Goal: Task Accomplishment & Management: Manage account settings

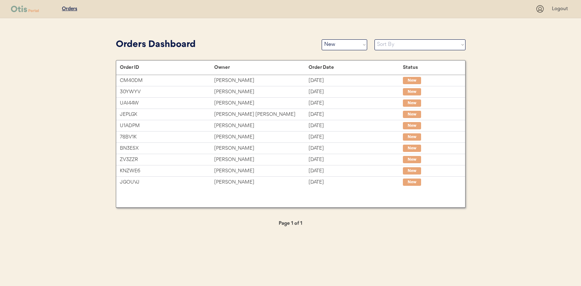
select select ""new""
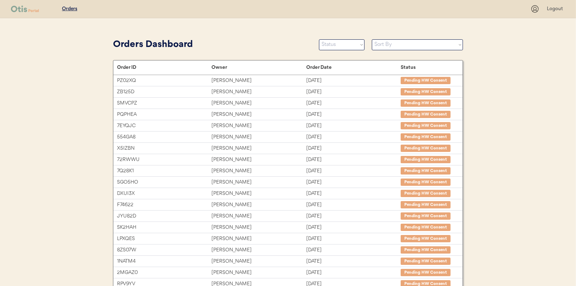
click at [335, 43] on select "Status On Hold New In Progress Complete Pending HW Consent Canceled" at bounding box center [342, 44] width 46 height 11
select select ""new""
click at [319, 39] on select "Status On Hold New In Progress Complete Pending HW Consent Canceled" at bounding box center [342, 44] width 46 height 11
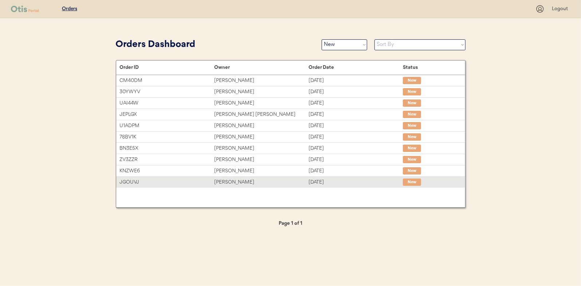
click at [239, 182] on div "[PERSON_NAME]" at bounding box center [261, 182] width 94 height 8
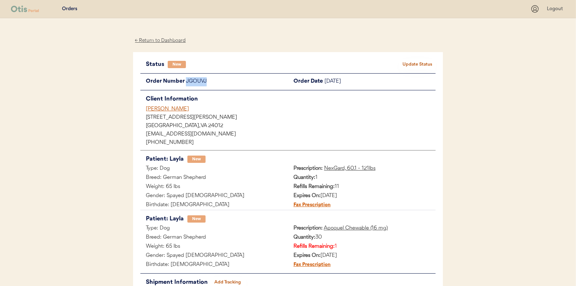
drag, startPoint x: 207, startPoint y: 80, endPoint x: 186, endPoint y: 80, distance: 21.1
click at [186, 80] on div "JGOUVJ" at bounding box center [237, 81] width 102 height 9
drag, startPoint x: 186, startPoint y: 80, endPoint x: 198, endPoint y: 80, distance: 11.3
copy div "JGOUVJ"
click at [164, 41] on div "← Return to Dashboard" at bounding box center [160, 40] width 55 height 8
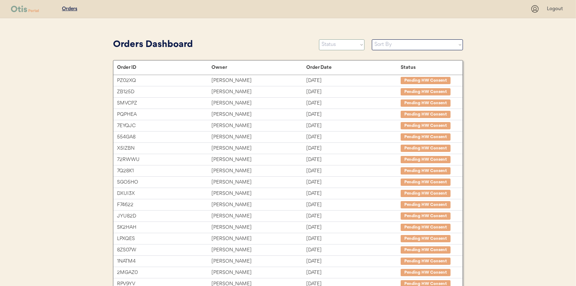
click at [334, 47] on select "Status On Hold New In Progress Complete Pending HW Consent Canceled" at bounding box center [342, 44] width 46 height 11
select select ""new""
click at [319, 39] on select "Status On Hold New In Progress Complete Pending HW Consent Canceled" at bounding box center [342, 44] width 46 height 11
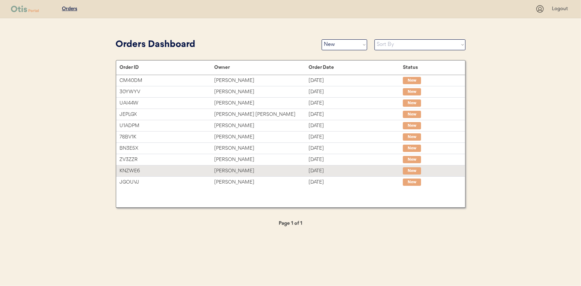
click at [226, 172] on div "[PERSON_NAME]" at bounding box center [261, 171] width 94 height 8
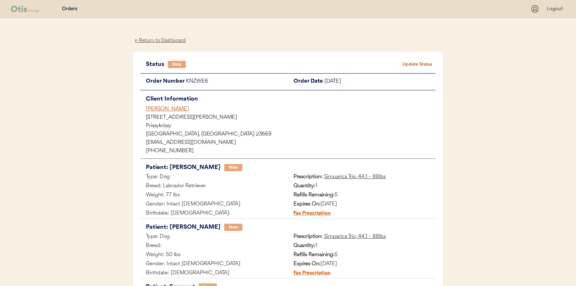
click at [417, 63] on button "Update Status" at bounding box center [417, 64] width 36 height 10
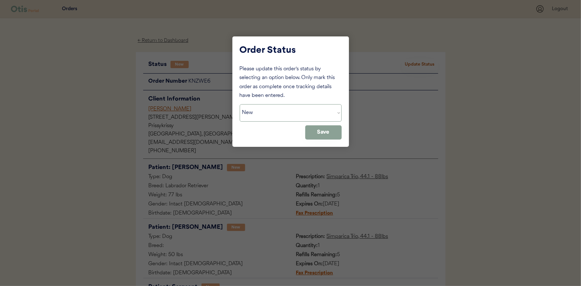
click at [300, 114] on select "Status On Hold New In Progress Complete Pending HW Consent Canceled" at bounding box center [291, 112] width 102 height 17
select select ""in_progress""
click at [240, 104] on select "Status On Hold New In Progress Complete Pending HW Consent Canceled" at bounding box center [291, 112] width 102 height 17
click at [331, 135] on button "Save" at bounding box center [323, 132] width 36 height 14
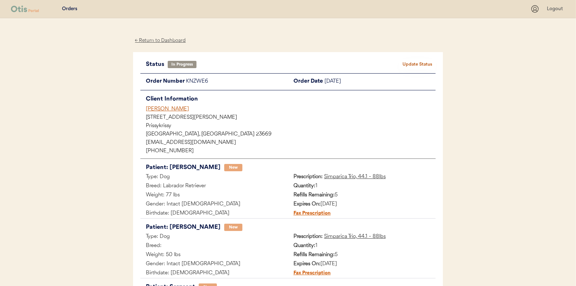
click at [156, 40] on div "← Return to Dashboard" at bounding box center [160, 40] width 55 height 8
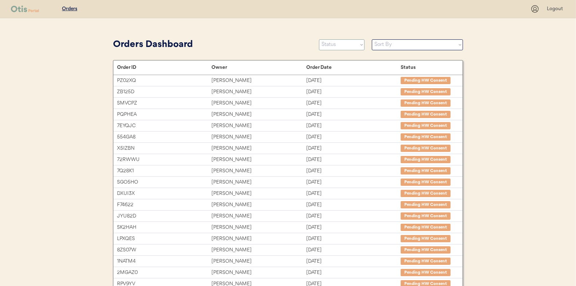
click at [338, 44] on select "Status On Hold New In Progress Complete Pending HW Consent Canceled" at bounding box center [342, 44] width 46 height 11
select select ""new""
click at [319, 39] on select "Status On Hold New In Progress Complete Pending HW Consent Canceled" at bounding box center [342, 44] width 46 height 11
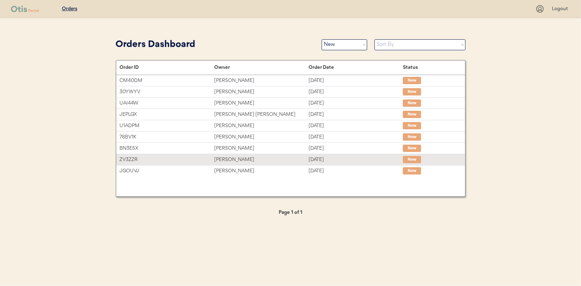
click at [240, 158] on div "Beth Norford" at bounding box center [261, 160] width 94 height 8
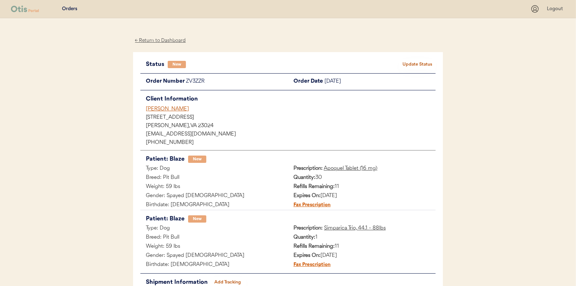
scroll to position [36, 0]
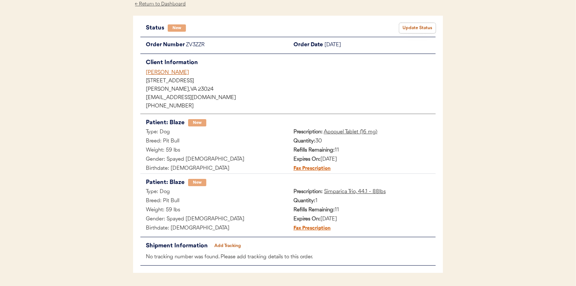
click at [411, 27] on button "Update Status" at bounding box center [417, 28] width 36 height 10
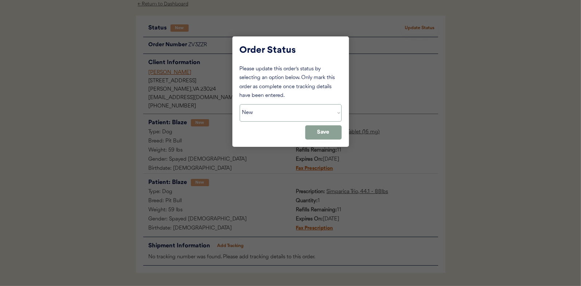
click at [260, 112] on select "Status On Hold New In Progress Complete Pending HW Consent Canceled" at bounding box center [291, 112] width 102 height 17
select select ""in_progress""
click at [240, 104] on select "Status On Hold New In Progress Complete Pending HW Consent Canceled" at bounding box center [291, 112] width 102 height 17
click at [317, 131] on button "Save" at bounding box center [323, 132] width 36 height 14
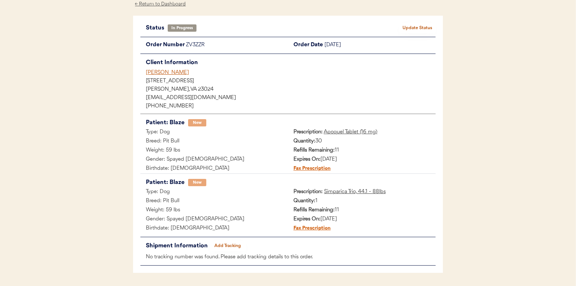
click at [159, 4] on div "← Return to Dashboard" at bounding box center [160, 4] width 55 height 8
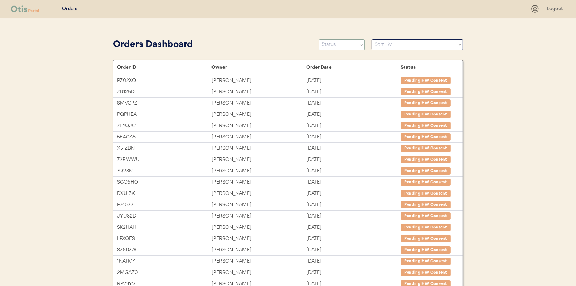
click at [336, 46] on select "Status On Hold New In Progress Complete Pending HW Consent Canceled" at bounding box center [342, 44] width 46 height 11
select select ""new""
click at [319, 39] on select "Status On Hold New In Progress Complete Pending HW Consent Canceled" at bounding box center [342, 44] width 46 height 11
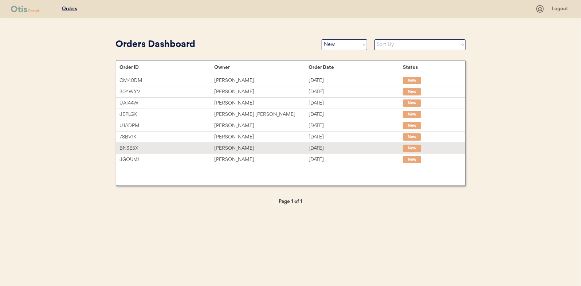
click at [228, 147] on div "Andi Shirley" at bounding box center [261, 148] width 94 height 8
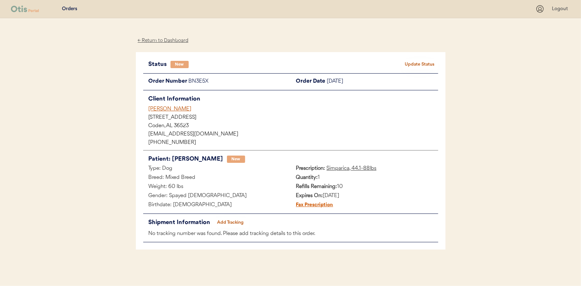
click at [411, 63] on button "Update Status" at bounding box center [420, 64] width 36 height 10
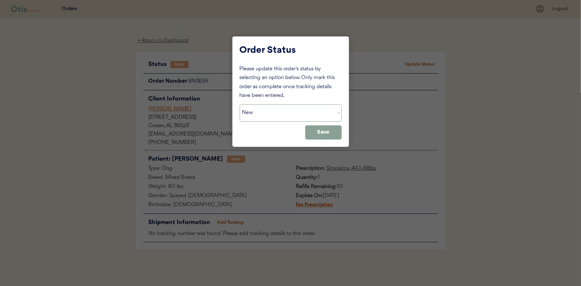
click at [257, 115] on select "Status On Hold New In Progress Complete Pending HW Consent Canceled" at bounding box center [291, 112] width 102 height 17
select select ""in_progress""
click at [240, 104] on select "Status On Hold New In Progress Complete Pending HW Consent Canceled" at bounding box center [291, 112] width 102 height 17
click at [337, 133] on button "Save" at bounding box center [323, 132] width 36 height 14
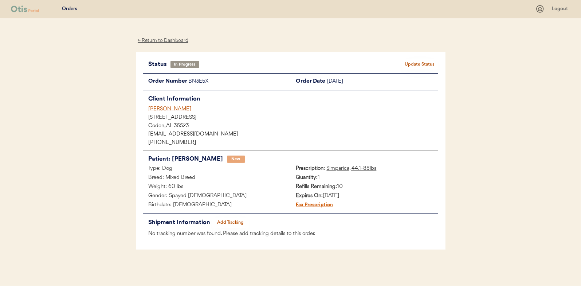
click at [168, 40] on div "← Return to Dashboard" at bounding box center [163, 40] width 55 height 8
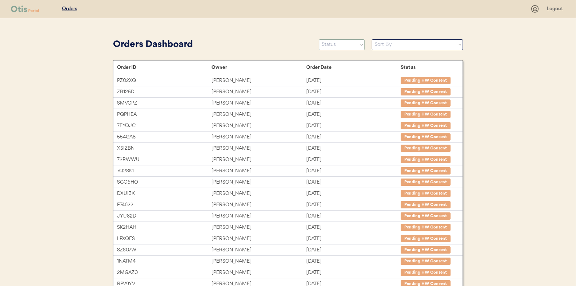
click at [330, 47] on select "Status On Hold New In Progress Complete Pending HW Consent Canceled" at bounding box center [342, 44] width 46 height 11
select select ""new""
click at [319, 39] on select "Status On Hold New In Progress Complete Pending HW Consent Canceled" at bounding box center [342, 44] width 46 height 11
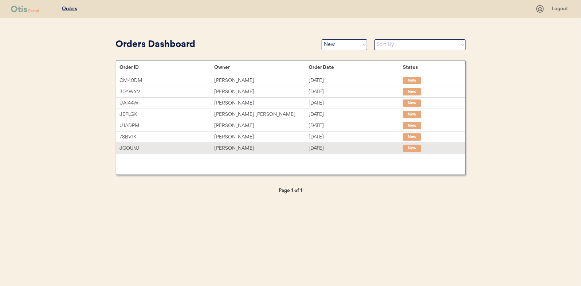
click at [230, 149] on div "[PERSON_NAME]" at bounding box center [261, 148] width 94 height 8
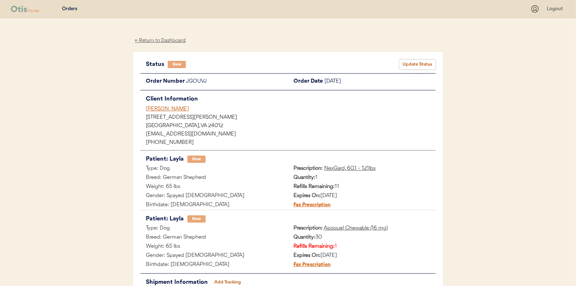
click at [415, 63] on button "Update Status" at bounding box center [417, 64] width 36 height 10
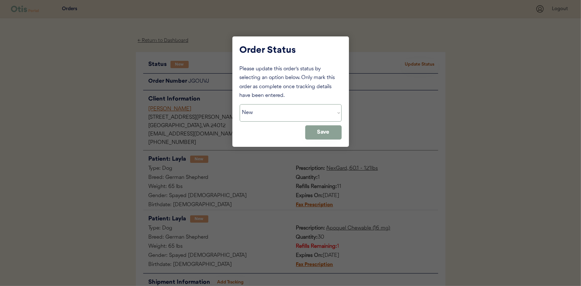
click at [253, 113] on select "Status On Hold New In Progress Complete Pending HW Consent Canceled" at bounding box center [291, 112] width 102 height 17
select select ""in_progress""
click at [240, 104] on select "Status On Hold New In Progress Complete Pending HW Consent Canceled" at bounding box center [291, 112] width 102 height 17
click at [328, 133] on button "Save" at bounding box center [323, 132] width 36 height 14
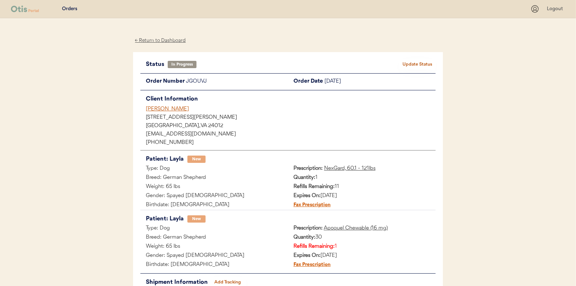
click at [157, 39] on div "← Return to Dashboard" at bounding box center [160, 40] width 55 height 8
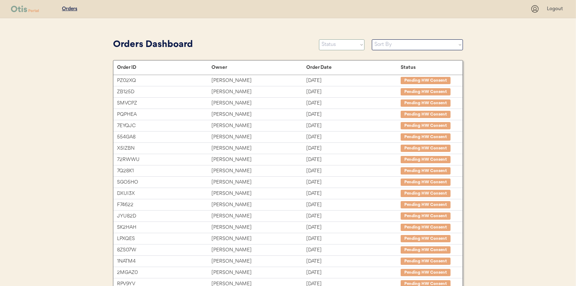
click at [340, 49] on select "Status On Hold New In Progress Complete Pending HW Consent Canceled" at bounding box center [342, 44] width 46 height 11
select select ""new""
click at [319, 39] on select "Status On Hold New In Progress Complete Pending HW Consent Canceled" at bounding box center [342, 44] width 46 height 11
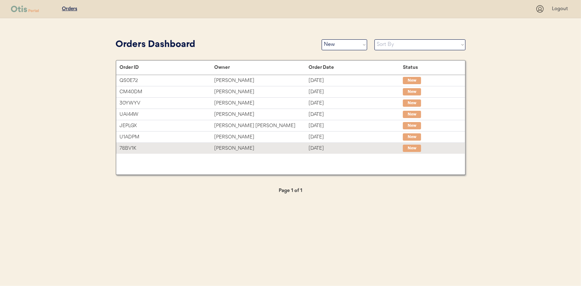
click at [230, 149] on div "Christine Leidy" at bounding box center [261, 148] width 94 height 8
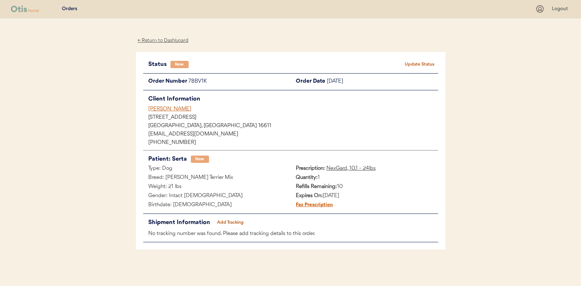
click at [420, 65] on button "Update Status" at bounding box center [420, 64] width 36 height 10
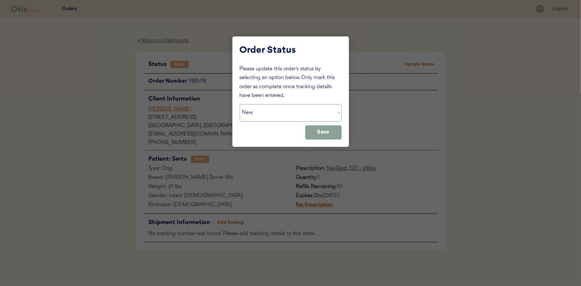
click at [260, 115] on select "Status On Hold New In Progress Complete Pending HW Consent Canceled" at bounding box center [291, 112] width 102 height 17
select select ""in_progress""
click at [240, 104] on select "Status On Hold New In Progress Complete Pending HW Consent Canceled" at bounding box center [291, 112] width 102 height 17
click at [325, 132] on button "Save" at bounding box center [323, 132] width 36 height 14
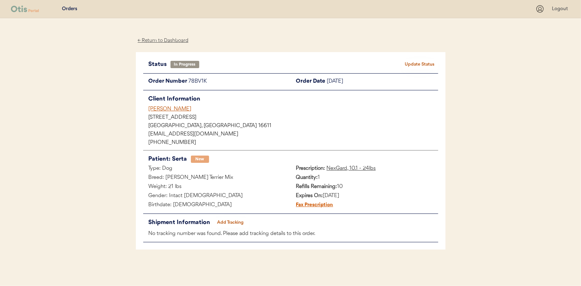
click at [166, 41] on div "← Return to Dashboard" at bounding box center [163, 40] width 55 height 8
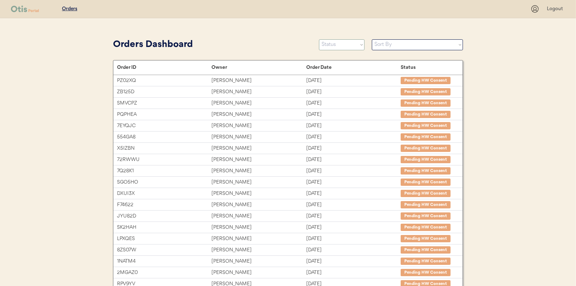
click at [336, 43] on select "Status On Hold New In Progress Complete Pending HW Consent Canceled" at bounding box center [342, 44] width 46 height 11
select select ""new""
click at [319, 39] on select "Status On Hold New In Progress Complete Pending HW Consent Canceled" at bounding box center [342, 44] width 46 height 11
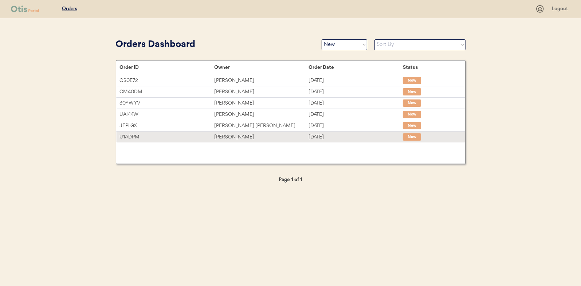
click at [225, 139] on div "[PERSON_NAME]" at bounding box center [261, 137] width 94 height 8
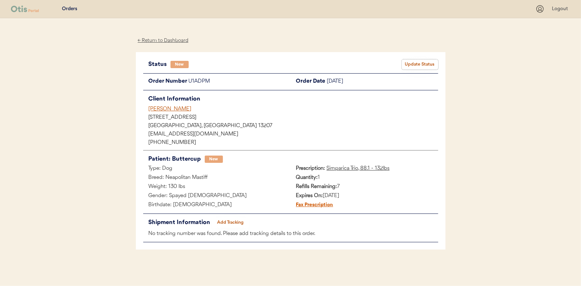
click at [430, 66] on button "Update Status" at bounding box center [420, 64] width 36 height 10
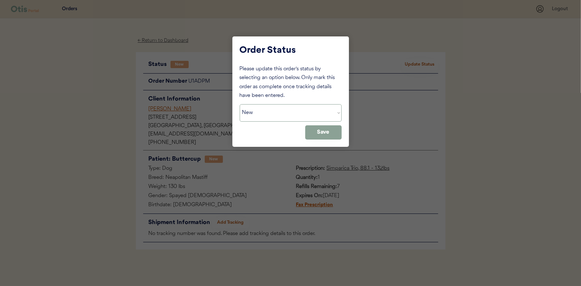
click at [270, 115] on select "Status On Hold New In Progress Complete Pending HW Consent Canceled" at bounding box center [291, 112] width 102 height 17
select select ""in_progress""
click at [240, 104] on select "Status On Hold New In Progress Complete Pending HW Consent Canceled" at bounding box center [291, 112] width 102 height 17
click at [314, 137] on button "Save" at bounding box center [323, 132] width 36 height 14
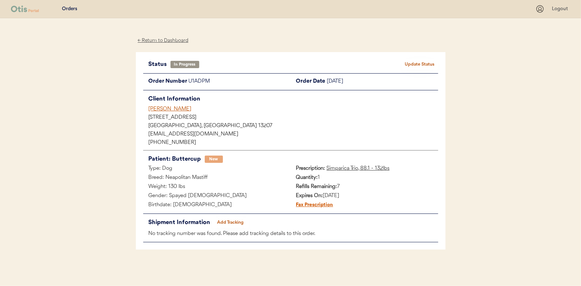
click at [155, 41] on div "← Return to Dashboard" at bounding box center [163, 40] width 55 height 8
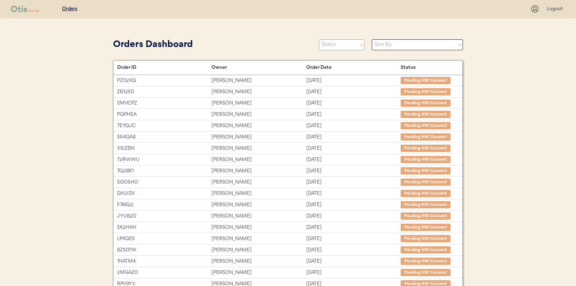
click at [334, 48] on select "Status On Hold New In Progress Complete Pending HW Consent Canceled" at bounding box center [342, 44] width 46 height 11
select select ""new""
click at [319, 39] on select "Status On Hold New In Progress Complete Pending HW Consent Canceled" at bounding box center [342, 44] width 46 height 11
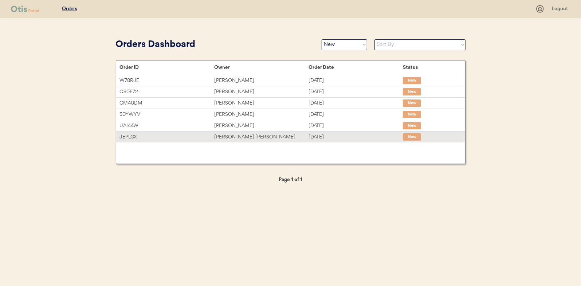
click at [229, 136] on div "[PERSON_NAME] [PERSON_NAME]" at bounding box center [261, 137] width 94 height 8
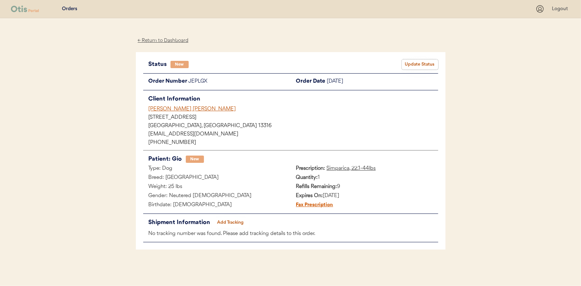
click at [426, 59] on button "Update Status" at bounding box center [420, 64] width 36 height 10
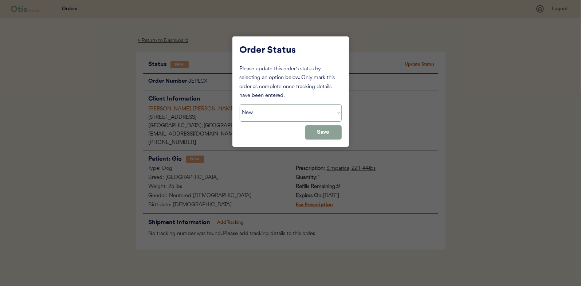
click at [253, 106] on select "Status On Hold New In Progress Complete Pending HW Consent Canceled" at bounding box center [291, 112] width 102 height 17
select select ""in_progress""
click at [240, 104] on select "Status On Hold New In Progress Complete Pending HW Consent Canceled" at bounding box center [291, 112] width 102 height 17
click at [333, 134] on button "Save" at bounding box center [323, 132] width 36 height 14
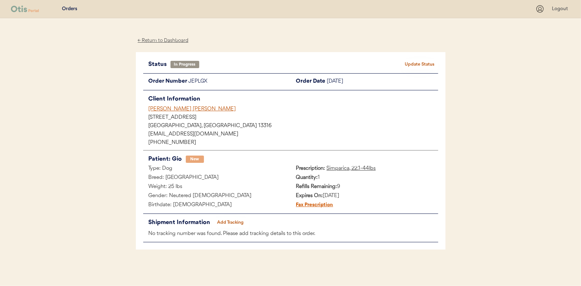
click at [166, 42] on div "← Return to Dashboard" at bounding box center [163, 40] width 55 height 8
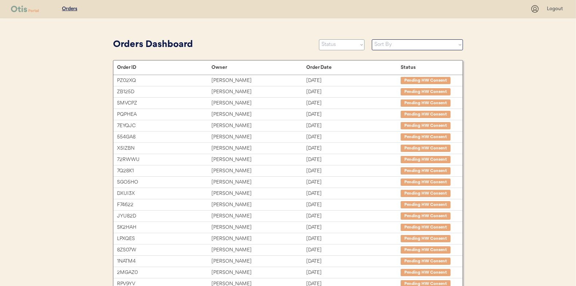
click at [339, 46] on select "Status On Hold New In Progress Complete Pending HW Consent Canceled" at bounding box center [342, 44] width 46 height 11
select select ""new""
click at [319, 39] on select "Status On Hold New In Progress Complete Pending HW Consent Canceled" at bounding box center [342, 44] width 46 height 11
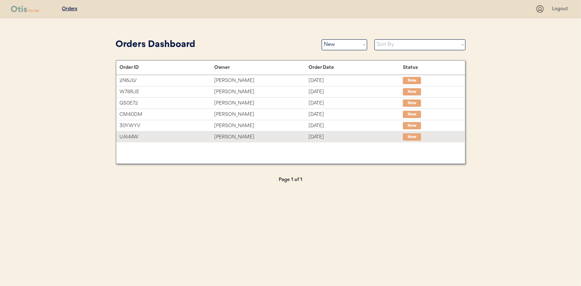
click at [237, 136] on div "Diego Salas" at bounding box center [261, 137] width 94 height 8
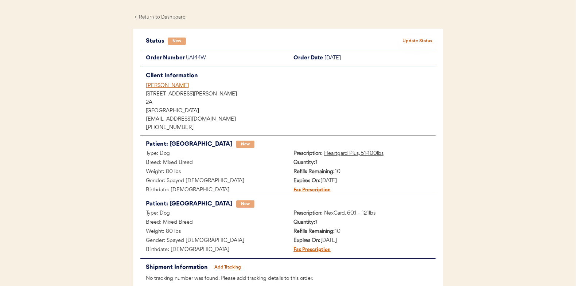
scroll to position [36, 0]
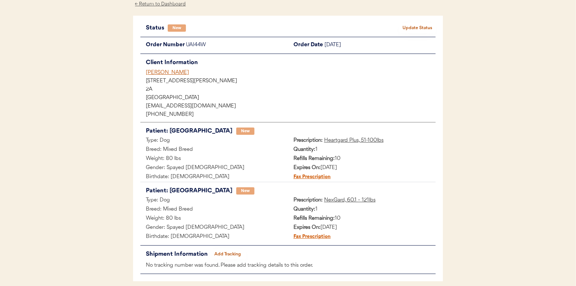
click at [413, 24] on button "Update Status" at bounding box center [417, 28] width 36 height 10
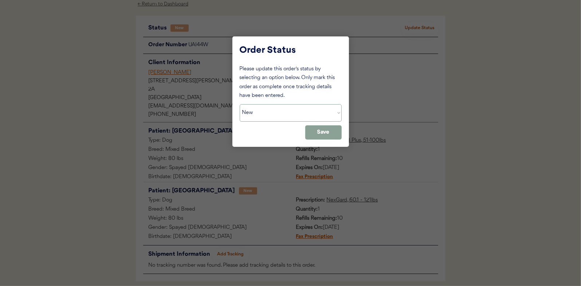
click at [256, 108] on select "Status On Hold New In Progress Complete Pending HW Consent Canceled" at bounding box center [291, 112] width 102 height 17
select select ""in_progress""
click at [240, 104] on select "Status On Hold New In Progress Complete Pending HW Consent Canceled" at bounding box center [291, 112] width 102 height 17
click at [328, 130] on button "Save" at bounding box center [323, 132] width 36 height 14
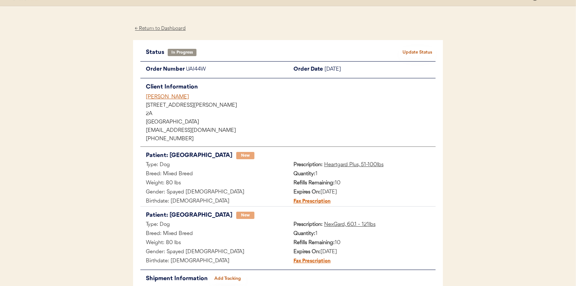
scroll to position [0, 0]
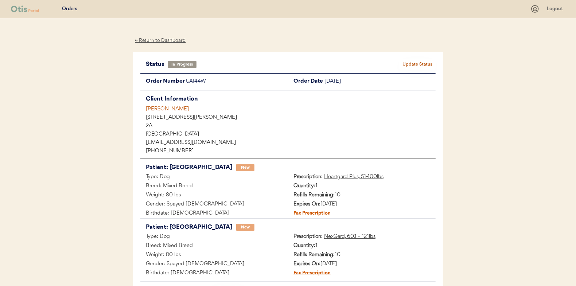
click at [163, 39] on div "← Return to Dashboard" at bounding box center [160, 40] width 55 height 8
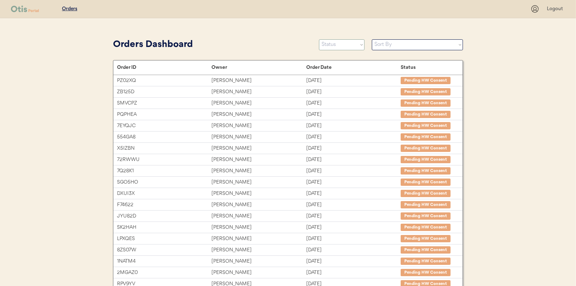
click at [335, 46] on select "Status On Hold New In Progress Complete Pending HW Consent Canceled" at bounding box center [342, 44] width 46 height 11
select select ""new""
click at [319, 39] on select "Status On Hold New In Progress Complete Pending HW Consent Canceled" at bounding box center [342, 44] width 46 height 11
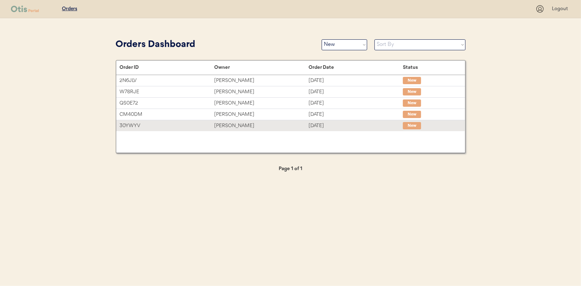
click at [227, 125] on div "Kevin Brown" at bounding box center [261, 126] width 94 height 8
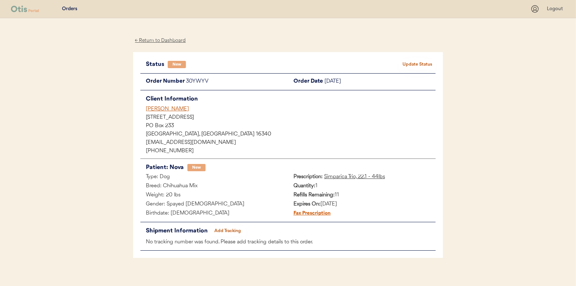
click at [411, 63] on button "Update Status" at bounding box center [417, 64] width 36 height 10
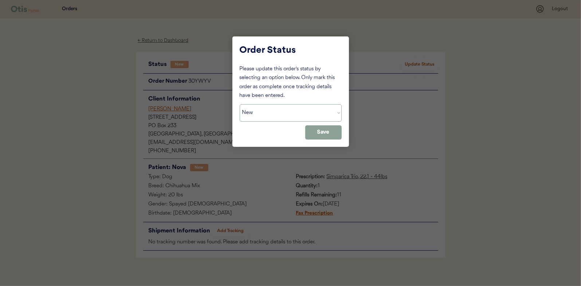
click at [260, 115] on select "Status On Hold New In Progress Complete Pending HW Consent Canceled" at bounding box center [291, 112] width 102 height 17
select select ""in_progress""
click at [240, 104] on select "Status On Hold New In Progress Complete Pending HW Consent Canceled" at bounding box center [291, 112] width 102 height 17
click at [333, 130] on button "Save" at bounding box center [323, 132] width 36 height 14
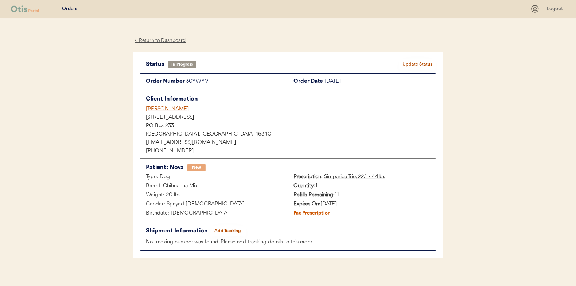
click at [153, 40] on div "← Return to Dashboard" at bounding box center [160, 40] width 55 height 8
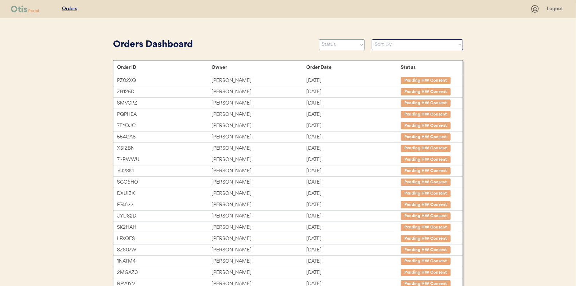
click at [329, 46] on select "Status On Hold New In Progress Complete Pending HW Consent Canceled" at bounding box center [342, 44] width 46 height 11
select select ""new""
click at [319, 39] on select "Status On Hold New In Progress Complete Pending HW Consent Canceled" at bounding box center [342, 44] width 46 height 11
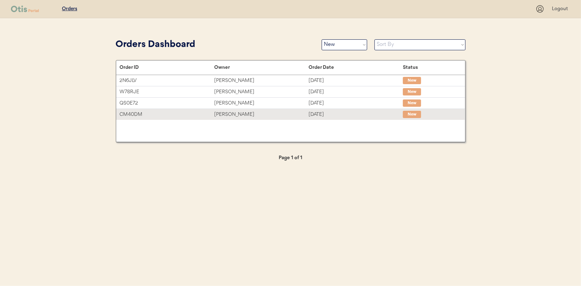
click at [231, 112] on div "Melissa Myers" at bounding box center [261, 114] width 94 height 8
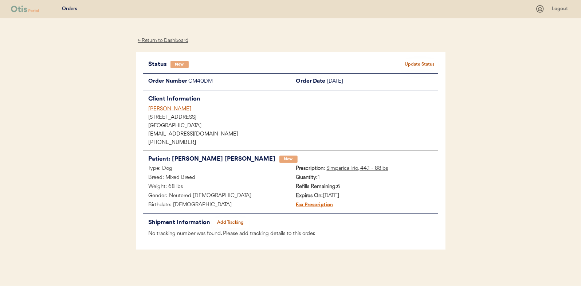
click at [417, 64] on button "Update Status" at bounding box center [420, 64] width 36 height 10
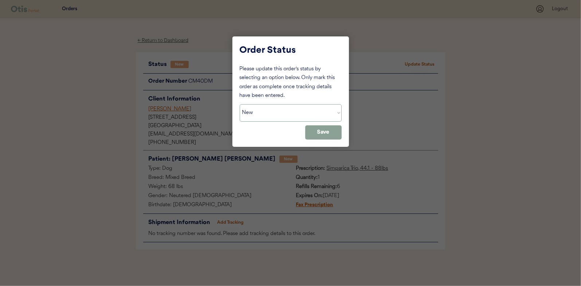
click at [267, 116] on select "Status On Hold New In Progress Complete Pending HW Consent Canceled" at bounding box center [291, 112] width 102 height 17
select select ""in_progress""
click at [240, 104] on select "Status On Hold New In Progress Complete Pending HW Consent Canceled" at bounding box center [291, 112] width 102 height 17
click at [328, 136] on button "Save" at bounding box center [323, 132] width 36 height 14
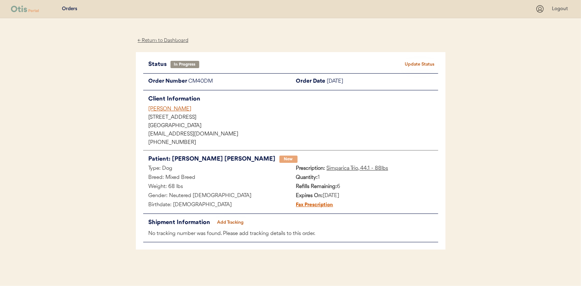
click at [160, 39] on div "← Return to Dashboard" at bounding box center [163, 40] width 55 height 8
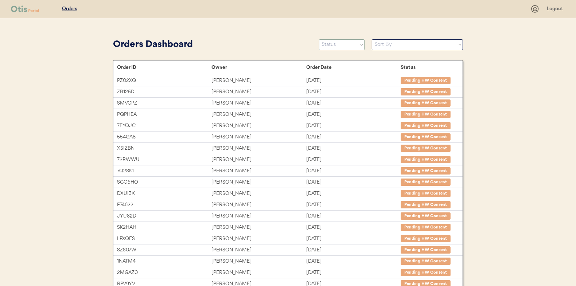
click at [340, 46] on select "Status On Hold New In Progress Complete Pending HW Consent Canceled" at bounding box center [342, 44] width 46 height 11
select select ""new""
click at [319, 39] on select "Status On Hold New In Progress Complete Pending HW Consent Canceled" at bounding box center [342, 44] width 46 height 11
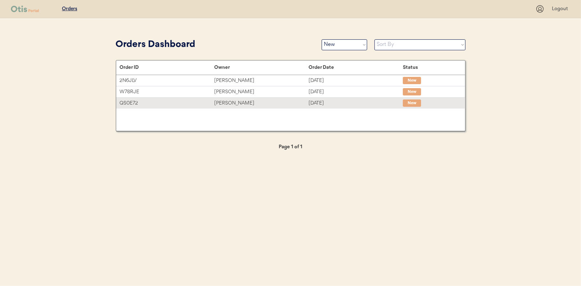
click at [241, 101] on div "[PERSON_NAME]" at bounding box center [261, 103] width 94 height 8
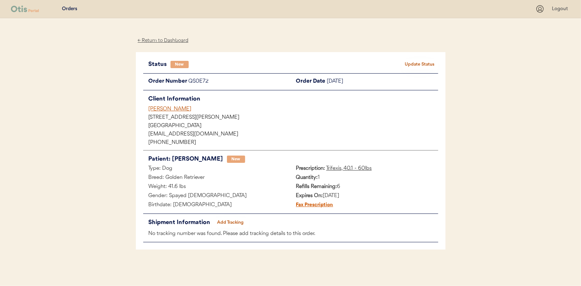
click at [418, 59] on button "Update Status" at bounding box center [420, 64] width 36 height 10
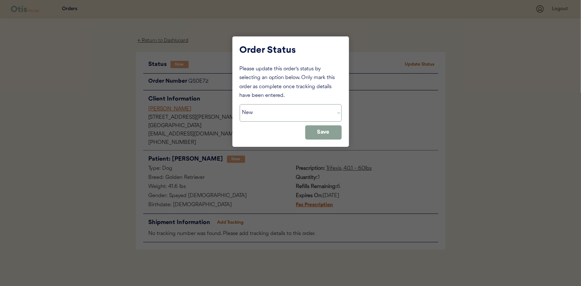
click at [270, 113] on select "Status On Hold New In Progress Complete Pending HW Consent Canceled" at bounding box center [291, 112] width 102 height 17
select select ""in_progress""
click at [240, 104] on select "Status On Hold New In Progress Complete Pending HW Consent Canceled" at bounding box center [291, 112] width 102 height 17
click at [323, 127] on button "Save" at bounding box center [323, 132] width 36 height 14
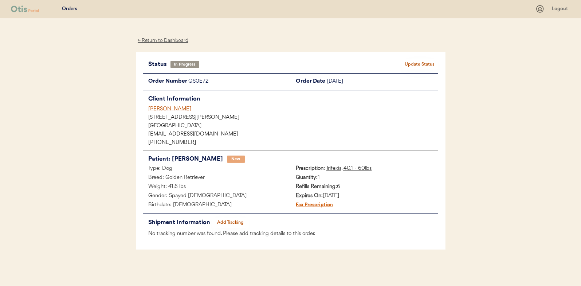
click at [159, 39] on div "← Return to Dashboard" at bounding box center [163, 40] width 55 height 8
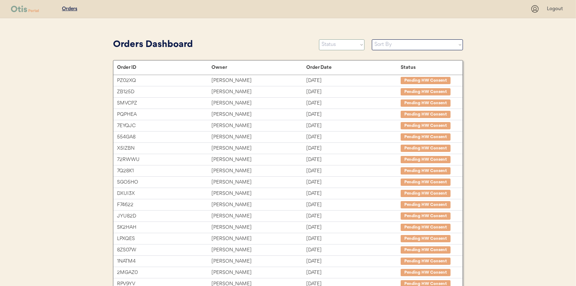
click at [335, 47] on select "Status On Hold New In Progress Complete Pending HW Consent Canceled" at bounding box center [342, 44] width 46 height 11
select select ""new""
click at [319, 39] on select "Status On Hold New In Progress Complete Pending HW Consent Canceled" at bounding box center [342, 44] width 46 height 11
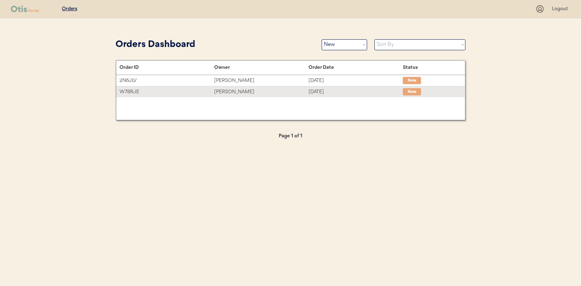
click at [234, 93] on div "[PERSON_NAME]" at bounding box center [261, 92] width 94 height 8
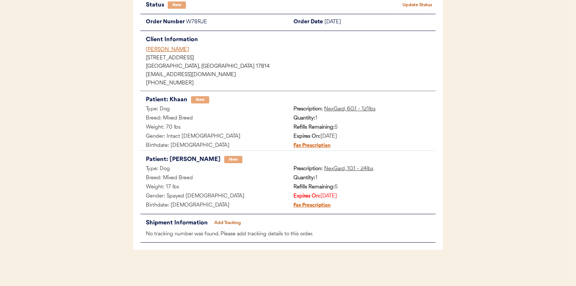
scroll to position [23, 0]
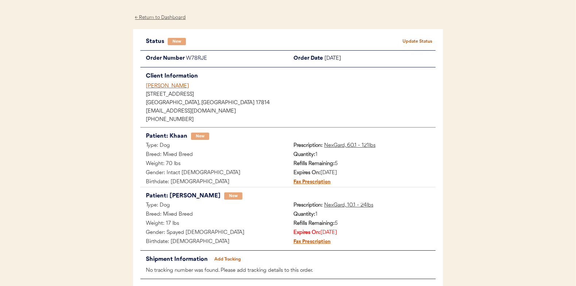
click at [424, 40] on button "Update Status" at bounding box center [417, 41] width 36 height 10
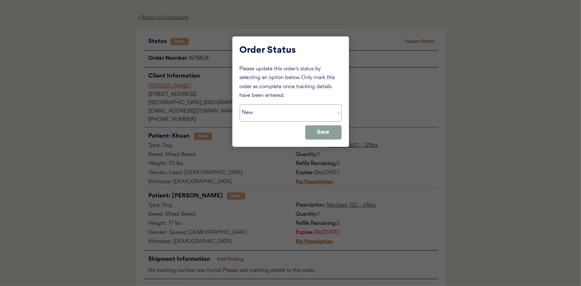
click at [265, 113] on select "Status On Hold New In Progress Complete Pending HW Consent Canceled" at bounding box center [291, 112] width 102 height 17
select select ""in_progress""
click at [240, 104] on select "Status On Hold New In Progress Complete Pending HW Consent Canceled" at bounding box center [291, 112] width 102 height 17
click at [328, 134] on button "Save" at bounding box center [323, 132] width 36 height 14
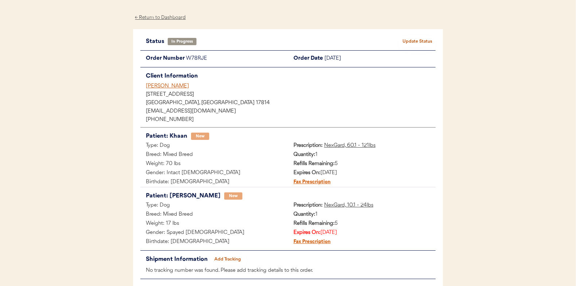
click at [163, 16] on div "← Return to Dashboard" at bounding box center [160, 17] width 55 height 8
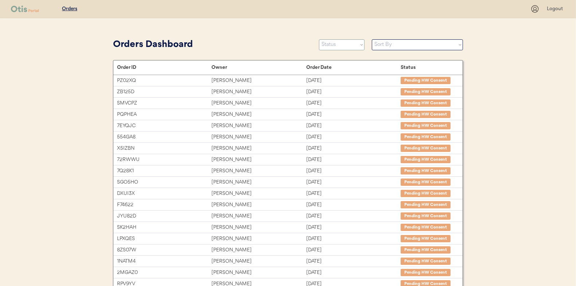
click at [338, 48] on select "Status On Hold New In Progress Complete Pending HW Consent Canceled" at bounding box center [342, 44] width 46 height 11
select select ""new""
click at [319, 39] on select "Status On Hold New In Progress Complete Pending HW Consent Canceled" at bounding box center [342, 44] width 46 height 11
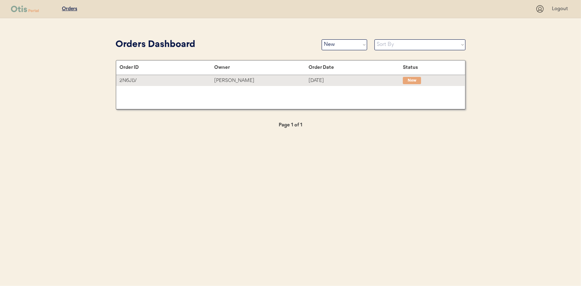
click at [238, 82] on div "Logan Layton" at bounding box center [261, 81] width 94 height 8
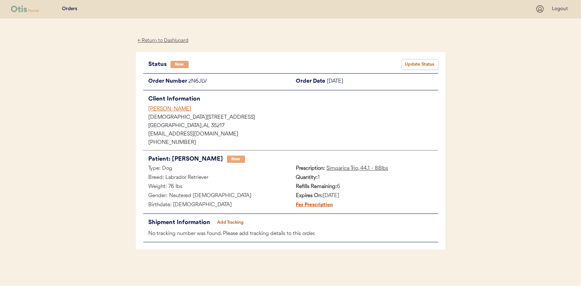
click at [426, 66] on button "Update Status" at bounding box center [420, 64] width 36 height 10
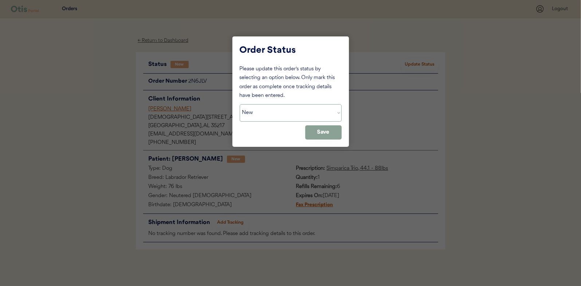
click at [246, 109] on select "Status On Hold New In Progress Complete Pending HW Consent Canceled" at bounding box center [291, 112] width 102 height 17
select select ""in_progress""
click at [240, 104] on select "Status On Hold New In Progress Complete Pending HW Consent Canceled" at bounding box center [291, 112] width 102 height 17
click at [317, 135] on button "Save" at bounding box center [323, 132] width 36 height 14
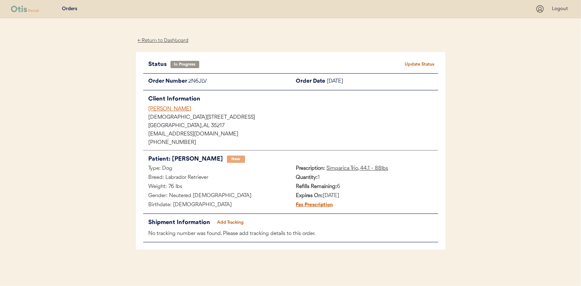
click at [161, 39] on div "← Return to Dashboard" at bounding box center [163, 40] width 55 height 8
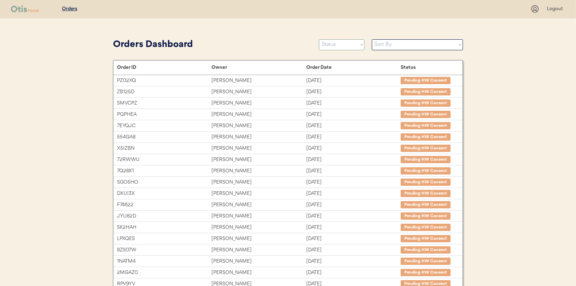
click at [331, 47] on select "Status On Hold New In Progress Complete Pending HW Consent Canceled" at bounding box center [342, 44] width 46 height 11
select select ""new""
click at [319, 39] on select "Status On Hold New In Progress Complete Pending HW Consent Canceled" at bounding box center [342, 44] width 46 height 11
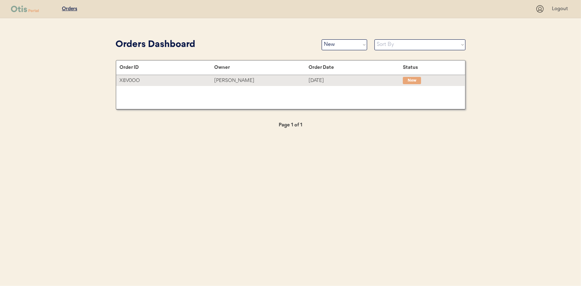
click at [249, 80] on div "Ana Aviles Clark" at bounding box center [261, 81] width 94 height 8
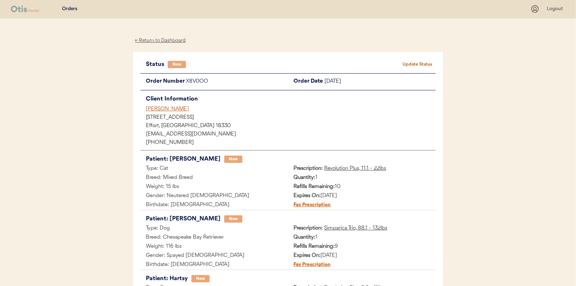
click at [419, 61] on button "Update Status" at bounding box center [417, 64] width 36 height 10
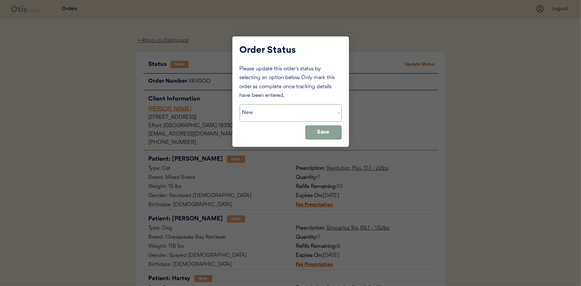
click at [264, 111] on select "Status On Hold New In Progress Complete Pending HW Consent Canceled" at bounding box center [291, 112] width 102 height 17
select select ""in_progress""
click at [240, 104] on select "Status On Hold New In Progress Complete Pending HW Consent Canceled" at bounding box center [291, 112] width 102 height 17
click at [325, 134] on button "Save" at bounding box center [323, 132] width 36 height 14
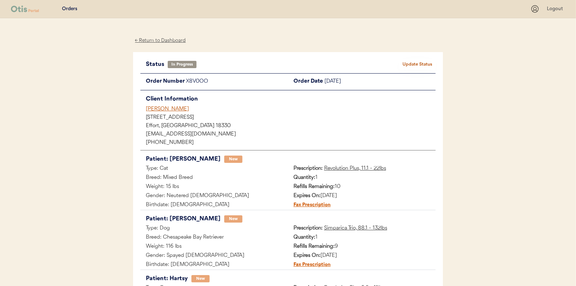
click at [146, 39] on div "← Return to Dashboard" at bounding box center [160, 40] width 55 height 8
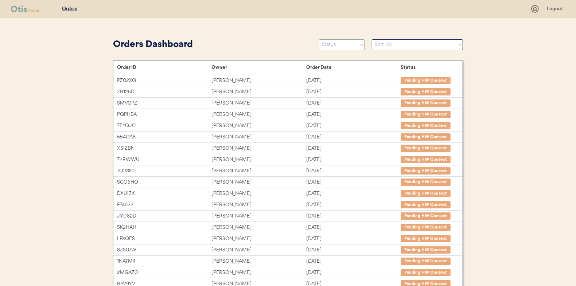
click at [336, 41] on select "Status On Hold New In Progress Complete Pending HW Consent Canceled" at bounding box center [342, 44] width 46 height 11
select select ""new""
click at [319, 39] on select "Status On Hold New In Progress Complete Pending HW Consent Canceled" at bounding box center [342, 44] width 46 height 11
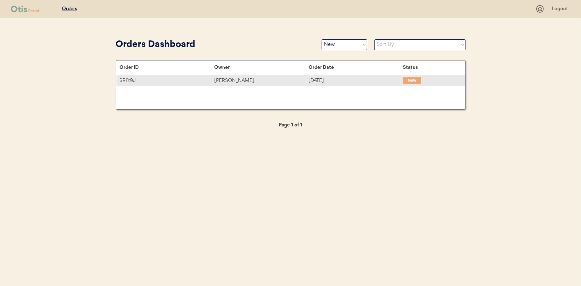
click at [234, 79] on div "[PERSON_NAME]" at bounding box center [261, 81] width 94 height 8
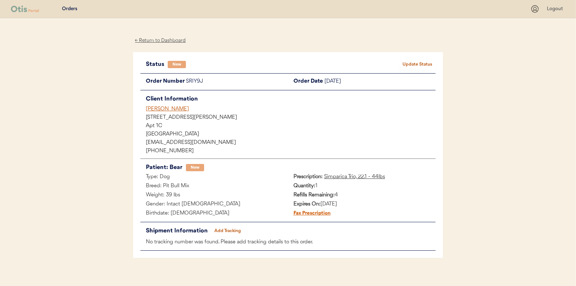
click at [408, 59] on button "Update Status" at bounding box center [417, 64] width 36 height 10
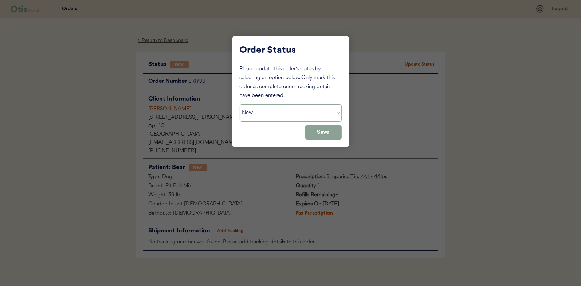
click at [262, 110] on select "Status On Hold New In Progress Complete Pending HW Consent Canceled" at bounding box center [291, 112] width 102 height 17
select select ""in_progress""
click at [240, 104] on select "Status On Hold New In Progress Complete Pending HW Consent Canceled" at bounding box center [291, 112] width 102 height 17
click at [325, 133] on button "Save" at bounding box center [323, 132] width 36 height 14
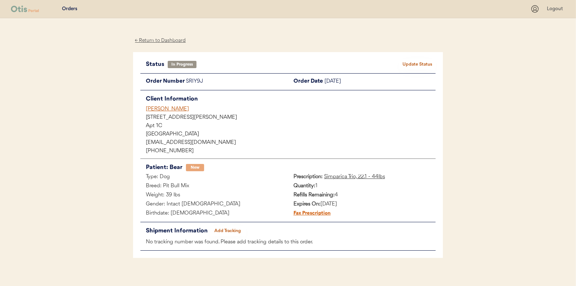
click at [165, 39] on div "← Return to Dashboard" at bounding box center [160, 40] width 55 height 8
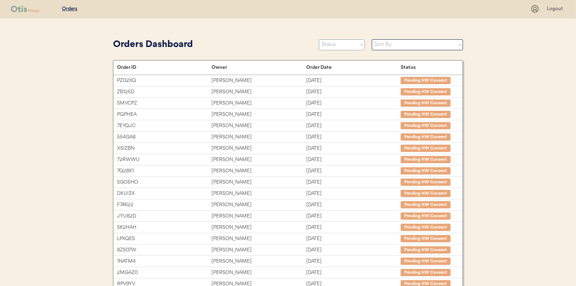
click at [343, 43] on select "Status On Hold New In Progress Complete Pending HW Consent Canceled" at bounding box center [342, 44] width 46 height 11
click at [319, 39] on select "Status On Hold New In Progress Complete Pending HW Consent Canceled" at bounding box center [342, 44] width 46 height 11
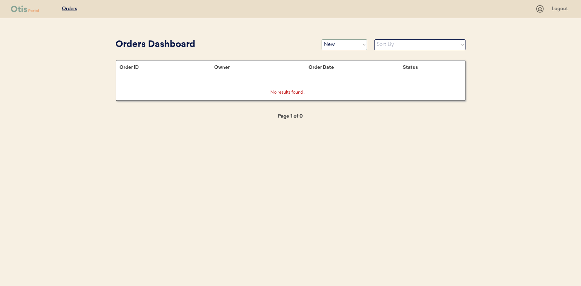
click at [341, 48] on select "Status On Hold New In Progress Complete Pending HW Consent Canceled" at bounding box center [345, 44] width 46 height 11
select select ""in_progress""
click at [322, 39] on select "Status On Hold New In Progress Complete Pending HW Consent Canceled" at bounding box center [345, 44] width 46 height 11
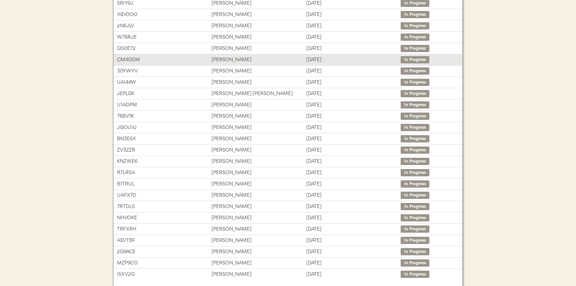
scroll to position [112, 0]
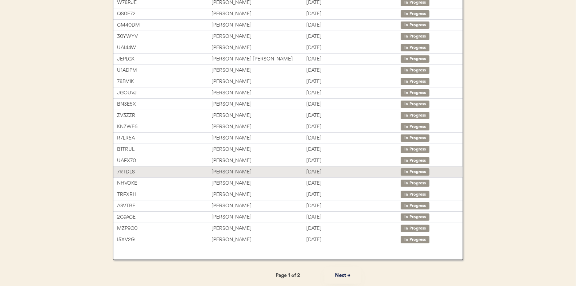
click at [225, 168] on div "Amanda Cromer" at bounding box center [258, 172] width 94 height 8
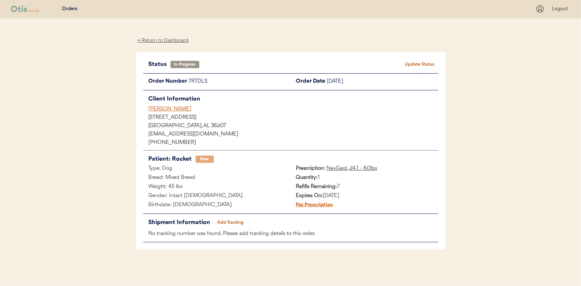
click at [239, 221] on button "Add Tracking" at bounding box center [231, 223] width 36 height 10
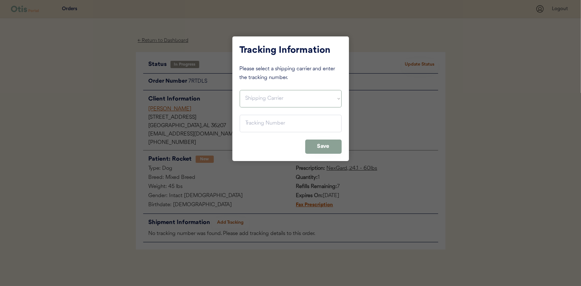
click at [260, 96] on select "Shipping Carrier FedEx FedEx Ground Economy UPS USPS" at bounding box center [291, 98] width 102 height 17
select select ""usps""
click at [240, 90] on select "Shipping Carrier FedEx FedEx Ground Economy UPS USPS" at bounding box center [291, 98] width 102 height 17
click at [251, 124] on input "input" at bounding box center [291, 123] width 102 height 17
paste input "9400150105497039936021"
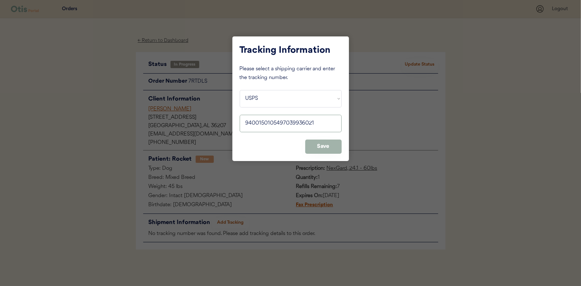
type input "9400150105497039936021"
click at [313, 145] on button "Save" at bounding box center [323, 147] width 36 height 14
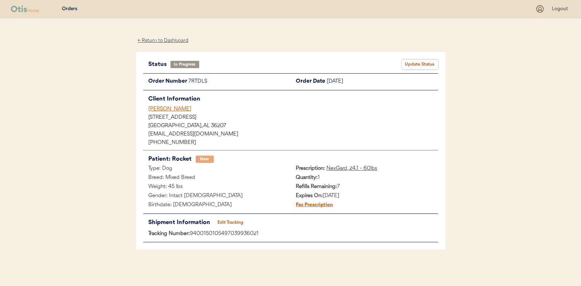
click at [421, 65] on button "Update Status" at bounding box center [420, 64] width 36 height 10
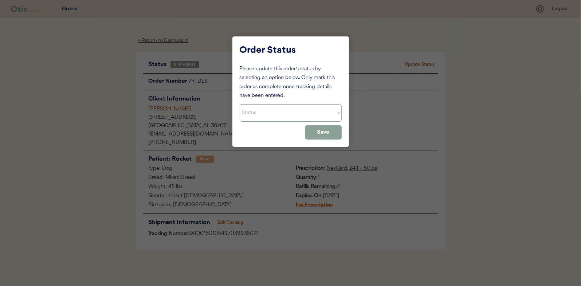
click at [253, 111] on select "Status On Hold New In Progress Complete Pending HW Consent Canceled" at bounding box center [291, 112] width 102 height 17
select select ""in_progress""
click at [240, 104] on select "Status On Hold New In Progress Complete Pending HW Consent Canceled" at bounding box center [291, 112] width 102 height 17
click at [323, 133] on button "Save" at bounding box center [323, 132] width 36 height 14
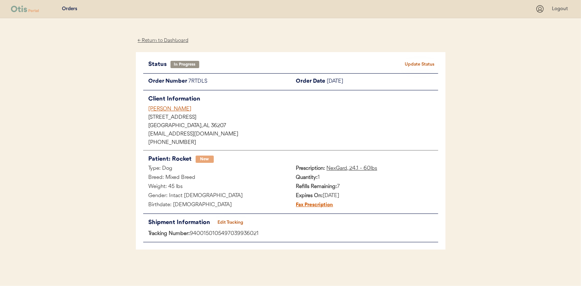
click at [157, 40] on div "← Return to Dashboard" at bounding box center [163, 40] width 55 height 8
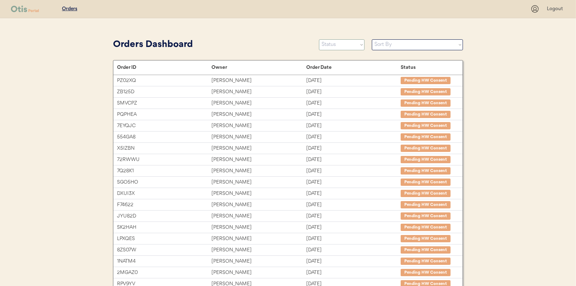
click at [345, 45] on select "Status On Hold New In Progress Complete Pending HW Consent Canceled" at bounding box center [342, 44] width 46 height 11
select select ""in_progress""
click at [319, 39] on select "Status On Hold New In Progress Complete Pending HW Consent Canceled" at bounding box center [342, 44] width 46 height 11
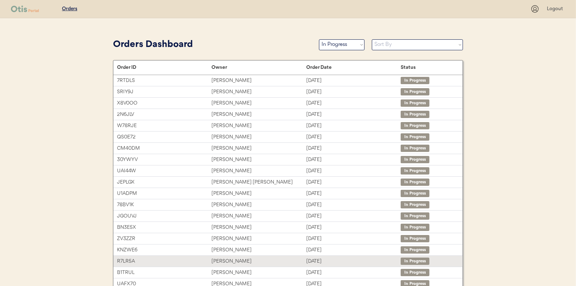
click at [226, 260] on div "[PERSON_NAME]" at bounding box center [258, 261] width 94 height 8
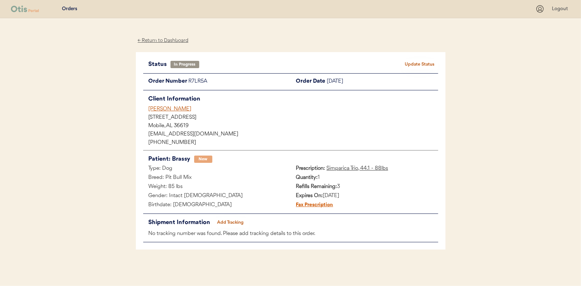
click at [237, 222] on button "Add Tracking" at bounding box center [231, 223] width 36 height 10
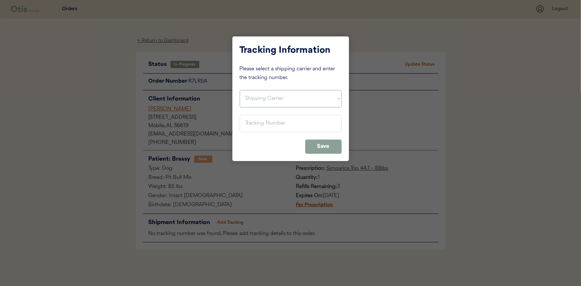
click at [262, 100] on select "Shipping Carrier FedEx FedEx Ground Economy UPS USPS" at bounding box center [291, 98] width 102 height 17
select select ""usps""
click at [240, 90] on select "Shipping Carrier FedEx FedEx Ground Economy UPS USPS" at bounding box center [291, 98] width 102 height 17
click at [250, 125] on input "input" at bounding box center [291, 123] width 102 height 17
paste input "9400150105497039937691"
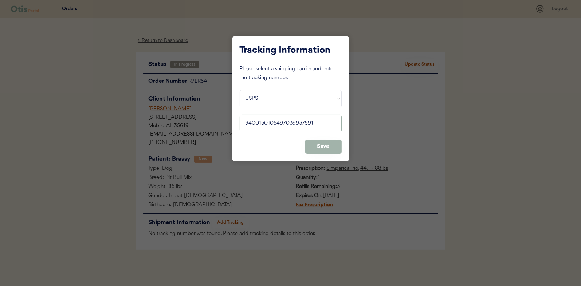
type input "9400150105497039937691"
click at [318, 142] on button "Save" at bounding box center [323, 147] width 36 height 14
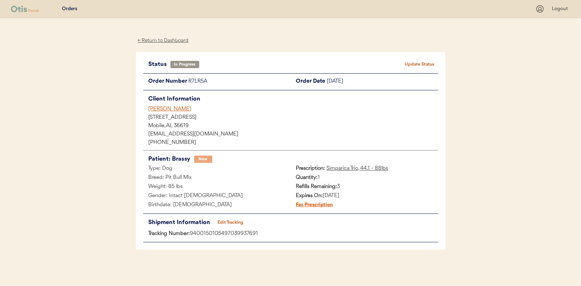
click at [428, 59] on button "Update Status" at bounding box center [420, 64] width 36 height 10
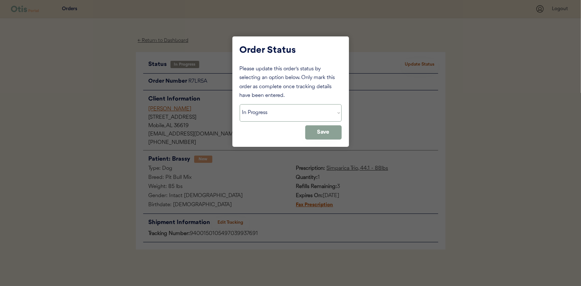
click at [264, 117] on select "Status On Hold New In Progress Complete Pending HW Consent Canceled" at bounding box center [291, 112] width 102 height 17
select select ""complete""
click at [240, 104] on select "Status On Hold New In Progress Complete Pending HW Consent Canceled" at bounding box center [291, 112] width 102 height 17
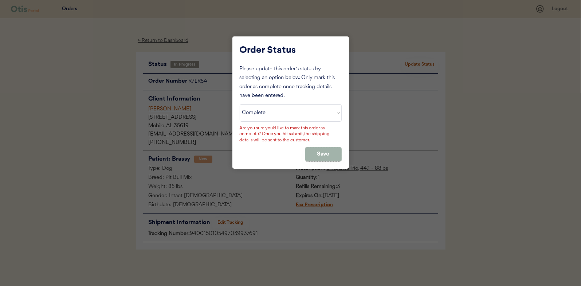
click at [318, 147] on button "Save" at bounding box center [323, 154] width 36 height 14
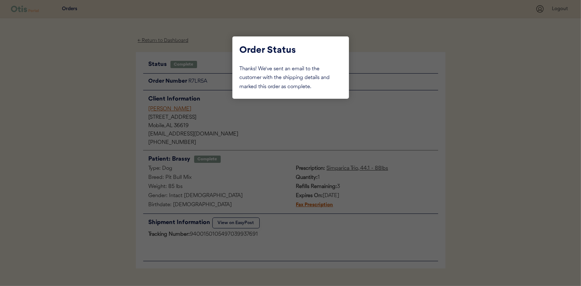
click at [94, 103] on div at bounding box center [290, 143] width 581 height 286
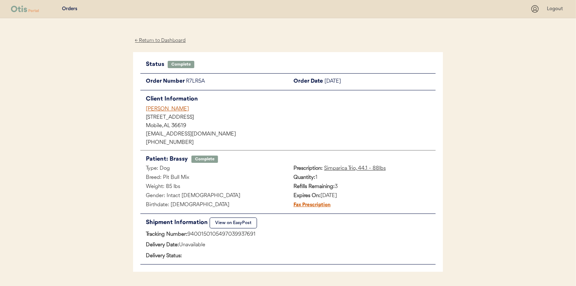
click at [152, 41] on div "← Return to Dashboard" at bounding box center [160, 40] width 55 height 8
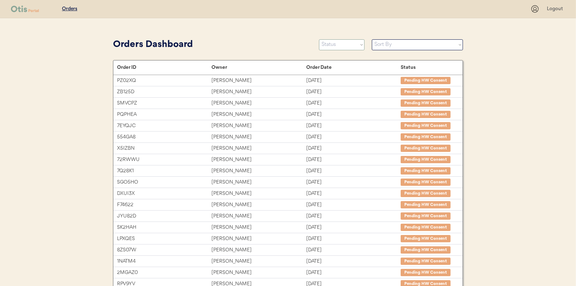
click at [335, 46] on select "Status On Hold New In Progress Complete Pending HW Consent Canceled" at bounding box center [342, 44] width 46 height 11
select select ""in_progress""
click at [319, 39] on select "Status On Hold New In Progress Complete Pending HW Consent Canceled" at bounding box center [342, 44] width 46 height 11
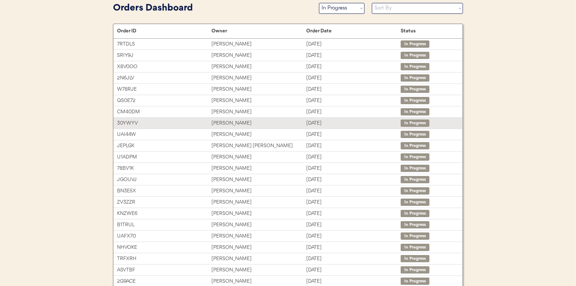
scroll to position [73, 0]
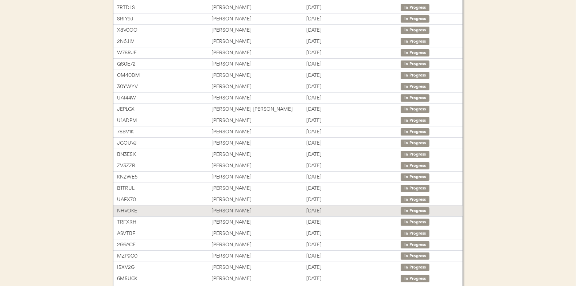
click at [222, 210] on div "[PERSON_NAME]" at bounding box center [258, 211] width 94 height 8
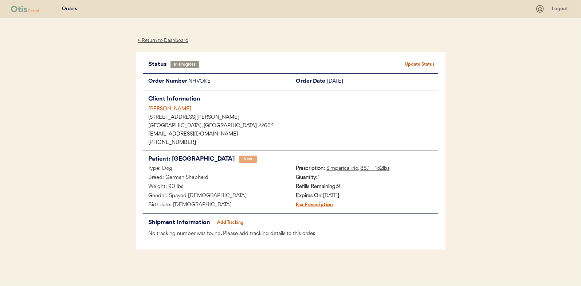
click at [224, 221] on button "Add Tracking" at bounding box center [231, 223] width 36 height 10
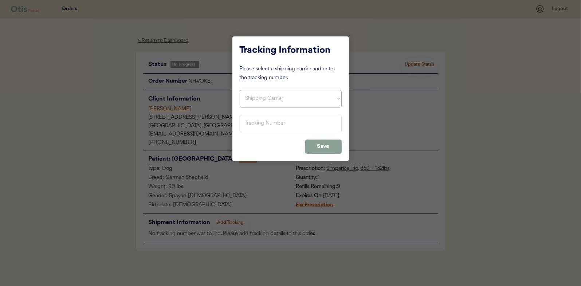
click at [273, 99] on select "Shipping Carrier FedEx FedEx Ground Economy UPS USPS" at bounding box center [291, 98] width 102 height 17
select select ""usps""
click at [240, 90] on select "Shipping Carrier FedEx FedEx Ground Economy UPS USPS" at bounding box center [291, 98] width 102 height 17
click at [249, 121] on input "input" at bounding box center [291, 123] width 102 height 17
paste input "9400150105799039704007"
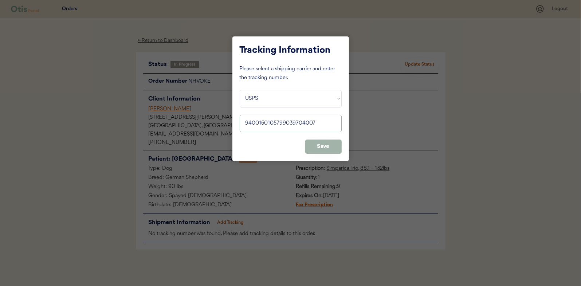
type input "9400150105799039704007"
click at [324, 145] on button "Save" at bounding box center [323, 147] width 36 height 14
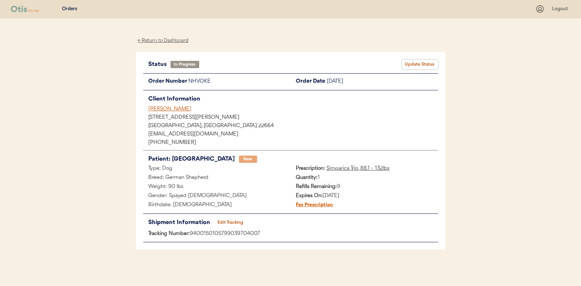
click at [417, 62] on button "Update Status" at bounding box center [420, 64] width 36 height 10
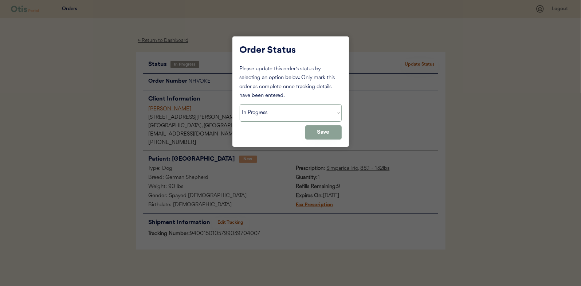
click at [259, 111] on select "Status On Hold New In Progress Complete Pending HW Consent Canceled" at bounding box center [291, 112] width 102 height 17
select select ""complete""
click at [240, 104] on select "Status On Hold New In Progress Complete Pending HW Consent Canceled" at bounding box center [291, 112] width 102 height 17
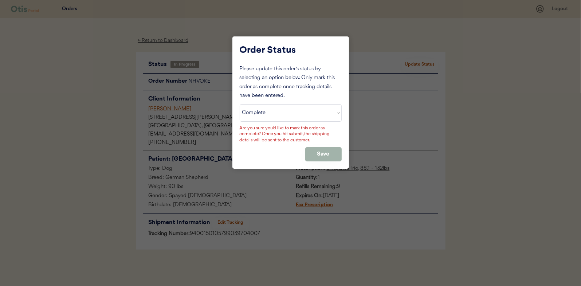
click at [330, 155] on button "Save" at bounding box center [323, 154] width 36 height 14
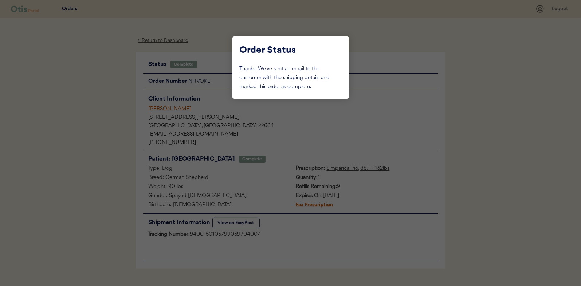
click at [113, 93] on div at bounding box center [290, 143] width 581 height 286
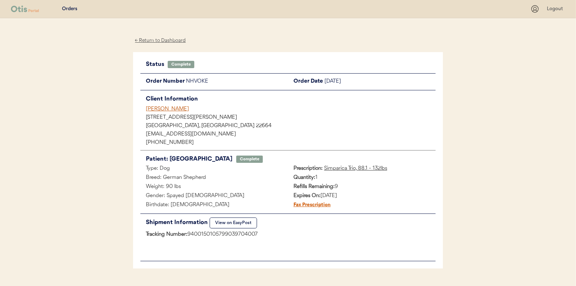
click at [157, 42] on div "← Return to Dashboard" at bounding box center [160, 40] width 55 height 8
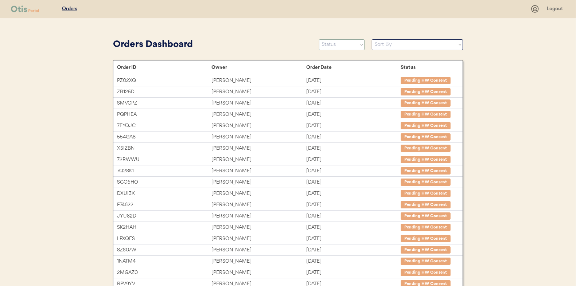
click at [342, 43] on select "Status On Hold New In Progress Complete Pending HW Consent Canceled" at bounding box center [342, 44] width 46 height 11
select select ""in_progress""
click at [319, 39] on select "Status On Hold New In Progress Complete Pending HW Consent Canceled" at bounding box center [342, 44] width 46 height 11
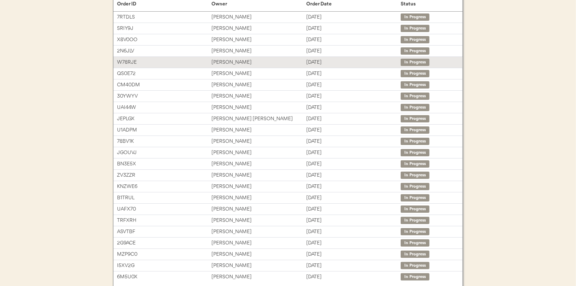
scroll to position [101, 0]
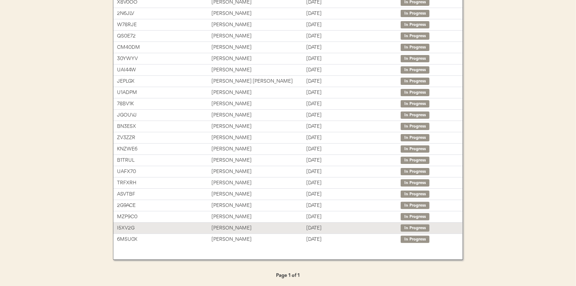
click at [225, 227] on div "[PERSON_NAME]" at bounding box center [258, 228] width 94 height 8
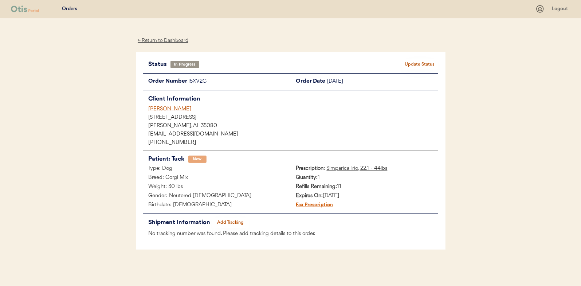
click at [234, 223] on button "Add Tracking" at bounding box center [231, 223] width 36 height 10
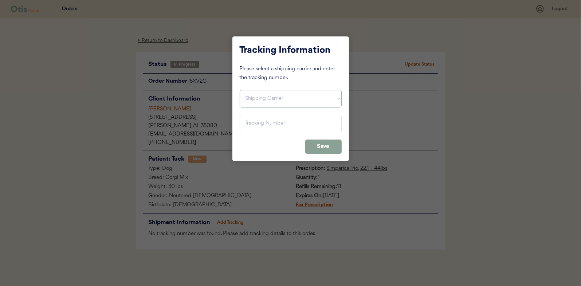
click at [252, 96] on select "Shipping Carrier FedEx FedEx Ground Economy UPS USPS" at bounding box center [291, 98] width 102 height 17
select select ""usps""
click at [240, 90] on select "Shipping Carrier FedEx FedEx Ground Economy UPS USPS" at bounding box center [291, 98] width 102 height 17
click at [254, 119] on input "input" at bounding box center [291, 123] width 102 height 17
paste input "9400150105799039699907"
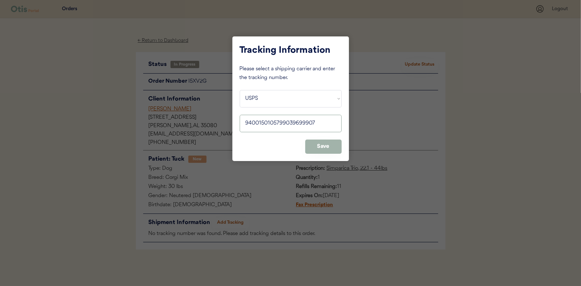
type input "9400150105799039699907"
click at [328, 147] on button "Save" at bounding box center [323, 147] width 36 height 14
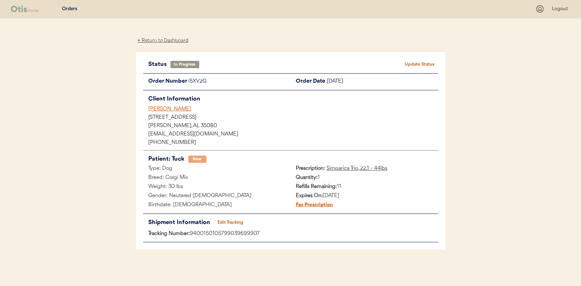
click at [423, 61] on button "Update Status" at bounding box center [420, 64] width 36 height 10
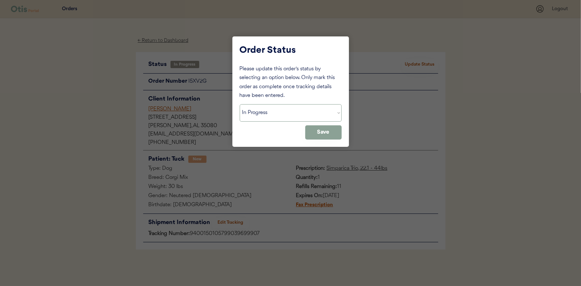
click at [260, 114] on select "Status On Hold New In Progress Complete Pending HW Consent Canceled" at bounding box center [291, 112] width 102 height 17
select select ""complete""
click at [240, 104] on select "Status On Hold New In Progress Complete Pending HW Consent Canceled" at bounding box center [291, 112] width 102 height 17
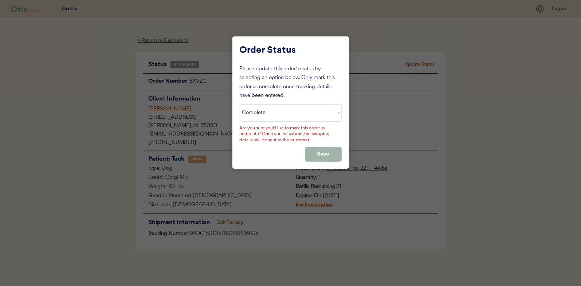
click at [325, 152] on button "Save" at bounding box center [323, 154] width 36 height 14
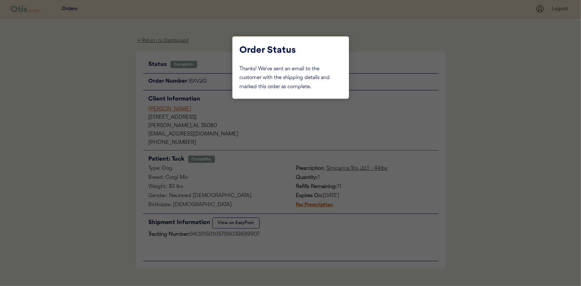
click at [89, 95] on div at bounding box center [290, 143] width 581 height 286
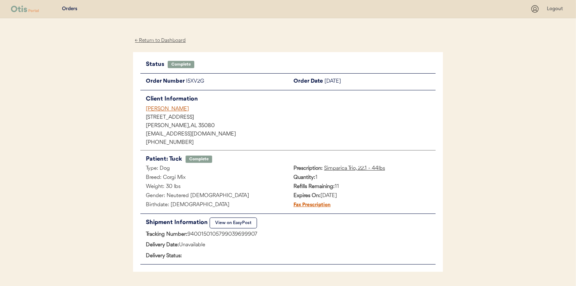
click at [162, 37] on div "← Return to Dashboard" at bounding box center [160, 40] width 55 height 8
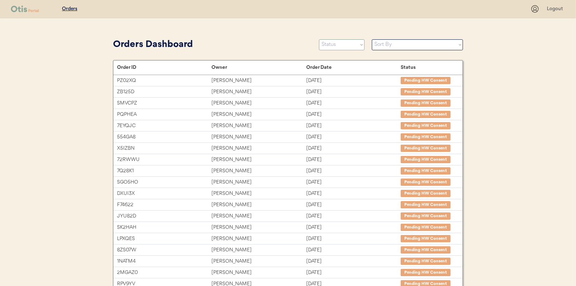
click at [346, 44] on select "Status On Hold New In Progress Complete Pending HW Consent Canceled" at bounding box center [342, 44] width 46 height 11
select select ""in_progress""
click at [319, 39] on select "Status On Hold New In Progress Complete Pending HW Consent Canceled" at bounding box center [342, 44] width 46 height 11
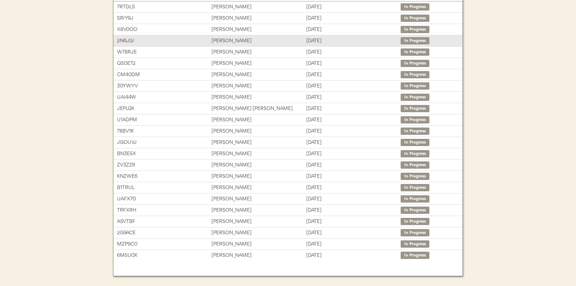
scroll to position [90, 0]
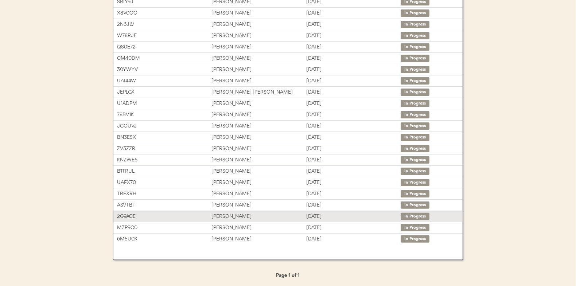
click at [231, 216] on div "JEFFREY SAUNDERSON" at bounding box center [258, 217] width 94 height 8
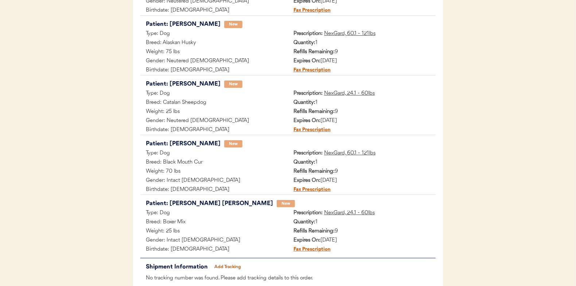
scroll to position [239, 0]
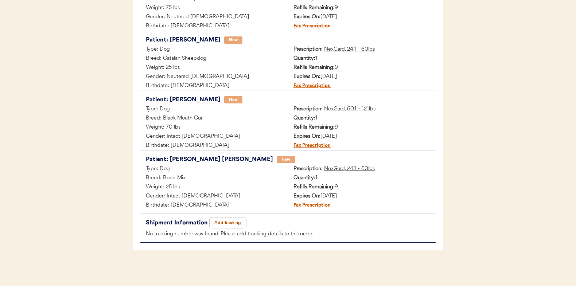
click at [229, 223] on button "Add Tracking" at bounding box center [228, 223] width 36 height 10
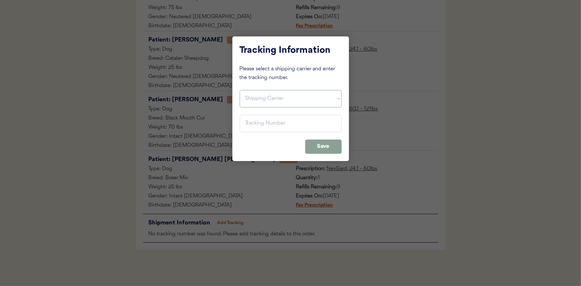
click at [247, 97] on select "Shipping Carrier FedEx FedEx Ground Economy UPS USPS" at bounding box center [291, 98] width 102 height 17
select select ""usps""
click at [240, 90] on select "Shipping Carrier FedEx FedEx Ground Economy UPS USPS" at bounding box center [291, 98] width 102 height 17
click at [251, 125] on input "input" at bounding box center [291, 123] width 102 height 17
paste input "9400150105798039735936"
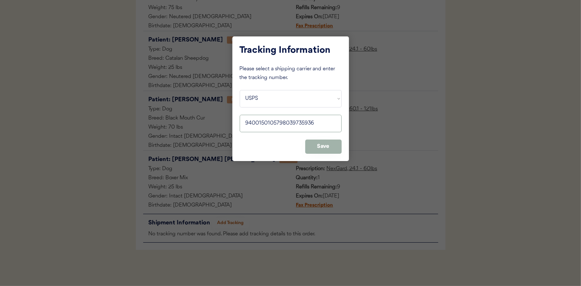
type input "9400150105798039735936"
click at [327, 149] on button "Save" at bounding box center [323, 147] width 36 height 14
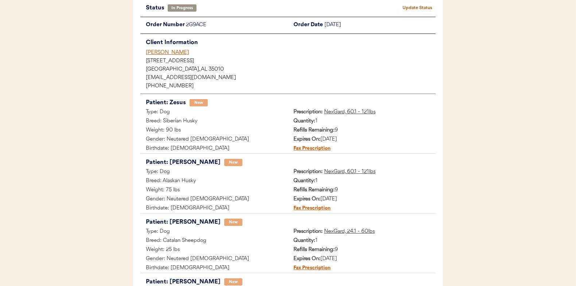
scroll to position [0, 0]
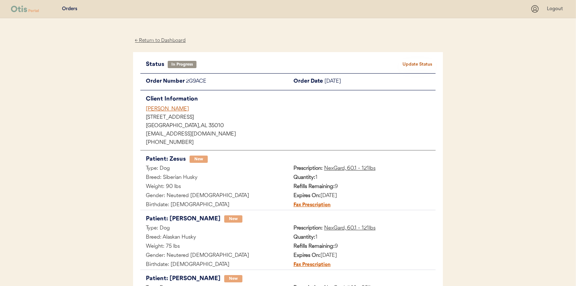
click at [413, 63] on button "Update Status" at bounding box center [417, 64] width 36 height 10
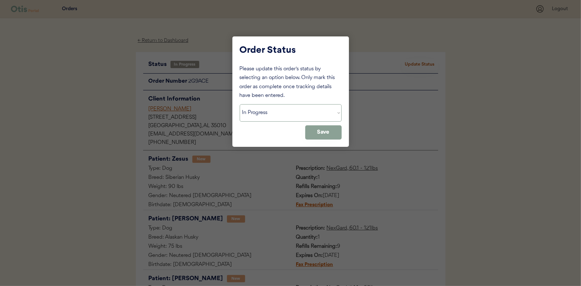
click at [253, 113] on select "Status On Hold New In Progress Complete Pending HW Consent Canceled" at bounding box center [291, 112] width 102 height 17
select select ""complete""
click at [240, 104] on select "Status On Hold New In Progress Complete Pending HW Consent Canceled" at bounding box center [291, 112] width 102 height 17
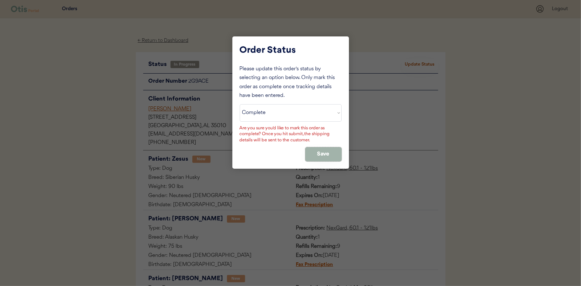
click at [330, 156] on button "Save" at bounding box center [323, 154] width 36 height 14
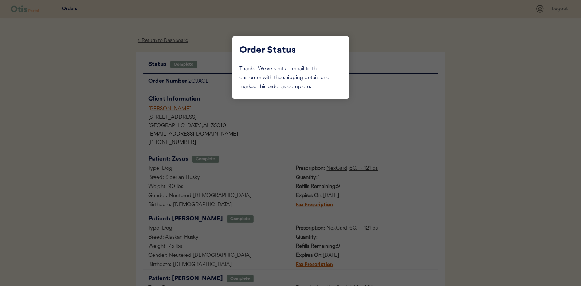
click at [100, 93] on div at bounding box center [290, 143] width 581 height 286
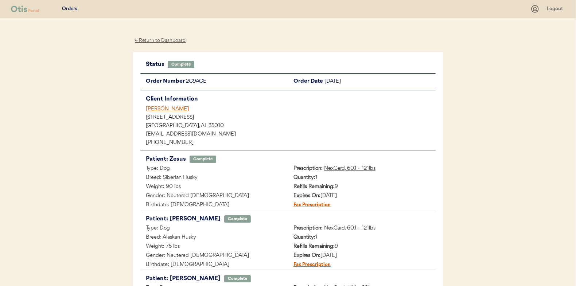
click at [153, 39] on div "← Return to Dashboard" at bounding box center [160, 40] width 55 height 8
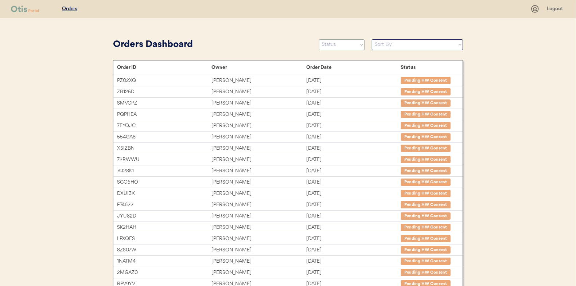
click at [334, 47] on select "Status On Hold New In Progress Complete Pending HW Consent Canceled" at bounding box center [342, 44] width 46 height 11
select select ""in_progress""
click at [319, 39] on select "Status On Hold New In Progress Complete Pending HW Consent Canceled" at bounding box center [342, 44] width 46 height 11
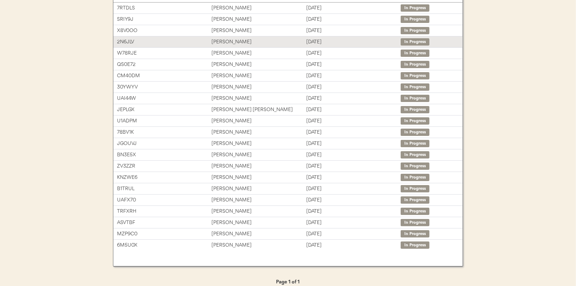
scroll to position [73, 0]
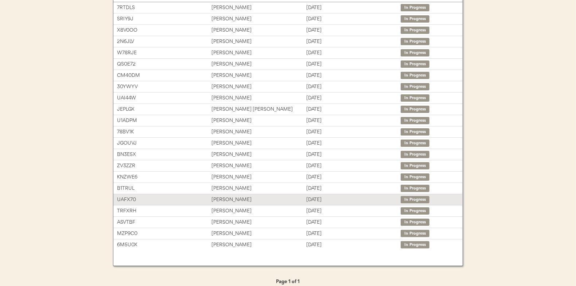
click at [221, 196] on div "[PERSON_NAME]" at bounding box center [258, 200] width 94 height 8
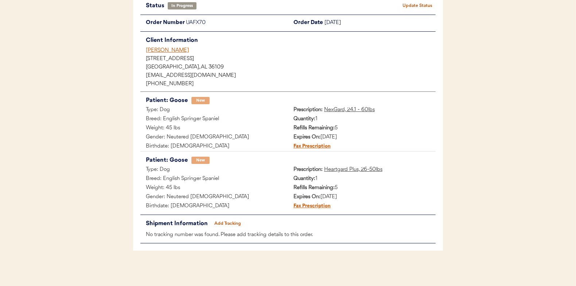
scroll to position [59, 0]
click at [229, 223] on button "Add Tracking" at bounding box center [228, 223] width 36 height 10
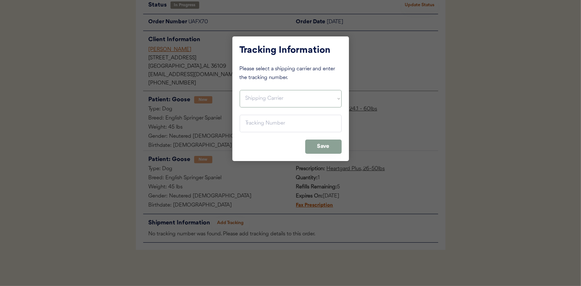
click at [253, 97] on select "Shipping Carrier FedEx FedEx Ground Economy UPS USPS" at bounding box center [291, 98] width 102 height 17
select select ""usps""
click at [240, 90] on select "Shipping Carrier FedEx FedEx Ground Economy UPS USPS" at bounding box center [291, 98] width 102 height 17
click at [252, 126] on input "input" at bounding box center [291, 123] width 102 height 17
paste input "9400150105799039700597"
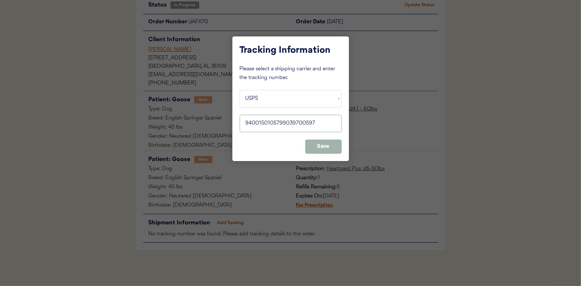
type input "9400150105799039700597"
click at [317, 144] on button "Save" at bounding box center [323, 147] width 36 height 14
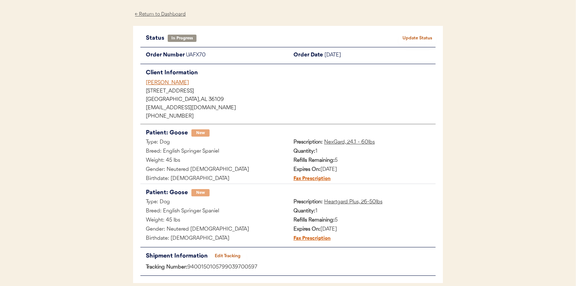
scroll to position [0, 0]
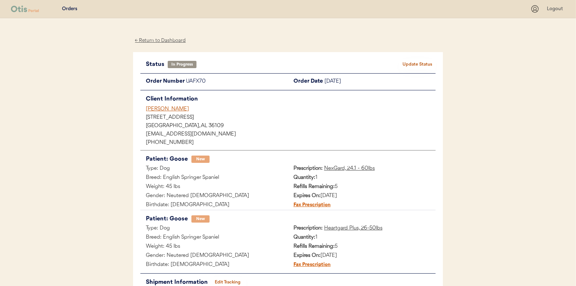
click at [416, 61] on button "Update Status" at bounding box center [417, 64] width 36 height 10
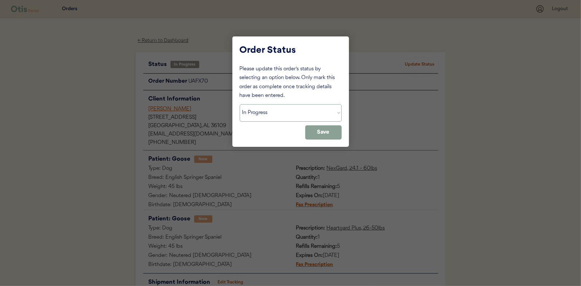
click at [254, 112] on select "Status On Hold New In Progress Complete Pending HW Consent Canceled" at bounding box center [291, 112] width 102 height 17
select select ""complete""
click at [240, 104] on select "Status On Hold New In Progress Complete Pending HW Consent Canceled" at bounding box center [291, 112] width 102 height 17
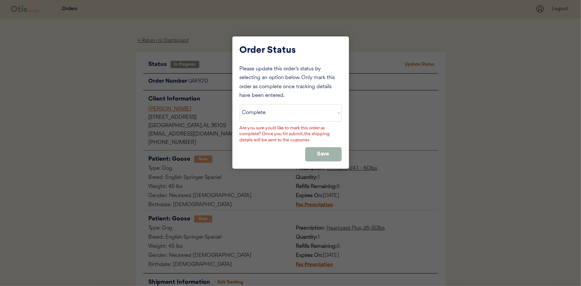
click at [319, 148] on button "Save" at bounding box center [323, 154] width 36 height 14
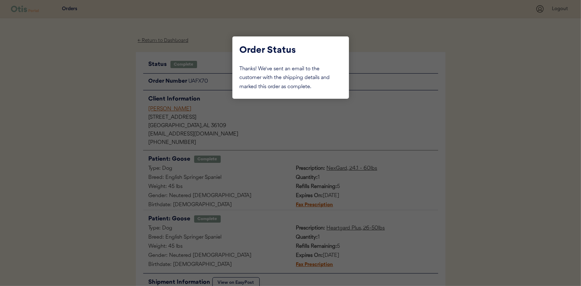
click at [112, 100] on div at bounding box center [290, 143] width 581 height 286
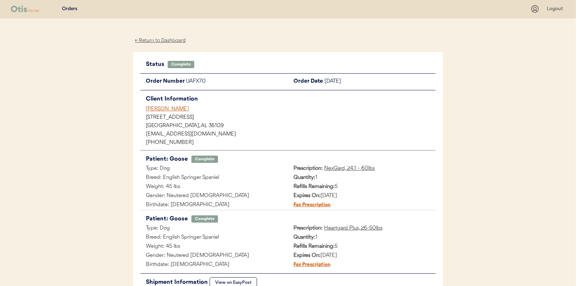
click at [163, 38] on div "← Return to Dashboard" at bounding box center [160, 40] width 55 height 8
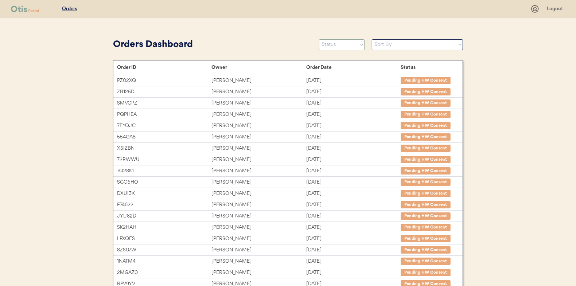
click at [336, 46] on select "Status On Hold New In Progress Complete Pending HW Consent Canceled" at bounding box center [342, 44] width 46 height 11
click at [348, 45] on select "Status On Hold New In Progress Complete Pending HW Consent Canceled" at bounding box center [342, 44] width 46 height 11
select select ""in_progress""
click at [319, 39] on select "Status On Hold New In Progress Complete Pending HW Consent Canceled" at bounding box center [342, 44] width 46 height 11
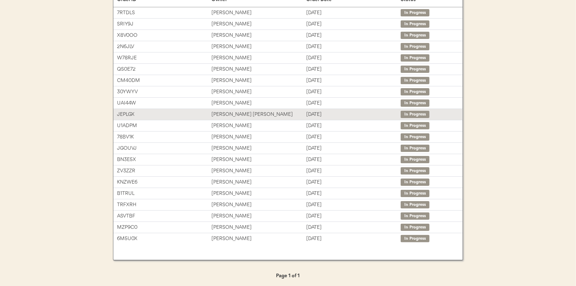
scroll to position [68, 0]
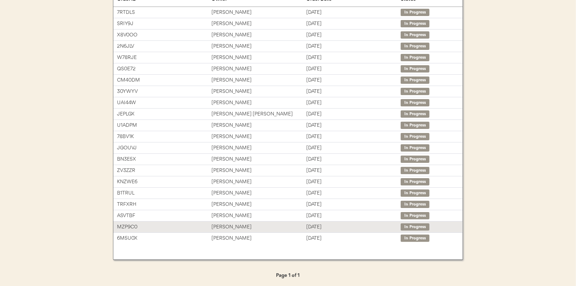
click at [231, 226] on div "Melinda StJohn" at bounding box center [258, 227] width 94 height 8
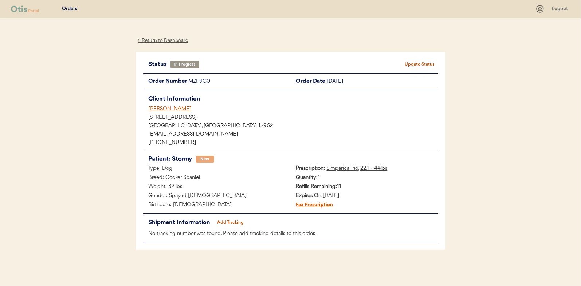
click at [228, 219] on button "Add Tracking" at bounding box center [231, 223] width 36 height 10
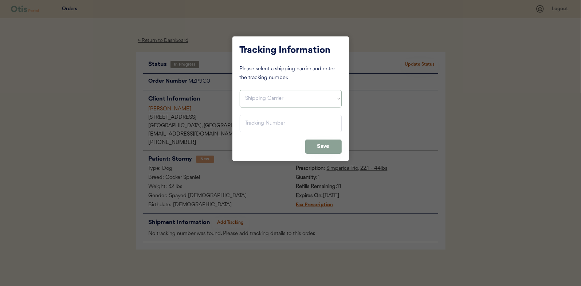
click at [255, 98] on select "Shipping Carrier FedEx FedEx Ground Economy UPS USPS" at bounding box center [291, 98] width 102 height 17
select select ""usps""
click at [240, 90] on select "Shipping Carrier FedEx FedEx Ground Economy UPS USPS" at bounding box center [291, 98] width 102 height 17
click at [247, 123] on input "input" at bounding box center [291, 123] width 102 height 17
paste input "9400150105496041388637"
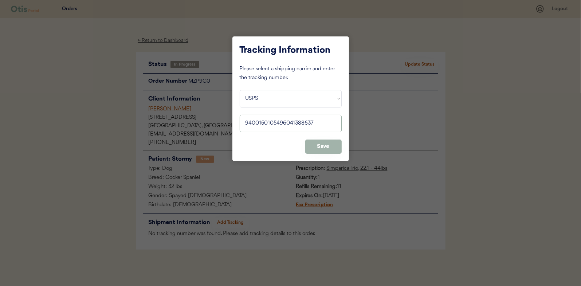
type input "9400150105496041388637"
click at [324, 147] on button "Save" at bounding box center [323, 147] width 36 height 14
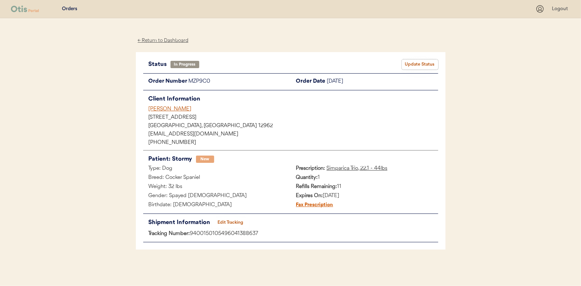
click at [422, 66] on button "Update Status" at bounding box center [420, 64] width 36 height 10
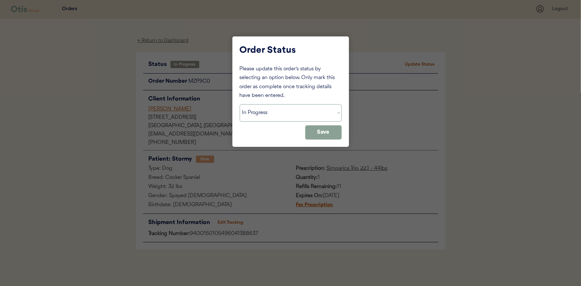
click at [265, 114] on select "Status On Hold New In Progress Complete Pending HW Consent Canceled" at bounding box center [291, 112] width 102 height 17
select select ""complete""
click at [240, 104] on select "Status On Hold New In Progress Complete Pending HW Consent Canceled" at bounding box center [291, 112] width 102 height 17
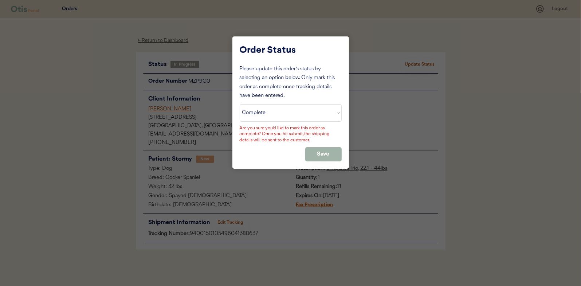
click at [331, 151] on button "Save" at bounding box center [323, 154] width 36 height 14
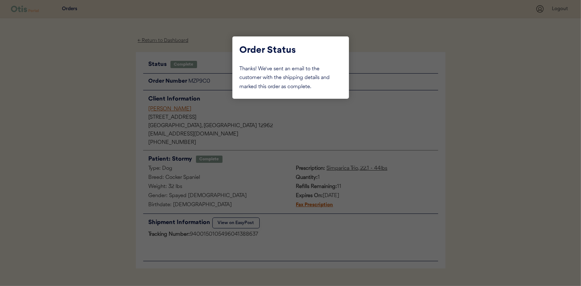
click at [110, 89] on div at bounding box center [290, 143] width 581 height 286
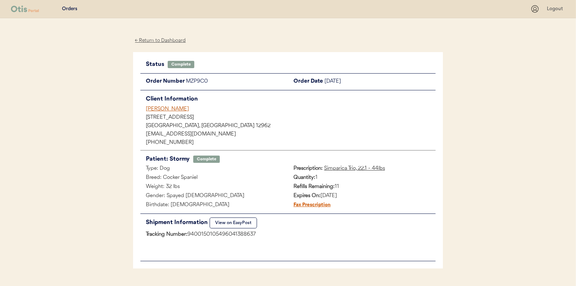
click at [169, 38] on div "← Return to Dashboard" at bounding box center [160, 40] width 55 height 8
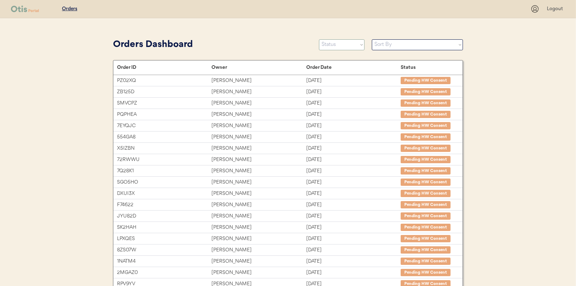
click at [340, 44] on select "Status On Hold New In Progress Complete Pending HW Consent Canceled" at bounding box center [342, 44] width 46 height 11
select select ""in_progress""
click at [319, 39] on select "Status On Hold New In Progress Complete Pending HW Consent Canceled" at bounding box center [342, 44] width 46 height 11
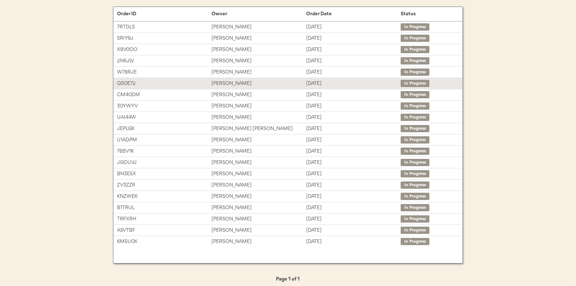
scroll to position [57, 0]
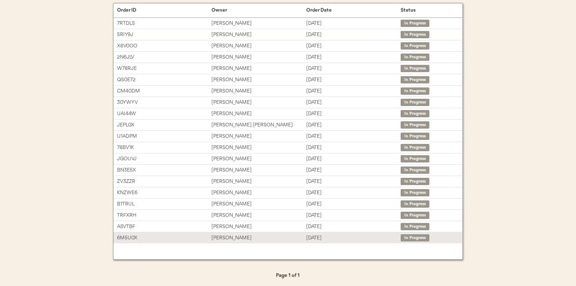
click at [227, 238] on div "[PERSON_NAME]" at bounding box center [258, 238] width 94 height 8
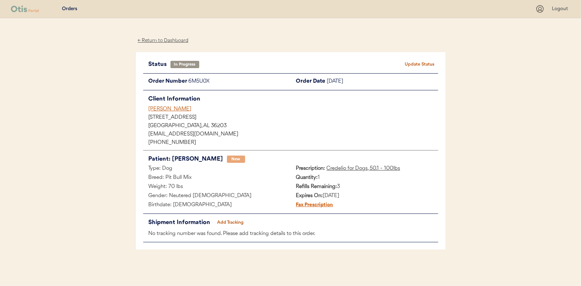
click at [237, 221] on button "Add Tracking" at bounding box center [231, 223] width 36 height 10
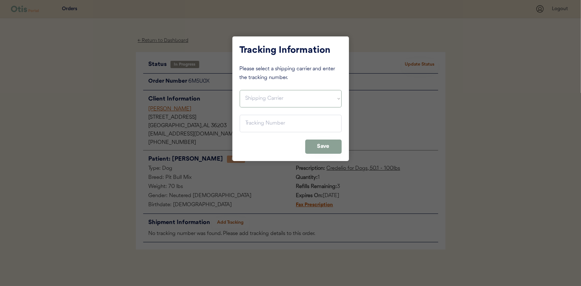
click at [253, 101] on select "Shipping Carrier FedEx FedEx Ground Economy UPS USPS" at bounding box center [291, 98] width 102 height 17
select select ""usps""
click at [240, 90] on select "Shipping Carrier FedEx FedEx Ground Economy UPS USPS" at bounding box center [291, 98] width 102 height 17
click at [258, 123] on input "input" at bounding box center [291, 123] width 102 height 17
paste input "9400150105798039746123"
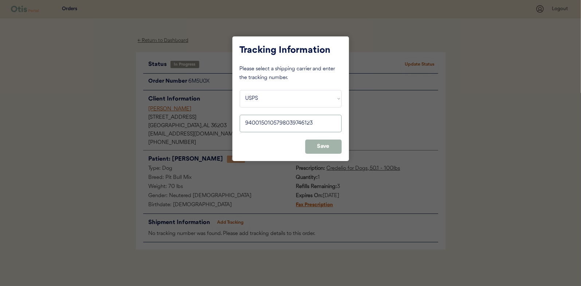
type input "9400150105798039746123"
click at [321, 143] on button "Save" at bounding box center [323, 147] width 36 height 14
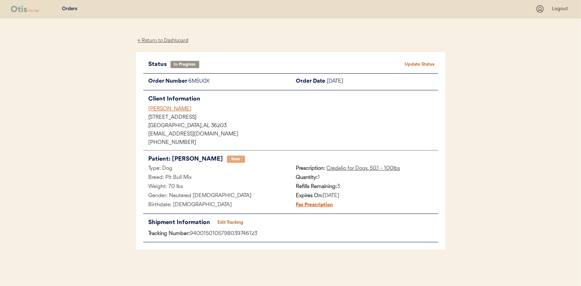
click at [426, 63] on button "Update Status" at bounding box center [420, 64] width 36 height 10
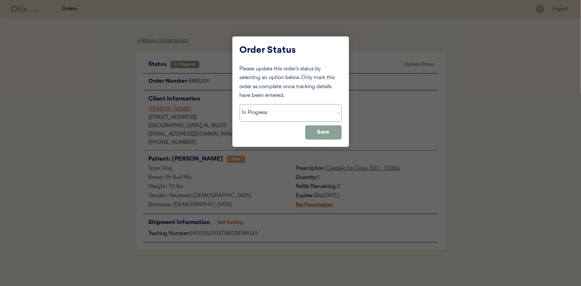
click at [275, 111] on select "Status On Hold New In Progress Complete Pending HW Consent Canceled" at bounding box center [291, 112] width 102 height 17
select select ""complete""
click at [240, 104] on select "Status On Hold New In Progress Complete Pending HW Consent Canceled" at bounding box center [291, 112] width 102 height 17
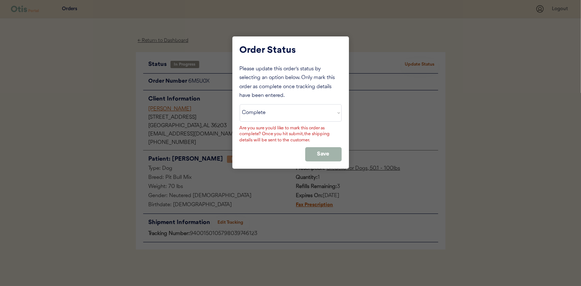
click at [320, 150] on button "Save" at bounding box center [323, 154] width 36 height 14
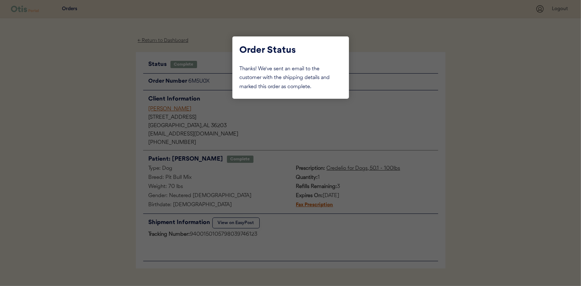
click at [100, 106] on div at bounding box center [290, 143] width 581 height 286
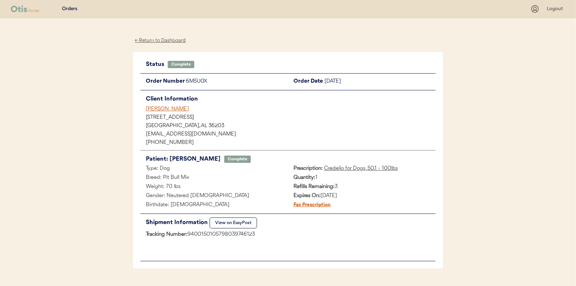
click at [162, 40] on div "← Return to Dashboard" at bounding box center [160, 40] width 55 height 8
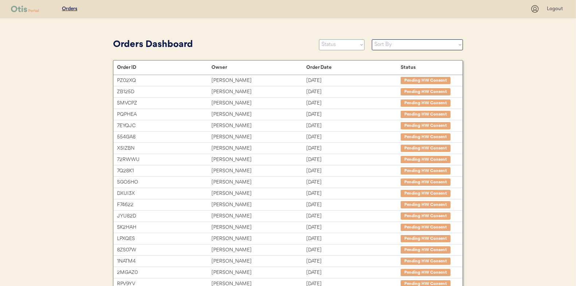
click at [339, 42] on select "Status On Hold New In Progress Complete Pending HW Consent Canceled" at bounding box center [342, 44] width 46 height 11
select select ""in_progress""
click at [319, 39] on select "Status On Hold New In Progress Complete Pending HW Consent Canceled" at bounding box center [342, 44] width 46 height 11
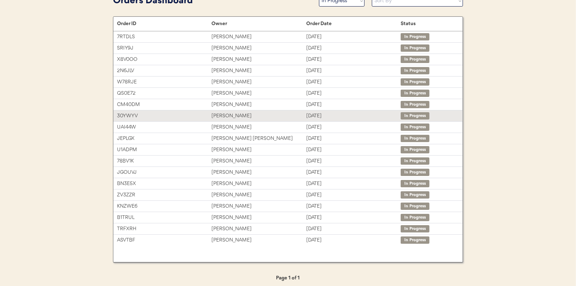
scroll to position [46, 0]
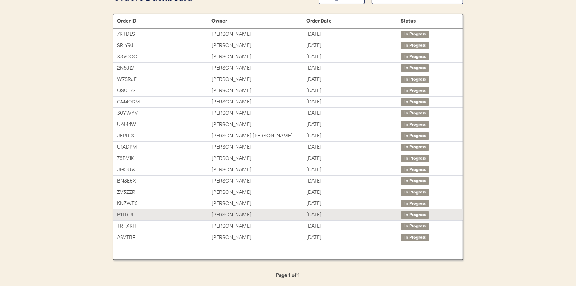
click at [224, 213] on div "[PERSON_NAME]" at bounding box center [258, 215] width 94 height 8
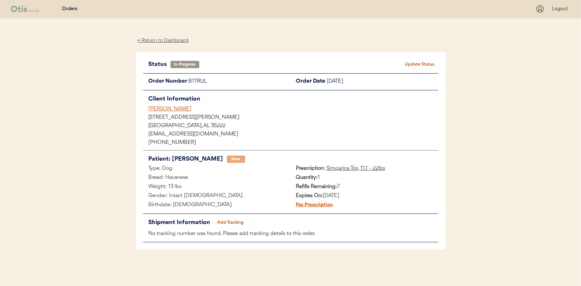
click at [231, 220] on button "Add Tracking" at bounding box center [231, 223] width 36 height 10
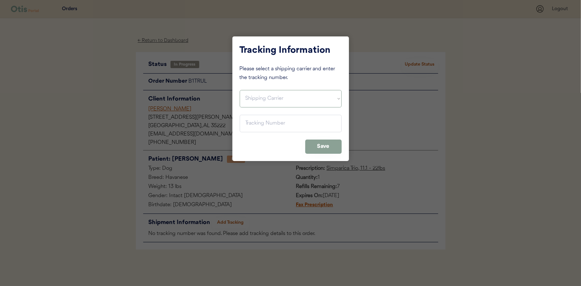
click at [261, 101] on select "Shipping Carrier FedEx FedEx Ground Economy UPS USPS" at bounding box center [291, 98] width 102 height 17
select select ""usps""
click at [240, 90] on select "Shipping Carrier FedEx FedEx Ground Economy UPS USPS" at bounding box center [291, 98] width 102 height 17
click at [257, 117] on input "input" at bounding box center [291, 123] width 102 height 17
paste input "9400150105800039673696"
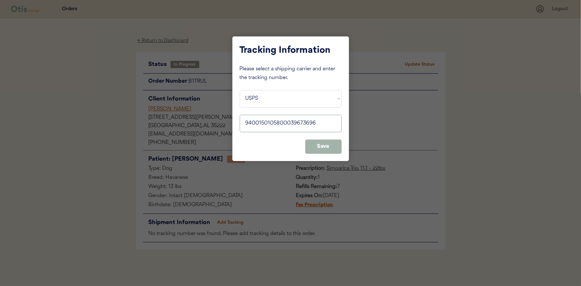
type input "9400150105800039673696"
click at [327, 143] on button "Save" at bounding box center [323, 147] width 36 height 14
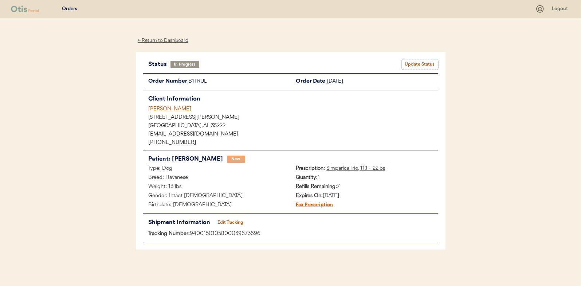
click at [416, 63] on button "Update Status" at bounding box center [420, 64] width 36 height 10
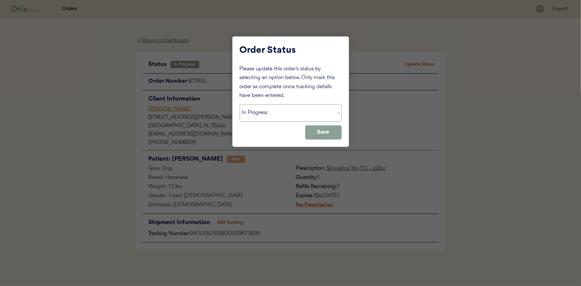
click at [261, 118] on select "Status On Hold New In Progress Complete Pending HW Consent Canceled" at bounding box center [291, 112] width 102 height 17
select select ""complete""
click at [240, 104] on select "Status On Hold New In Progress Complete Pending HW Consent Canceled" at bounding box center [291, 112] width 102 height 17
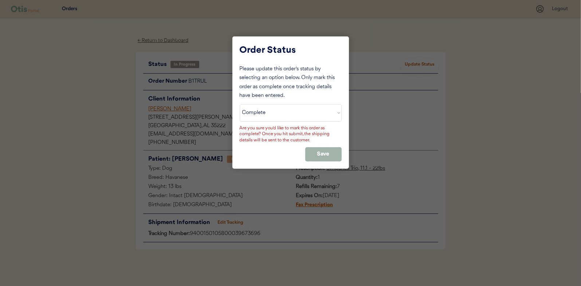
click at [316, 148] on button "Save" at bounding box center [323, 154] width 36 height 14
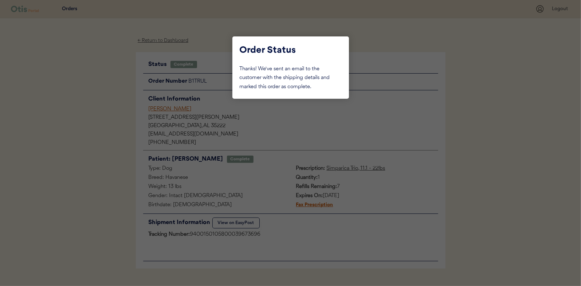
click at [114, 89] on div at bounding box center [290, 143] width 581 height 286
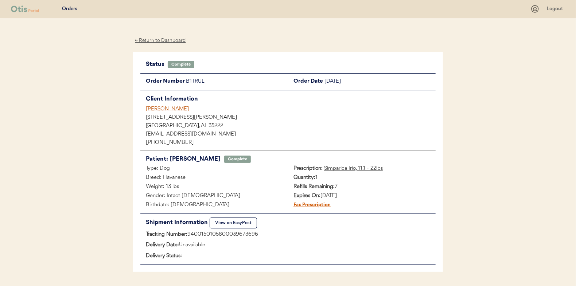
click at [169, 39] on div "← Return to Dashboard" at bounding box center [160, 40] width 55 height 8
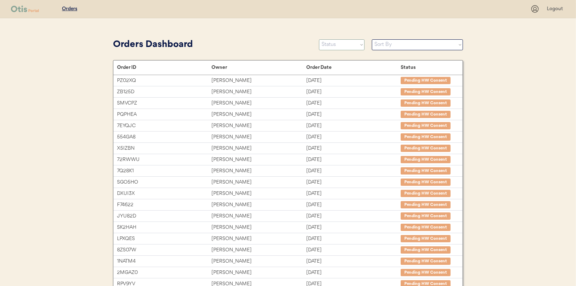
click at [336, 44] on select "Status On Hold New In Progress Complete Pending HW Consent Canceled" at bounding box center [342, 44] width 46 height 11
select select ""in_progress""
click at [319, 39] on select "Status On Hold New In Progress Complete Pending HW Consent Canceled" at bounding box center [342, 44] width 46 height 11
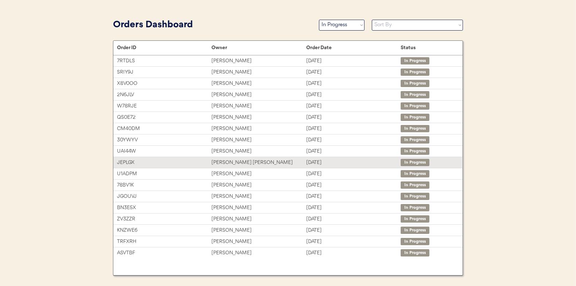
scroll to position [35, 0]
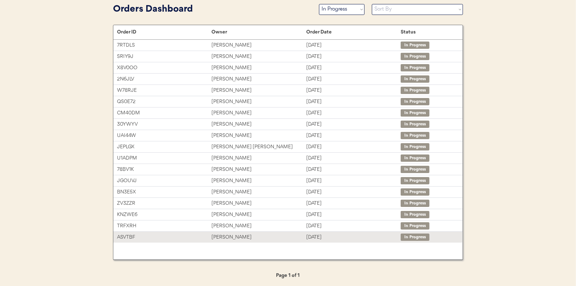
click at [235, 235] on div "[PERSON_NAME]" at bounding box center [258, 237] width 94 height 8
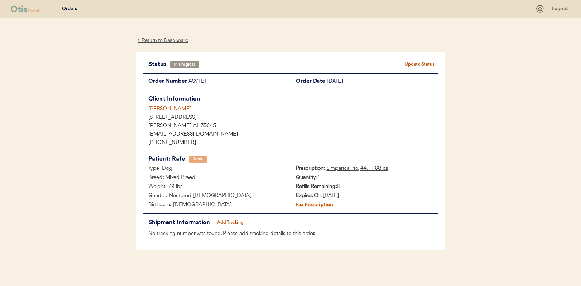
click at [227, 219] on button "Add Tracking" at bounding box center [231, 223] width 36 height 10
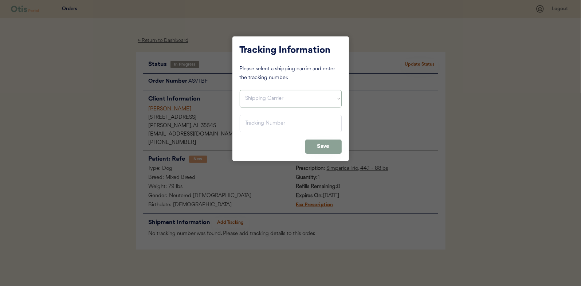
click at [256, 95] on select "Shipping Carrier FedEx FedEx Ground Economy UPS USPS" at bounding box center [291, 98] width 102 height 17
select select ""usps""
click at [240, 90] on select "Shipping Carrier FedEx FedEx Ground Economy UPS USPS" at bounding box center [291, 98] width 102 height 17
click at [249, 126] on input "input" at bounding box center [291, 123] width 102 height 17
paste input "9400150105496041398766"
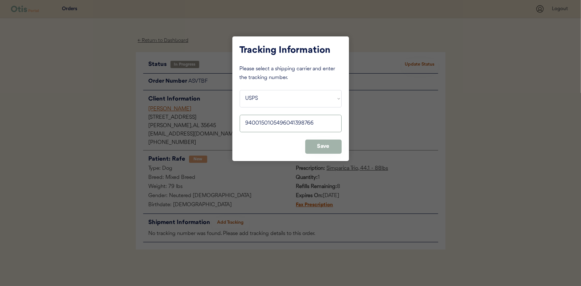
type input "9400150105496041398766"
click at [331, 146] on button "Save" at bounding box center [323, 147] width 36 height 14
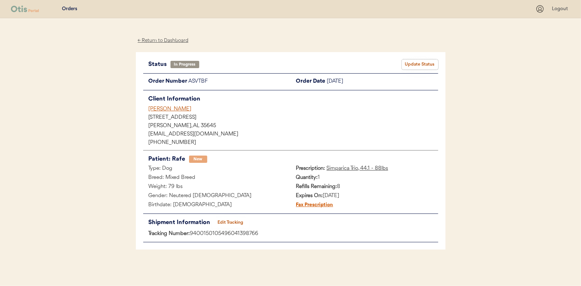
click at [418, 63] on button "Update Status" at bounding box center [420, 64] width 36 height 10
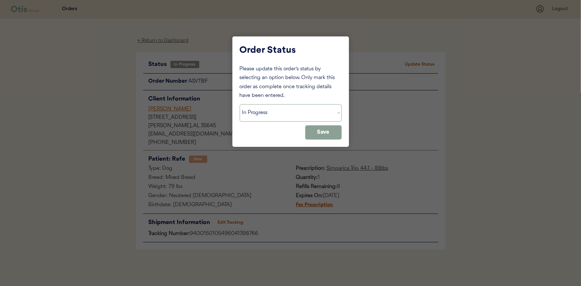
click at [255, 110] on select "Status On Hold New In Progress Complete Pending HW Consent Canceled" at bounding box center [291, 112] width 102 height 17
select select ""complete""
click at [240, 104] on select "Status On Hold New In Progress Complete Pending HW Consent Canceled" at bounding box center [291, 112] width 102 height 17
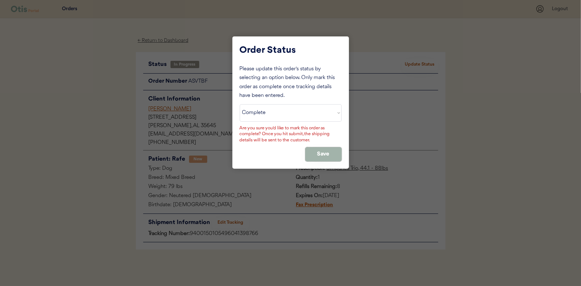
click at [320, 150] on button "Save" at bounding box center [323, 154] width 36 height 14
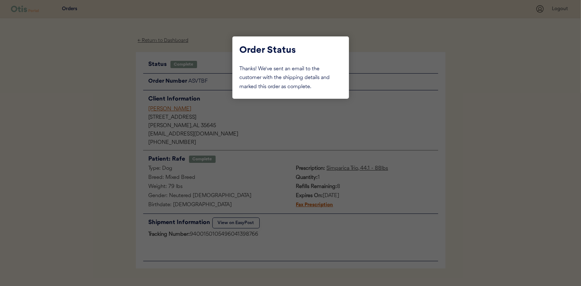
drag, startPoint x: 107, startPoint y: 96, endPoint x: 145, endPoint y: 66, distance: 48.0
click at [109, 95] on div at bounding box center [290, 143] width 581 height 286
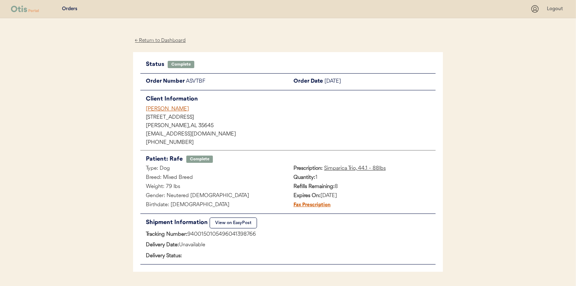
click at [167, 40] on div "← Return to Dashboard" at bounding box center [160, 40] width 55 height 8
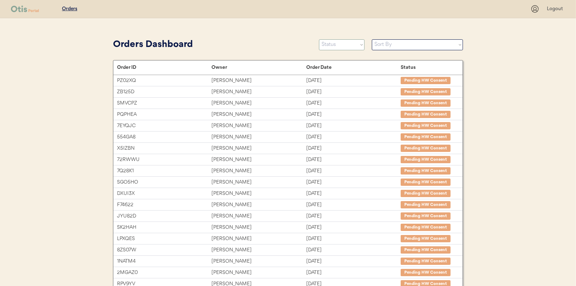
click at [346, 44] on select "Status On Hold New In Progress Complete Pending HW Consent Canceled" at bounding box center [342, 44] width 46 height 11
select select ""in_progress""
click at [319, 39] on select "Status On Hold New In Progress Complete Pending HW Consent Canceled" at bounding box center [342, 44] width 46 height 11
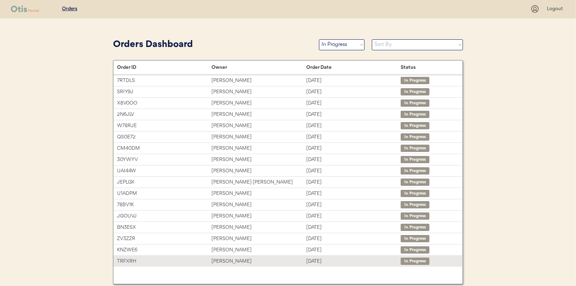
click at [235, 259] on div "[PERSON_NAME]" at bounding box center [258, 261] width 94 height 8
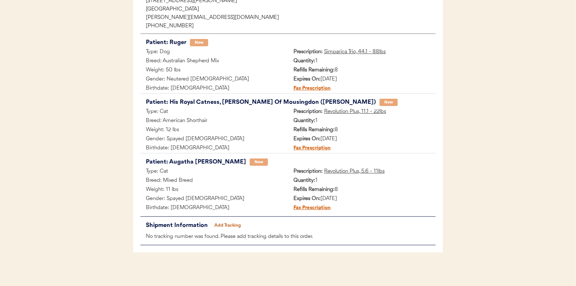
scroll to position [120, 0]
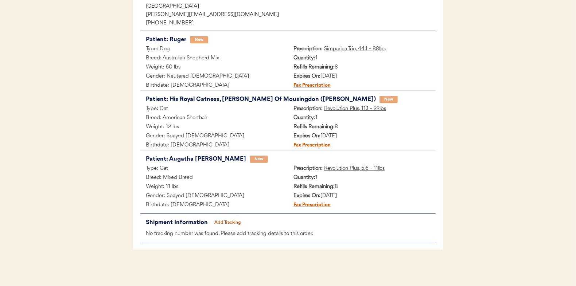
click at [225, 215] on div "Status In Progress Update Status Order Number TRFXRH Order Date October 14, 202…" at bounding box center [287, 91] width 295 height 303
click at [225, 223] on button "Add Tracking" at bounding box center [228, 223] width 36 height 10
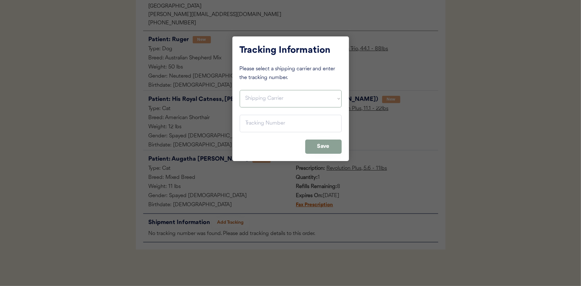
click at [253, 101] on select "Shipping Carrier FedEx FedEx Ground Economy UPS USPS" at bounding box center [291, 98] width 102 height 17
select select ""usps""
click at [240, 90] on select "Shipping Carrier FedEx FedEx Ground Economy UPS USPS" at bounding box center [291, 98] width 102 height 17
click at [247, 121] on input "input" at bounding box center [291, 123] width 102 height 17
paste input "9400150105496041400506"
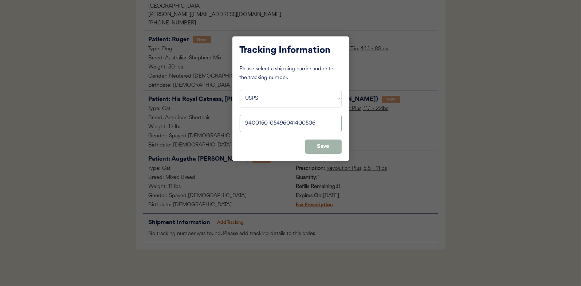
type input "9400150105496041400506"
click at [324, 146] on button "Save" at bounding box center [323, 147] width 36 height 14
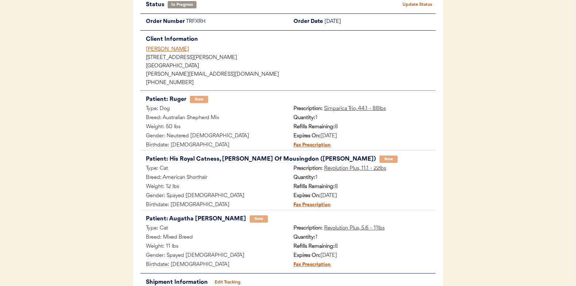
scroll to position [0, 0]
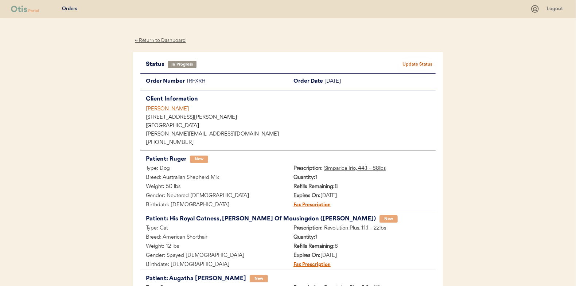
click at [414, 64] on button "Update Status" at bounding box center [417, 64] width 36 height 10
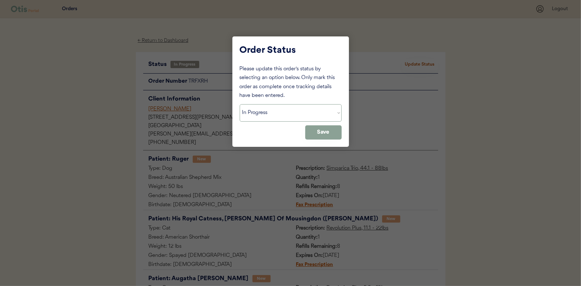
click at [268, 111] on select "Status On Hold New In Progress Complete Pending HW Consent Canceled" at bounding box center [291, 112] width 102 height 17
select select ""complete""
click at [240, 104] on select "Status On Hold New In Progress Complete Pending HW Consent Canceled" at bounding box center [291, 112] width 102 height 17
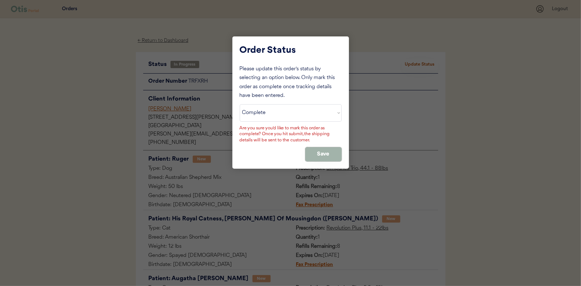
click at [315, 150] on button "Save" at bounding box center [323, 154] width 36 height 14
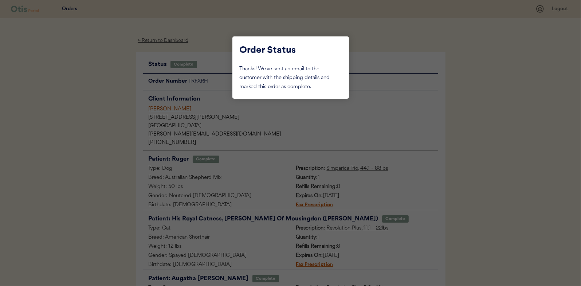
click at [101, 87] on div at bounding box center [290, 143] width 581 height 286
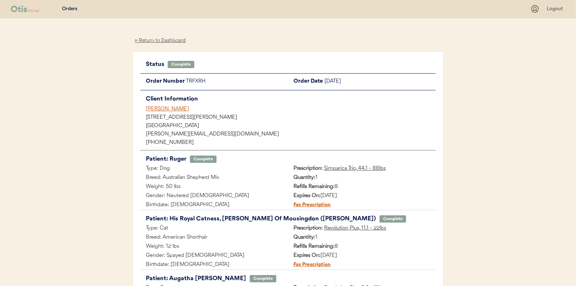
click at [151, 43] on div "← Return to Dashboard" at bounding box center [160, 40] width 55 height 8
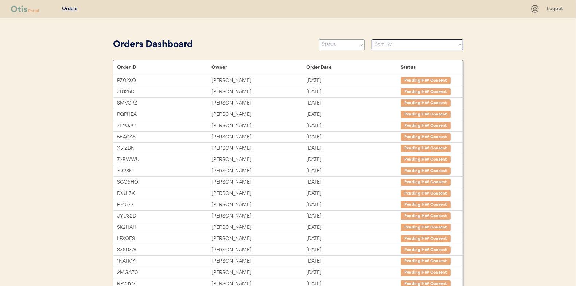
click at [330, 47] on select "Status On Hold New In Progress Complete Pending HW Consent Canceled" at bounding box center [342, 44] width 46 height 11
click at [319, 39] on select "Status On Hold New In Progress Complete Pending HW Consent Canceled" at bounding box center [342, 44] width 46 height 11
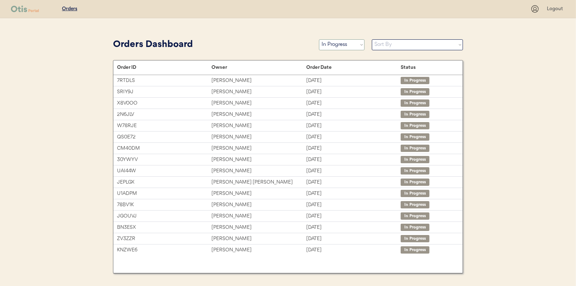
click at [335, 44] on select "Status On Hold New In Progress Complete Pending HW Consent Canceled" at bounding box center [342, 44] width 46 height 11
select select ""new""
click at [319, 39] on select "Status On Hold New In Progress Complete Pending HW Consent Canceled" at bounding box center [342, 44] width 46 height 11
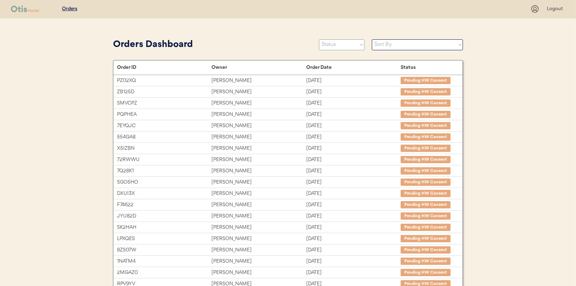
click at [333, 42] on select "Status On Hold New In Progress Complete Pending HW Consent Canceled" at bounding box center [342, 44] width 46 height 11
click at [319, 39] on select "Status On Hold New In Progress Complete Pending HW Consent Canceled" at bounding box center [342, 44] width 46 height 11
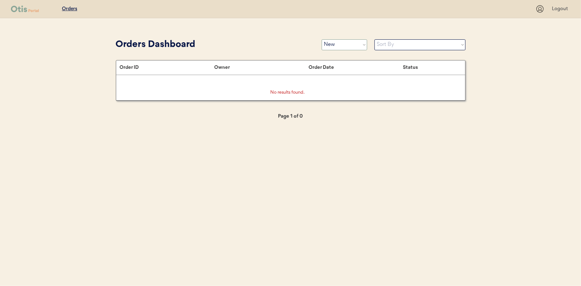
click at [345, 47] on select "Status On Hold New In Progress Complete Pending HW Consent Canceled" at bounding box center [345, 44] width 46 height 11
select select ""in_progress""
click at [322, 39] on select "Status On Hold New In Progress Complete Pending HW Consent Canceled" at bounding box center [345, 44] width 46 height 11
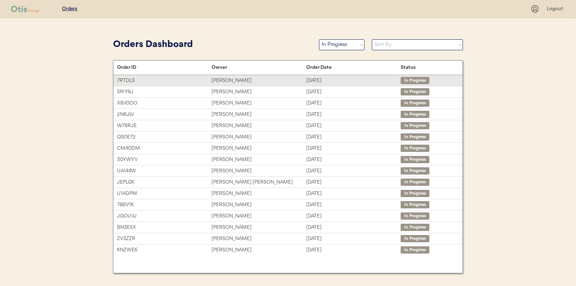
click at [229, 79] on div "[PERSON_NAME]" at bounding box center [258, 81] width 94 height 8
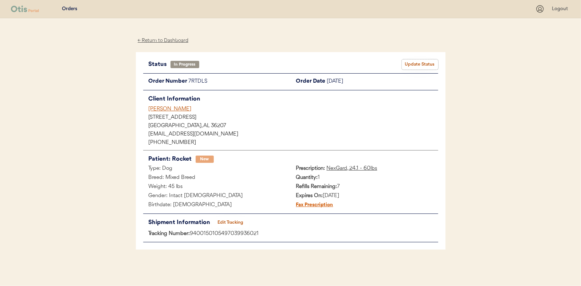
click at [422, 64] on button "Update Status" at bounding box center [420, 64] width 36 height 10
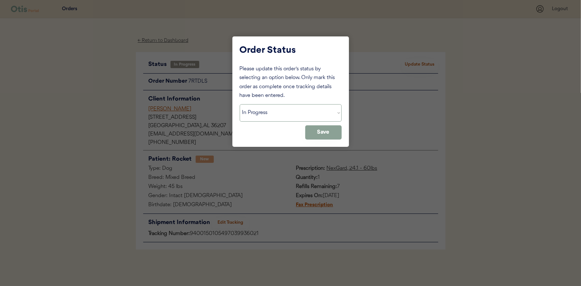
click at [254, 113] on select "Status On Hold New In Progress Complete Pending HW Consent Canceled" at bounding box center [291, 112] width 102 height 17
select select ""complete""
click at [240, 104] on select "Status On Hold New In Progress Complete Pending HW Consent Canceled" at bounding box center [291, 112] width 102 height 17
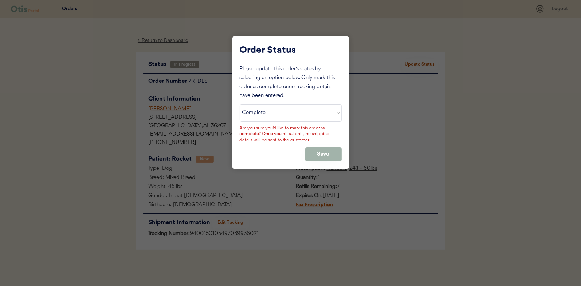
click at [313, 152] on button "Save" at bounding box center [323, 154] width 36 height 14
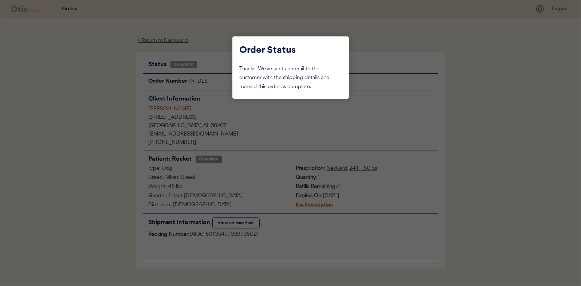
click at [95, 118] on div at bounding box center [290, 143] width 581 height 286
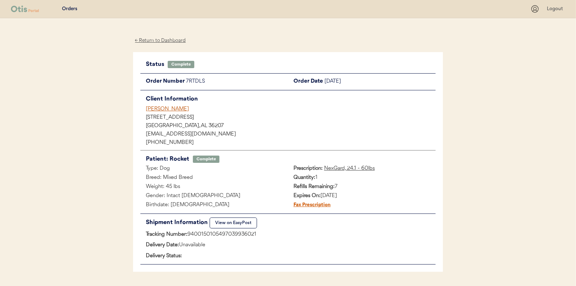
click at [165, 37] on div "← Return to Dashboard" at bounding box center [160, 40] width 55 height 8
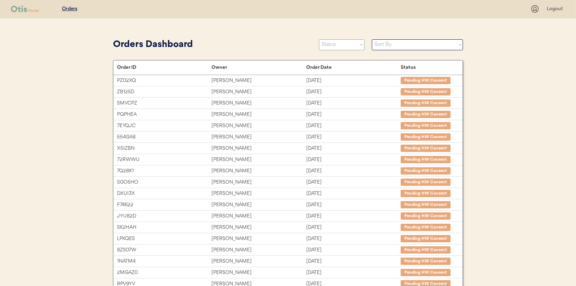
click at [336, 46] on select "Status On Hold New In Progress Complete Pending HW Consent Canceled" at bounding box center [342, 44] width 46 height 11
click at [319, 39] on select "Status On Hold New In Progress Complete Pending HW Consent Canceled" at bounding box center [342, 44] width 46 height 11
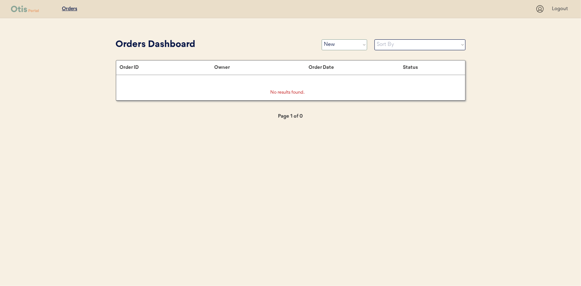
click at [344, 44] on select "Status On Hold New In Progress Complete Pending HW Consent Canceled" at bounding box center [345, 44] width 46 height 11
select select ""in_progress""
click at [322, 39] on select "Status On Hold New In Progress Complete Pending HW Consent Canceled" at bounding box center [345, 44] width 46 height 11
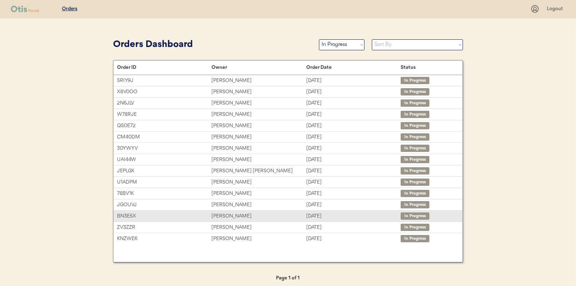
click at [228, 213] on div "[PERSON_NAME]" at bounding box center [258, 216] width 94 height 8
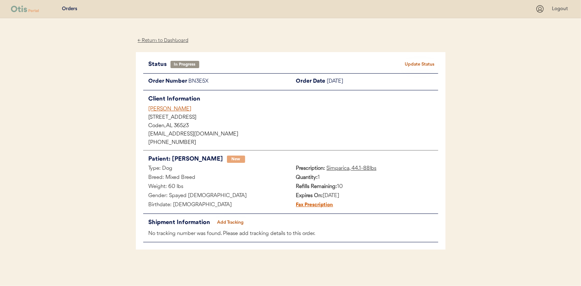
click at [233, 220] on button "Add Tracking" at bounding box center [231, 223] width 36 height 10
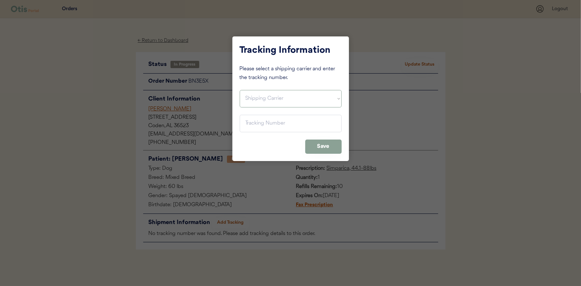
click at [261, 94] on select "Shipping Carrier FedEx FedEx Ground Economy UPS USPS" at bounding box center [291, 98] width 102 height 17
select select ""usps""
click at [240, 90] on select "Shipping Carrier FedEx FedEx Ground Economy UPS USPS" at bounding box center [291, 98] width 102 height 17
click at [247, 120] on input "input" at bounding box center [291, 123] width 102 height 17
paste input "9400150105800039689017"
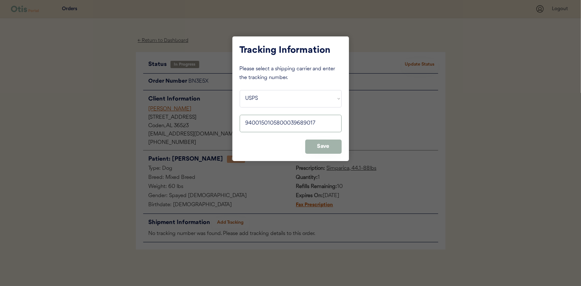
type input "9400150105800039689017"
click at [320, 145] on button "Save" at bounding box center [323, 147] width 36 height 14
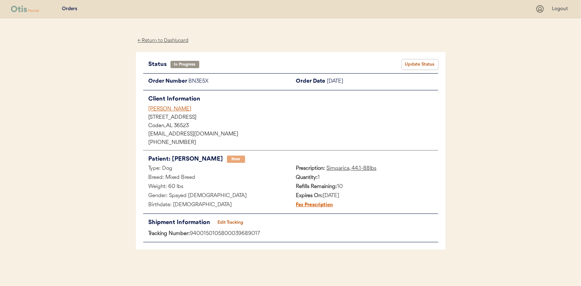
click at [424, 62] on button "Update Status" at bounding box center [420, 64] width 36 height 10
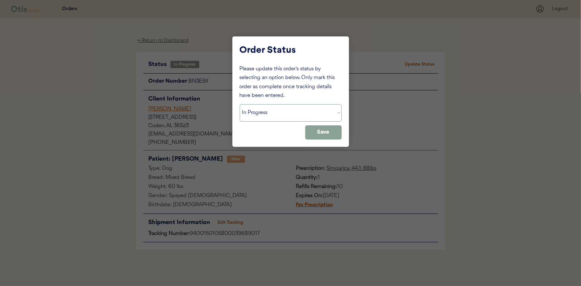
click at [291, 119] on select "Status On Hold New In Progress Complete Pending HW Consent Canceled" at bounding box center [291, 112] width 102 height 17
select select ""complete""
click at [240, 104] on select "Status On Hold New In Progress Complete Pending HW Consent Canceled" at bounding box center [291, 112] width 102 height 17
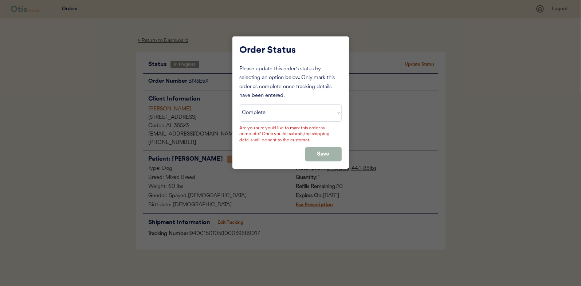
click at [323, 150] on button "Save" at bounding box center [323, 154] width 36 height 14
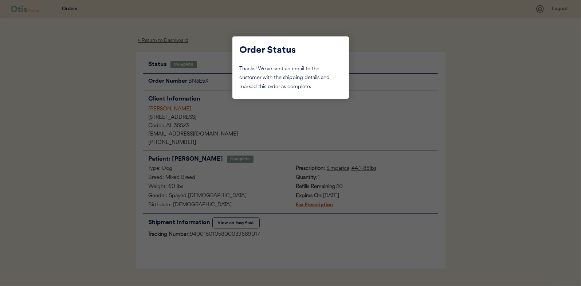
click at [98, 72] on div at bounding box center [290, 143] width 581 height 286
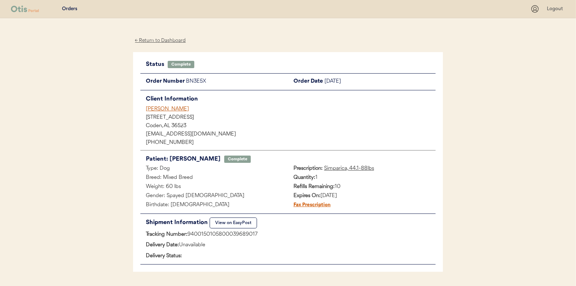
click at [168, 40] on div "← Return to Dashboard" at bounding box center [160, 40] width 55 height 8
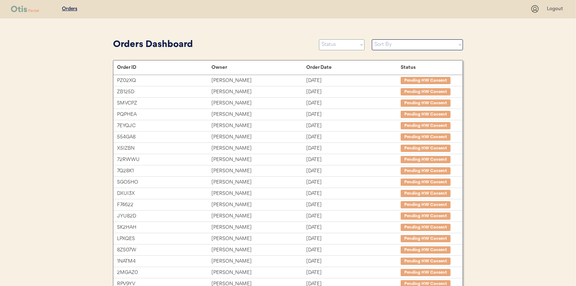
click at [330, 44] on select "Status On Hold New In Progress Complete Pending HW Consent Canceled" at bounding box center [342, 44] width 46 height 11
select select ""in_progress""
click at [319, 39] on select "Status On Hold New In Progress Complete Pending HW Consent Canceled" at bounding box center [342, 44] width 46 height 11
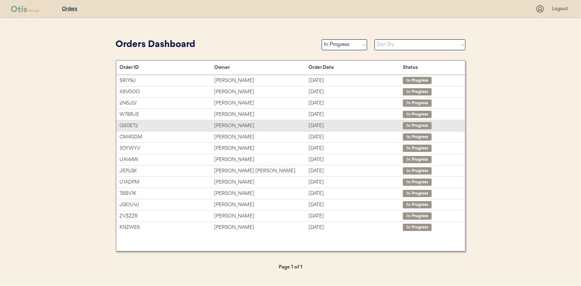
click at [223, 124] on div "[PERSON_NAME]" at bounding box center [261, 126] width 94 height 8
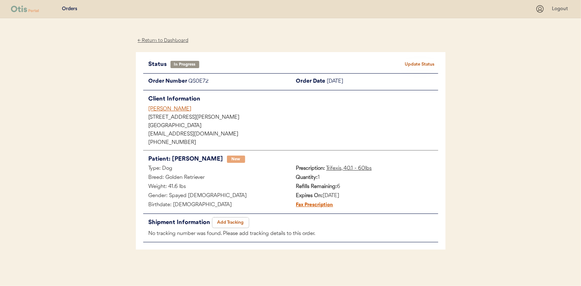
click at [230, 218] on button "Add Tracking" at bounding box center [231, 223] width 36 height 10
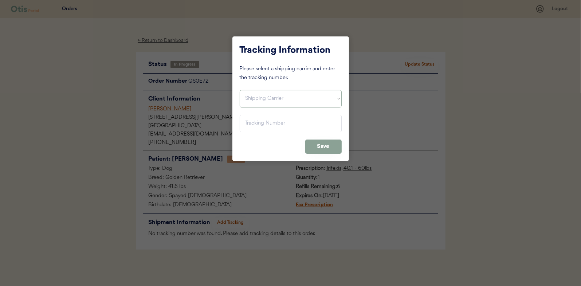
click at [255, 98] on select "Shipping Carrier FedEx FedEx Ground Economy UPS USPS" at bounding box center [291, 98] width 102 height 17
select select ""usps""
click at [240, 90] on select "Shipping Carrier FedEx FedEx Ground Economy UPS USPS" at bounding box center [291, 98] width 102 height 17
click at [249, 124] on input "input" at bounding box center [291, 123] width 102 height 17
paste input "9400150105798039763632"
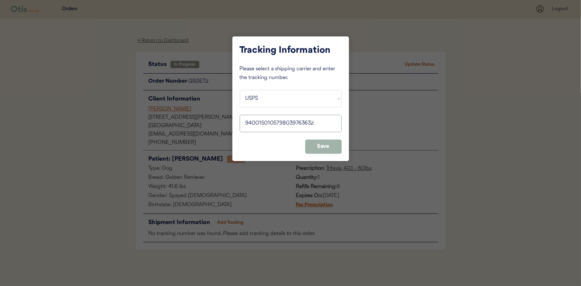
type input "9400150105798039763632"
click at [321, 147] on button "Save" at bounding box center [323, 147] width 36 height 14
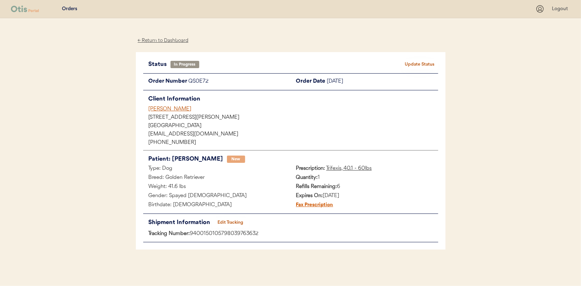
click at [424, 65] on button "Update Status" at bounding box center [420, 64] width 36 height 10
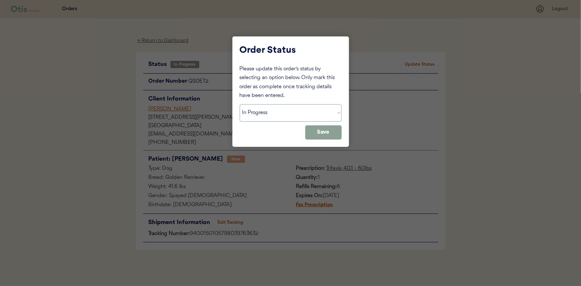
click at [278, 113] on select "Status On Hold New In Progress Complete Pending HW Consent Canceled" at bounding box center [291, 112] width 102 height 17
select select ""complete""
click at [240, 104] on select "Status On Hold New In Progress Complete Pending HW Consent Canceled" at bounding box center [291, 112] width 102 height 17
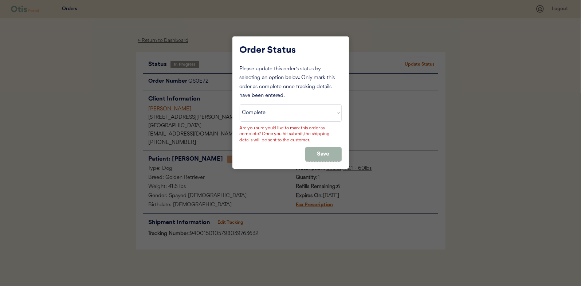
click at [320, 150] on button "Save" at bounding box center [323, 154] width 36 height 14
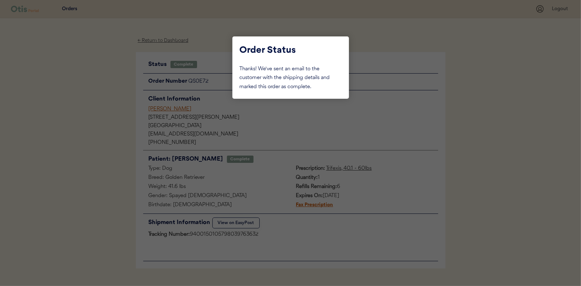
click at [121, 101] on div at bounding box center [290, 143] width 581 height 286
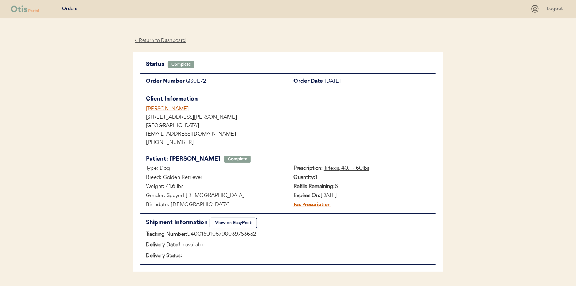
click at [149, 38] on div "← Return to Dashboard" at bounding box center [160, 40] width 55 height 8
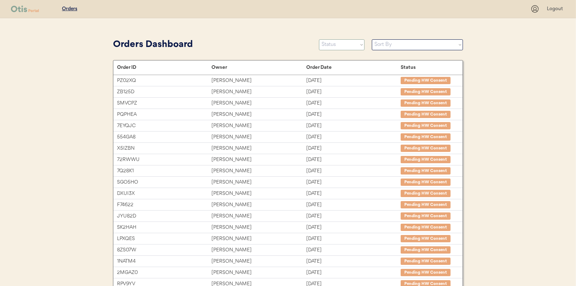
click at [338, 47] on select "Status On Hold New In Progress Complete Pending HW Consent Canceled" at bounding box center [342, 44] width 46 height 11
select select ""in_progress""
click at [319, 39] on select "Status On Hold New In Progress Complete Pending HW Consent Canceled" at bounding box center [342, 44] width 46 height 11
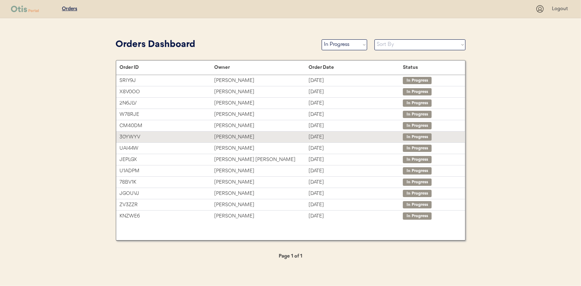
click at [225, 137] on div "[PERSON_NAME]" at bounding box center [261, 137] width 94 height 8
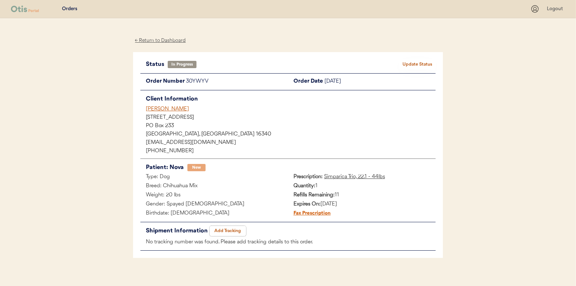
click at [230, 232] on button "Add Tracking" at bounding box center [228, 231] width 36 height 10
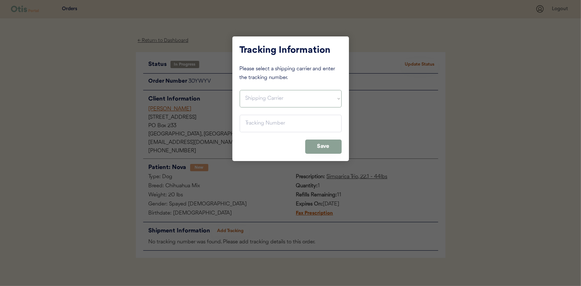
click at [252, 96] on select "Shipping Carrier FedEx FedEx Ground Economy UPS USPS" at bounding box center [291, 98] width 102 height 17
select select ""usps""
click at [240, 90] on select "Shipping Carrier FedEx FedEx Ground Economy UPS USPS" at bounding box center [291, 98] width 102 height 17
click at [253, 128] on input "input" at bounding box center [291, 123] width 102 height 17
paste input "9400150105799039721363"
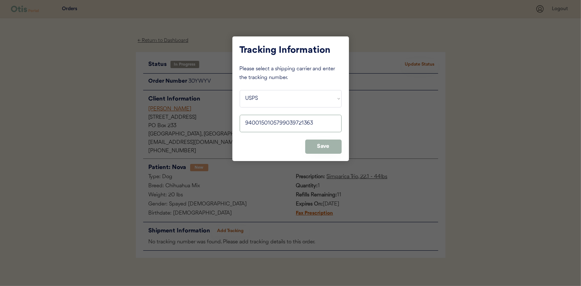
type input "9400150105799039721363"
click at [330, 148] on button "Save" at bounding box center [323, 147] width 36 height 14
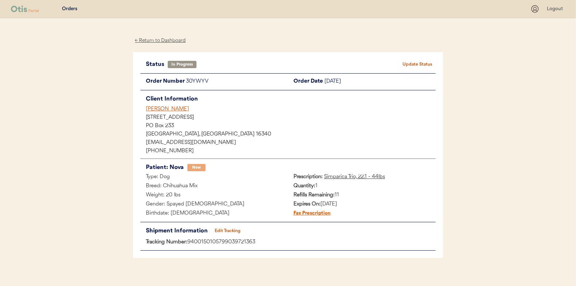
click at [413, 65] on button "Update Status" at bounding box center [417, 64] width 36 height 10
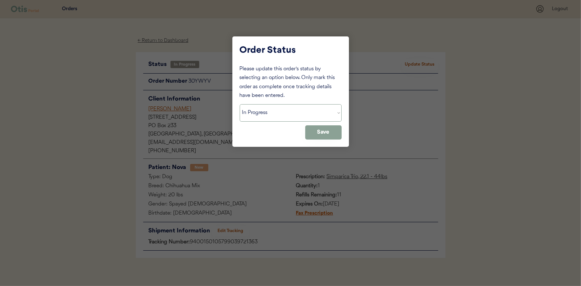
click at [254, 113] on select "Status On Hold New In Progress Complete Pending HW Consent Canceled" at bounding box center [291, 112] width 102 height 17
select select ""complete""
click at [240, 104] on select "Status On Hold New In Progress Complete Pending HW Consent Canceled" at bounding box center [291, 112] width 102 height 17
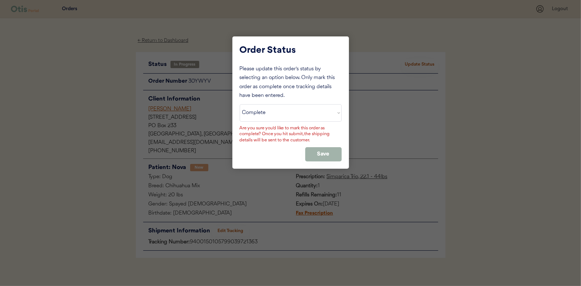
click at [324, 149] on button "Save" at bounding box center [323, 154] width 36 height 14
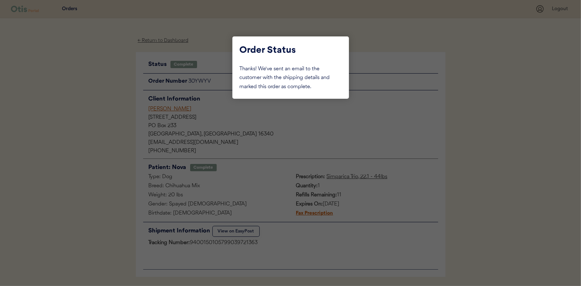
click at [118, 85] on div at bounding box center [290, 143] width 581 height 286
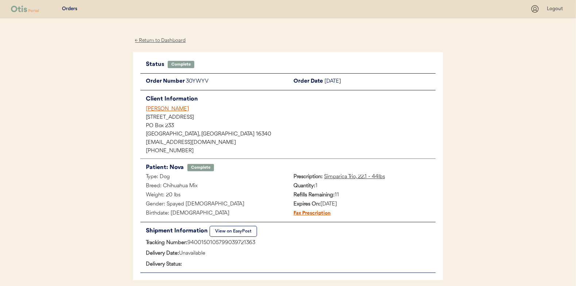
click at [155, 40] on div "← Return to Dashboard" at bounding box center [160, 40] width 55 height 8
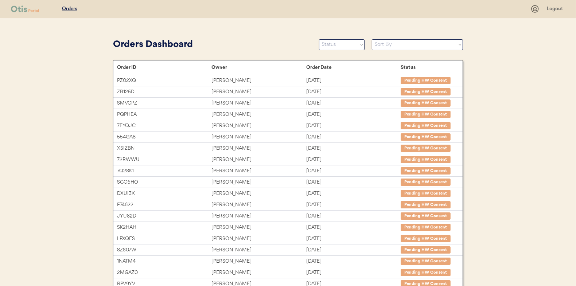
click at [341, 50] on select "Status On Hold New In Progress Complete Pending HW Consent Canceled" at bounding box center [342, 44] width 46 height 11
select select ""in_progress""
click at [319, 39] on select "Status On Hold New In Progress Complete Pending HW Consent Canceled" at bounding box center [342, 44] width 46 height 11
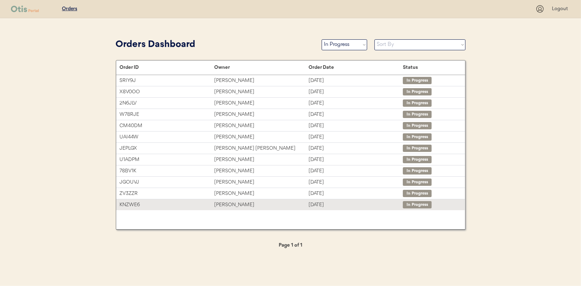
click at [226, 203] on div "[PERSON_NAME]" at bounding box center [261, 205] width 94 height 8
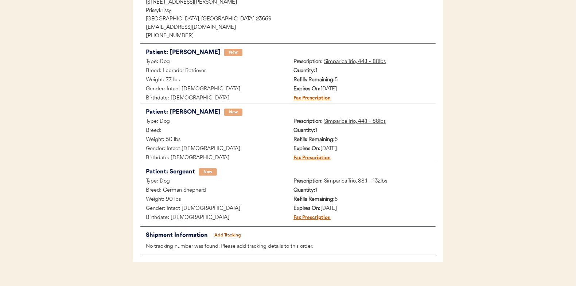
scroll to position [128, 0]
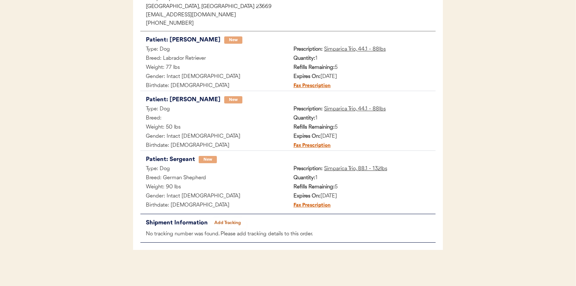
click at [227, 223] on button "Add Tracking" at bounding box center [228, 223] width 36 height 10
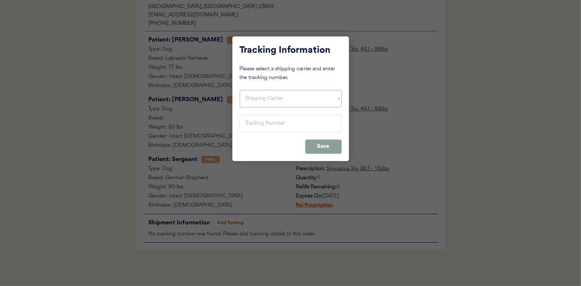
click at [254, 94] on select "Shipping Carrier FedEx FedEx Ground Economy UPS USPS" at bounding box center [291, 98] width 102 height 17
select select ""usps""
click at [240, 90] on select "Shipping Carrier FedEx FedEx Ground Economy UPS USPS" at bounding box center [291, 98] width 102 height 17
click at [247, 122] on input "input" at bounding box center [291, 123] width 102 height 17
paste input "9400150105800039690297"
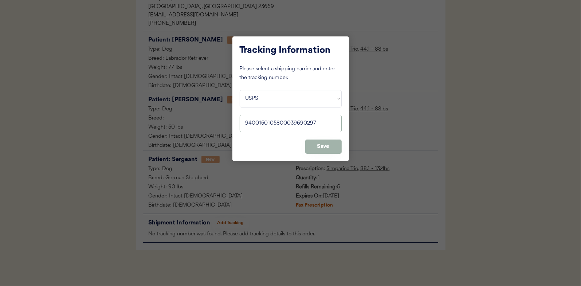
type input "9400150105800039690297"
click at [319, 150] on button "Save" at bounding box center [323, 147] width 36 height 14
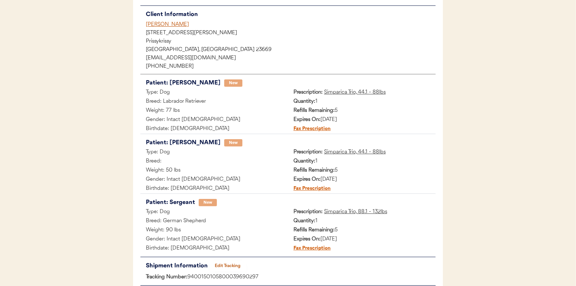
scroll to position [0, 0]
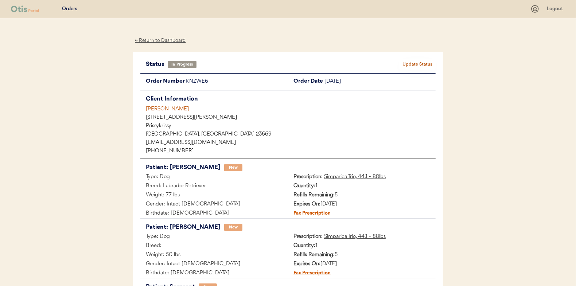
click at [422, 63] on button "Update Status" at bounding box center [417, 64] width 36 height 10
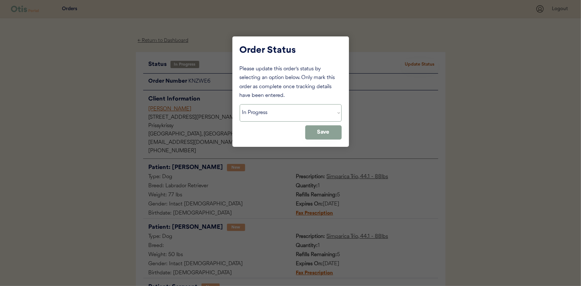
click at [258, 110] on select "Status On Hold New In Progress Complete Pending HW Consent Canceled" at bounding box center [291, 112] width 102 height 17
select select ""complete""
click at [240, 104] on select "Status On Hold New In Progress Complete Pending HW Consent Canceled" at bounding box center [291, 112] width 102 height 17
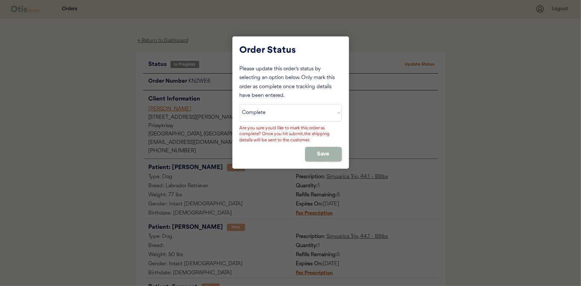
click at [319, 150] on button "Save" at bounding box center [323, 154] width 36 height 14
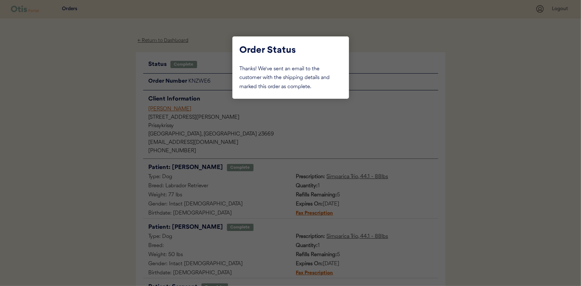
click at [115, 103] on div at bounding box center [290, 143] width 581 height 286
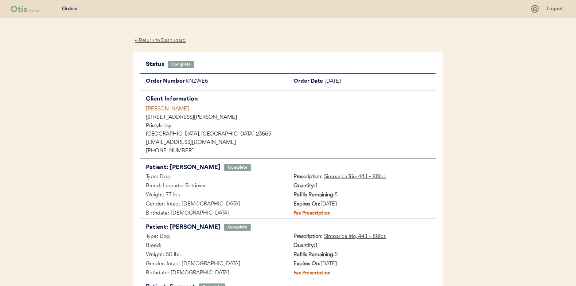
click at [156, 39] on div "← Return to Dashboard" at bounding box center [160, 40] width 55 height 8
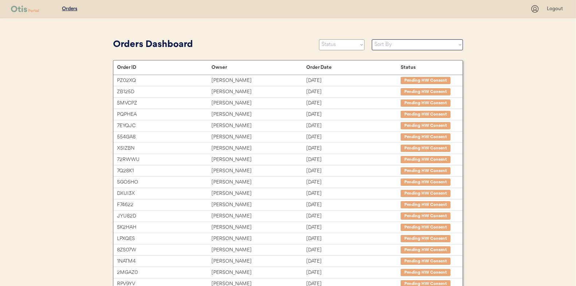
click at [339, 45] on select "Status On Hold New In Progress Complete Pending HW Consent Canceled" at bounding box center [342, 44] width 46 height 11
select select ""in_progress""
click at [319, 39] on select "Status On Hold New In Progress Complete Pending HW Consent Canceled" at bounding box center [342, 44] width 46 height 11
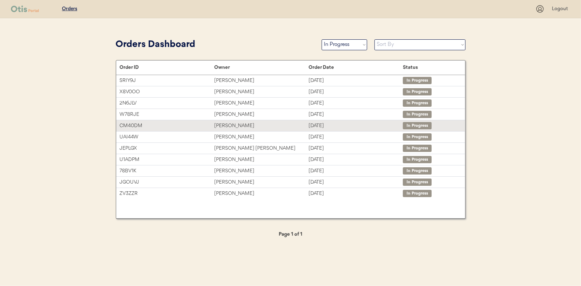
click at [219, 125] on div "[PERSON_NAME]" at bounding box center [261, 126] width 94 height 8
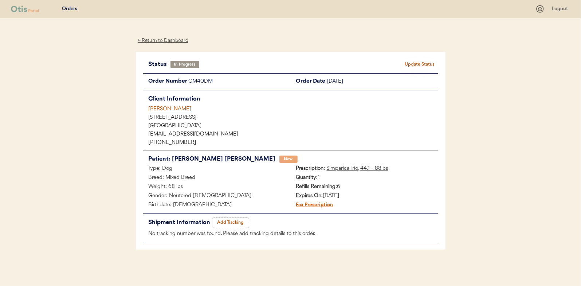
click at [233, 221] on button "Add Tracking" at bounding box center [231, 223] width 36 height 10
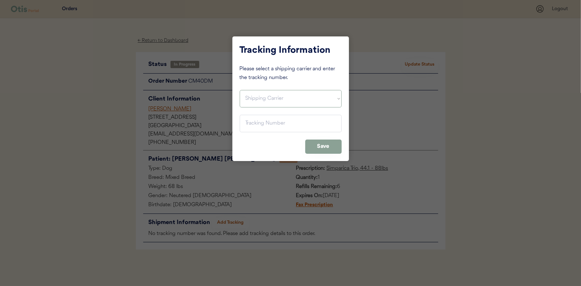
click at [244, 101] on select "Shipping Carrier FedEx FedEx Ground Economy UPS USPS" at bounding box center [291, 98] width 102 height 17
select select ""usps""
click at [240, 90] on select "Shipping Carrier FedEx FedEx Ground Economy UPS USPS" at bounding box center [291, 98] width 102 height 17
click at [266, 122] on input "input" at bounding box center [291, 123] width 102 height 17
paste input "9400150105799039724166"
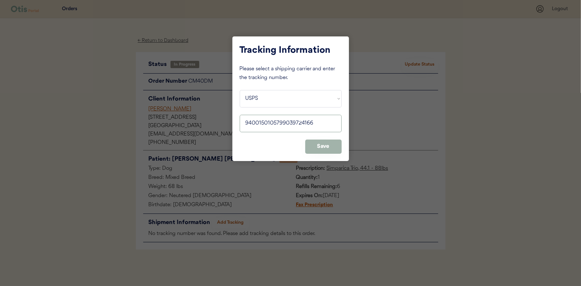
type input "9400150105799039724166"
click at [337, 146] on button "Save" at bounding box center [323, 147] width 36 height 14
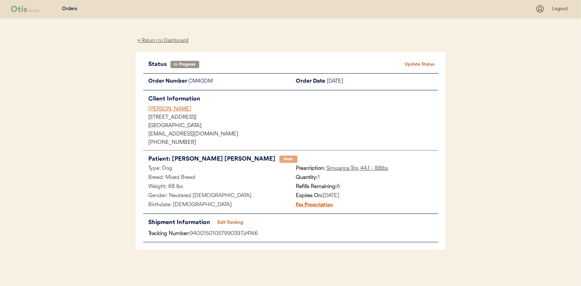
click at [418, 64] on button "Update Status" at bounding box center [420, 64] width 36 height 10
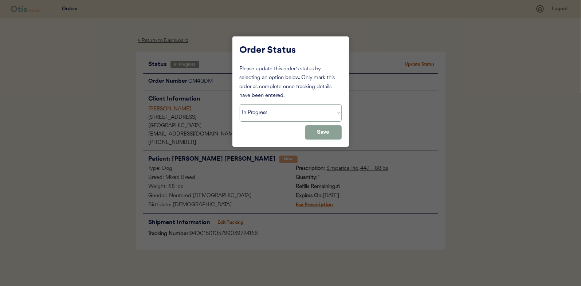
click at [293, 114] on select "Status On Hold New In Progress Complete Pending HW Consent Canceled" at bounding box center [291, 112] width 102 height 17
select select ""complete""
click at [240, 104] on select "Status On Hold New In Progress Complete Pending HW Consent Canceled" at bounding box center [291, 112] width 102 height 17
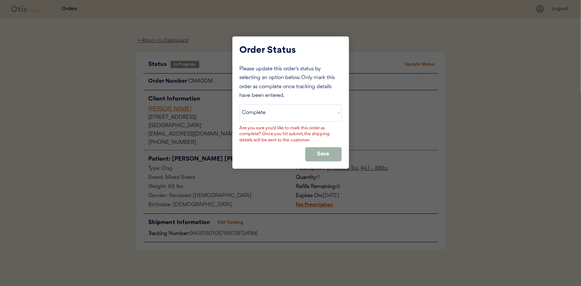
click at [317, 149] on button "Save" at bounding box center [323, 154] width 36 height 14
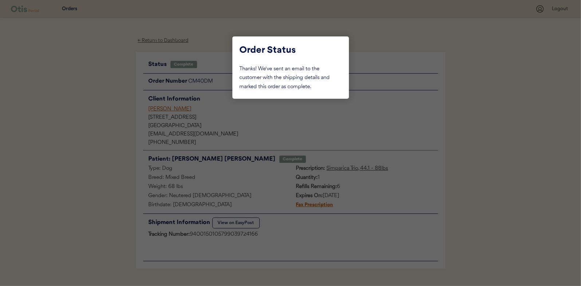
click at [122, 90] on div at bounding box center [290, 143] width 581 height 286
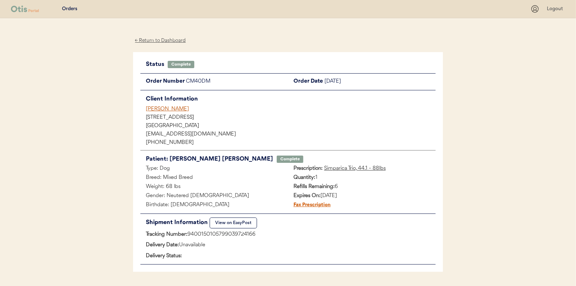
click at [162, 39] on div "← Return to Dashboard" at bounding box center [160, 40] width 55 height 8
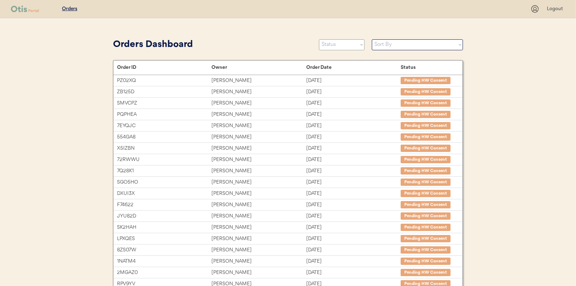
click at [336, 46] on select "Status On Hold New In Progress Complete Pending HW Consent Canceled" at bounding box center [342, 44] width 46 height 11
select select ""in_progress""
click at [319, 39] on select "Status On Hold New In Progress Complete Pending HW Consent Canceled" at bounding box center [342, 44] width 46 height 11
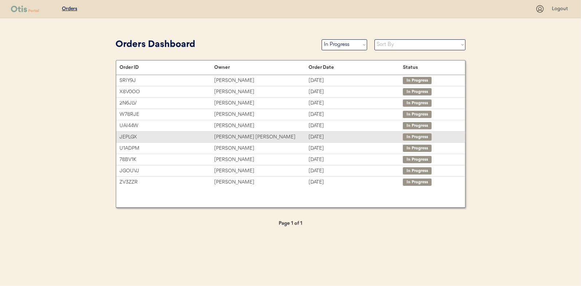
click at [227, 133] on div "[PERSON_NAME] [PERSON_NAME]" at bounding box center [261, 137] width 94 height 8
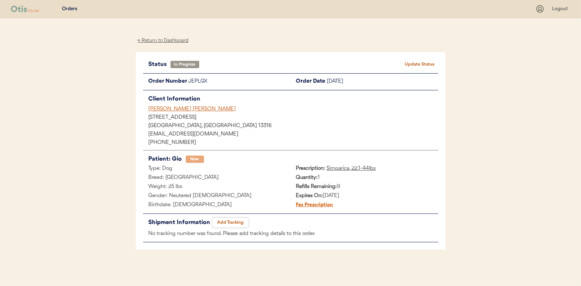
click at [227, 221] on button "Add Tracking" at bounding box center [231, 223] width 36 height 10
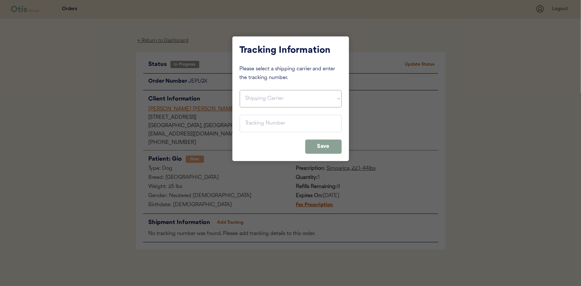
click at [254, 99] on select "Shipping Carrier FedEx FedEx Ground Economy UPS USPS" at bounding box center [291, 98] width 102 height 17
select select ""usps""
click at [240, 90] on select "Shipping Carrier FedEx FedEx Ground Economy UPS USPS" at bounding box center [291, 98] width 102 height 17
click at [252, 125] on input "input" at bounding box center [291, 123] width 102 height 17
paste input "9400150105496041418006"
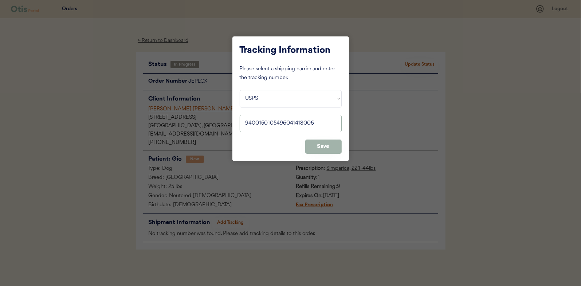
type input "9400150105496041418006"
click at [336, 147] on button "Save" at bounding box center [323, 147] width 36 height 14
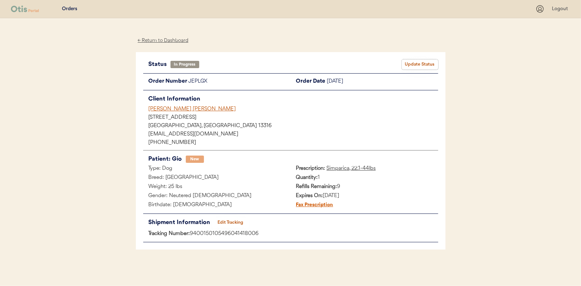
click at [420, 62] on button "Update Status" at bounding box center [420, 64] width 36 height 10
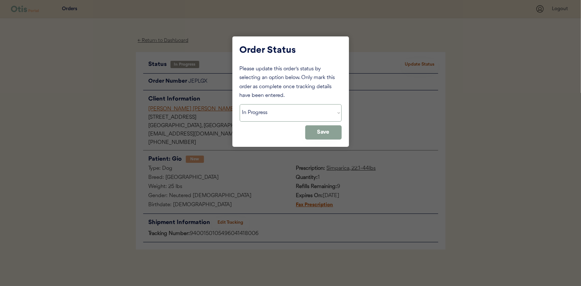
click at [274, 118] on select "Status On Hold New In Progress Complete Pending HW Consent Canceled" at bounding box center [291, 112] width 102 height 17
select select ""complete""
click at [240, 104] on select "Status On Hold New In Progress Complete Pending HW Consent Canceled" at bounding box center [291, 112] width 102 height 17
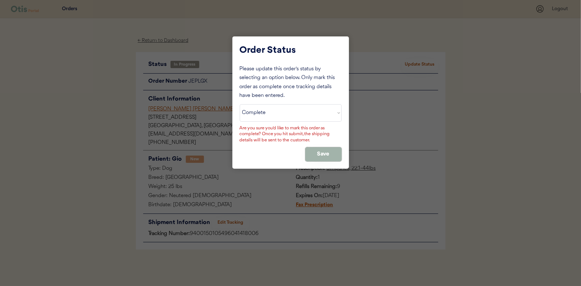
click at [317, 152] on button "Save" at bounding box center [323, 154] width 36 height 14
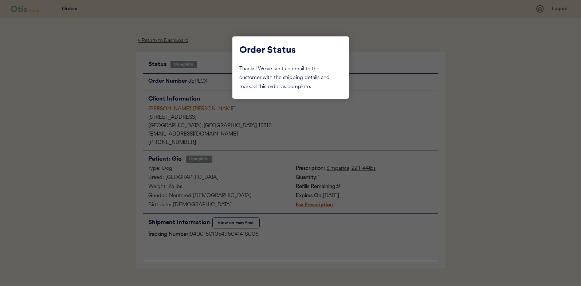
click at [120, 127] on div at bounding box center [290, 143] width 581 height 286
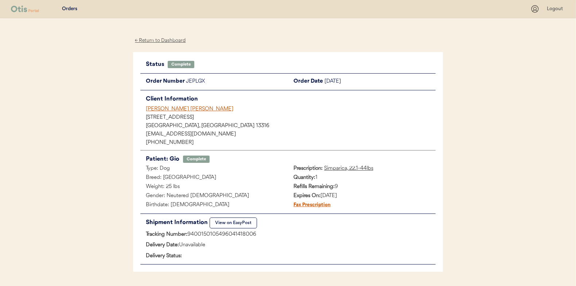
click at [154, 39] on div "← Return to Dashboard" at bounding box center [160, 40] width 55 height 8
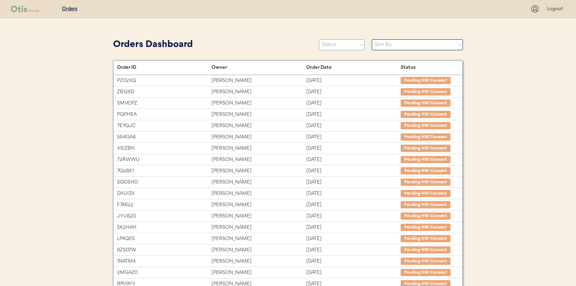
click at [349, 45] on select "Status On Hold New In Progress Complete Pending HW Consent Canceled" at bounding box center [342, 44] width 46 height 11
click at [319, 39] on select "Status On Hold New In Progress Complete Pending HW Consent Canceled" at bounding box center [342, 44] width 46 height 11
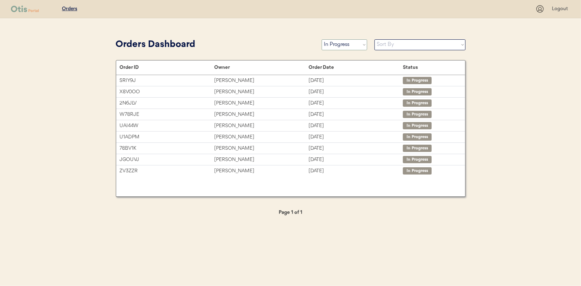
click at [341, 45] on select "Status On Hold New In Progress Complete Pending HW Consent Canceled" at bounding box center [345, 44] width 46 height 11
click at [322, 39] on select "Status On Hold New In Progress Complete Pending HW Consent Canceled" at bounding box center [345, 44] width 46 height 11
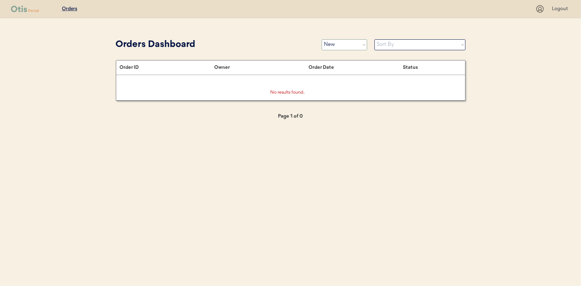
click at [345, 45] on select "Status On Hold New In Progress Complete Pending HW Consent Canceled" at bounding box center [345, 44] width 46 height 11
select select ""in_progress""
click at [322, 39] on select "Status On Hold New In Progress Complete Pending HW Consent Canceled" at bounding box center [345, 44] width 46 height 11
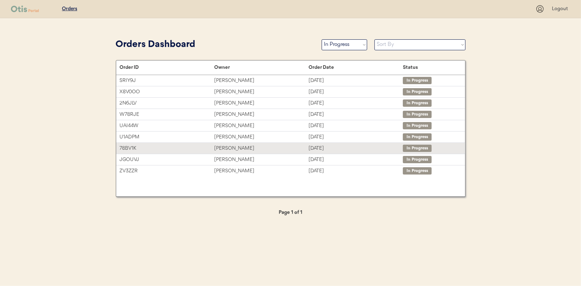
click at [223, 144] on div "[PERSON_NAME]" at bounding box center [261, 148] width 94 height 8
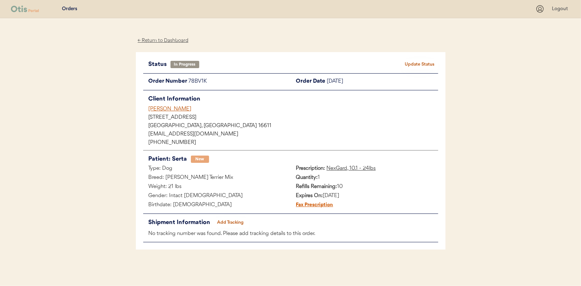
click at [229, 220] on button "Add Tracking" at bounding box center [231, 223] width 36 height 10
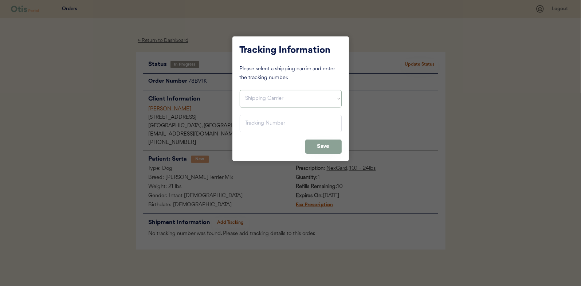
click at [256, 97] on select "Shipping Carrier FedEx FedEx Ground Economy UPS USPS" at bounding box center [291, 98] width 102 height 17
select select ""usps""
click at [240, 90] on select "Shipping Carrier FedEx FedEx Ground Economy UPS USPS" at bounding box center [291, 98] width 102 height 17
click at [254, 120] on input "input" at bounding box center [291, 123] width 102 height 17
paste input "9400150105800039696985"
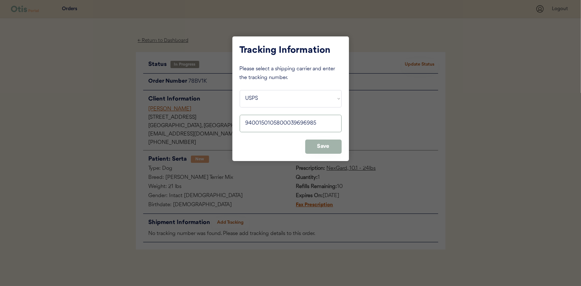
type input "9400150105800039696985"
click at [327, 147] on button "Save" at bounding box center [323, 147] width 36 height 14
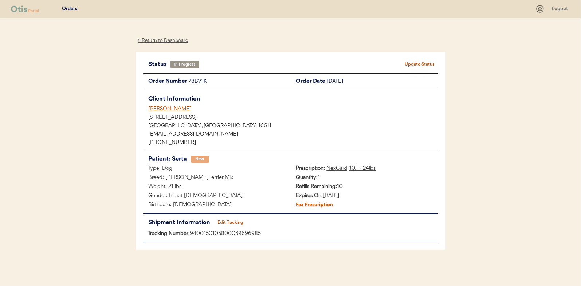
click at [422, 63] on button "Update Status" at bounding box center [420, 64] width 36 height 10
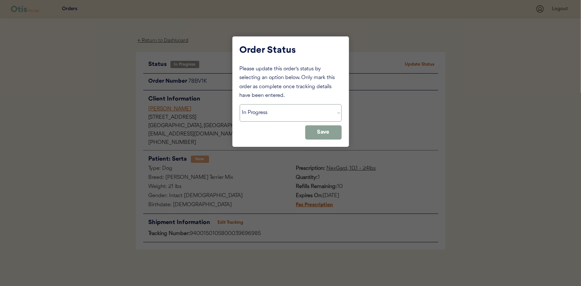
click at [262, 120] on select "Status On Hold New In Progress Complete Pending HW Consent Canceled" at bounding box center [291, 112] width 102 height 17
select select ""complete""
click at [240, 104] on select "Status On Hold New In Progress Complete Pending HW Consent Canceled" at bounding box center [291, 112] width 102 height 17
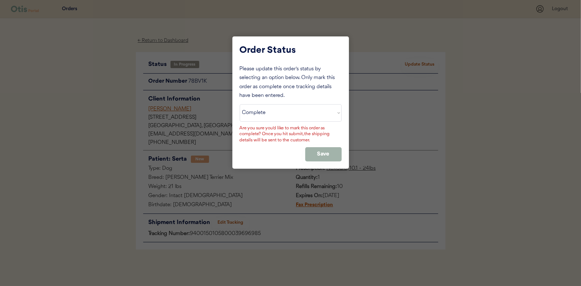
click at [339, 151] on button "Save" at bounding box center [323, 154] width 36 height 14
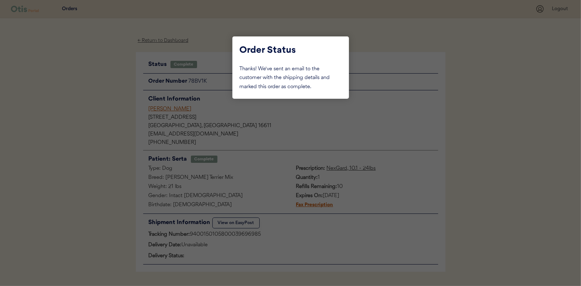
click at [116, 108] on div at bounding box center [290, 143] width 581 height 286
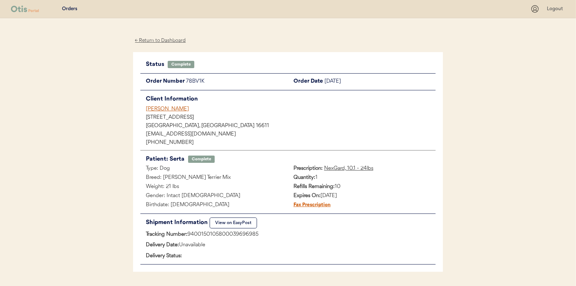
click at [165, 38] on div "← Return to Dashboard" at bounding box center [160, 40] width 55 height 8
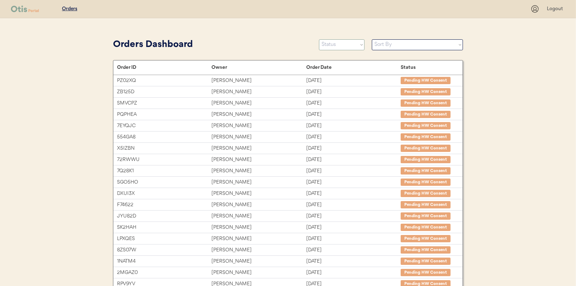
click at [346, 45] on select "Status On Hold New In Progress Complete Pending HW Consent Canceled" at bounding box center [342, 44] width 46 height 11
select select ""in_progress""
click at [319, 39] on select "Status On Hold New In Progress Complete Pending HW Consent Canceled" at bounding box center [342, 44] width 46 height 11
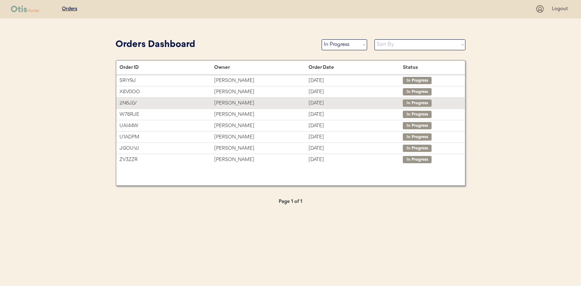
click at [235, 104] on div "[PERSON_NAME]" at bounding box center [261, 103] width 94 height 8
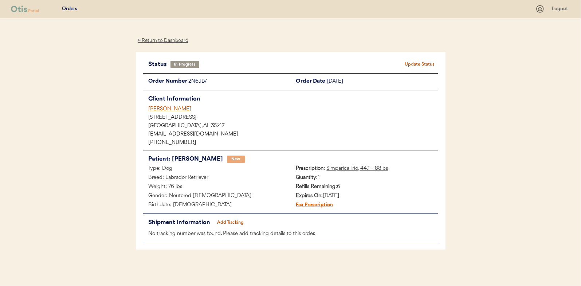
click at [232, 222] on button "Add Tracking" at bounding box center [231, 223] width 36 height 10
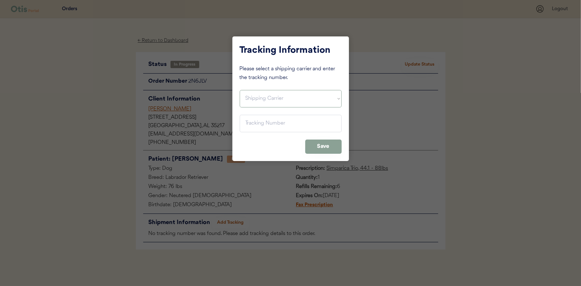
click at [249, 92] on select "Shipping Carrier FedEx FedEx Ground Economy UPS USPS" at bounding box center [291, 98] width 102 height 17
select select ""usps""
click at [240, 90] on select "Shipping Carrier FedEx FedEx Ground Economy UPS USPS" at bounding box center [291, 98] width 102 height 17
click at [248, 123] on input "input" at bounding box center [291, 123] width 102 height 17
paste input "9400150105497039964376"
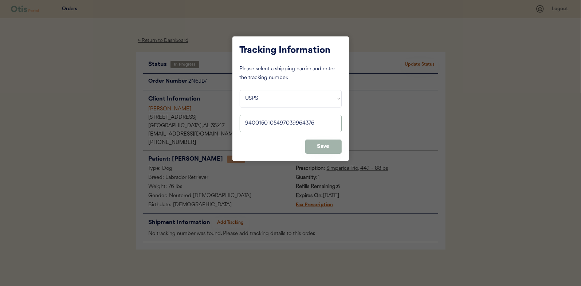
type input "9400150105497039964376"
click at [321, 144] on button "Save" at bounding box center [323, 147] width 36 height 14
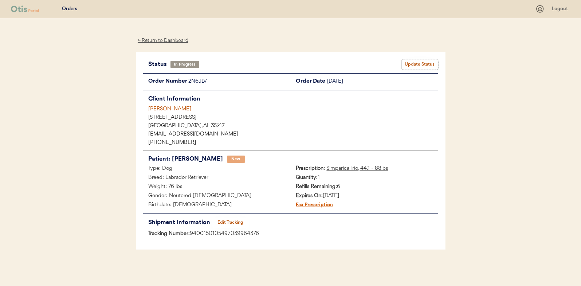
click at [418, 66] on button "Update Status" at bounding box center [420, 64] width 36 height 10
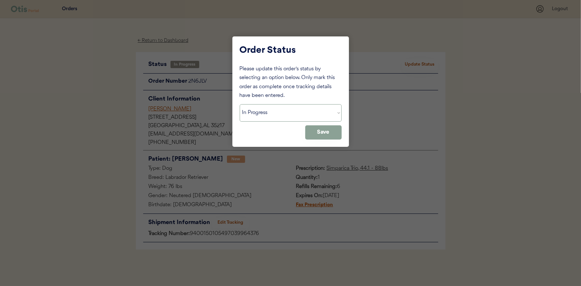
click at [256, 112] on select "Status On Hold New In Progress Complete Pending HW Consent Canceled" at bounding box center [291, 112] width 102 height 17
select select ""complete""
click at [240, 104] on select "Status On Hold New In Progress Complete Pending HW Consent Canceled" at bounding box center [291, 112] width 102 height 17
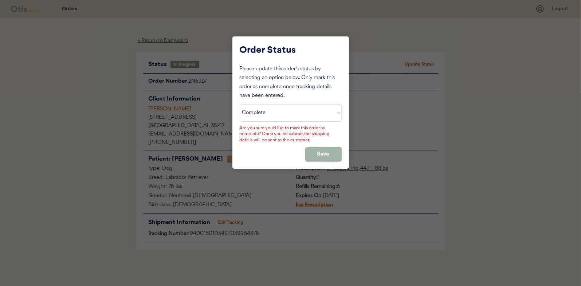
click at [329, 149] on button "Save" at bounding box center [323, 154] width 36 height 14
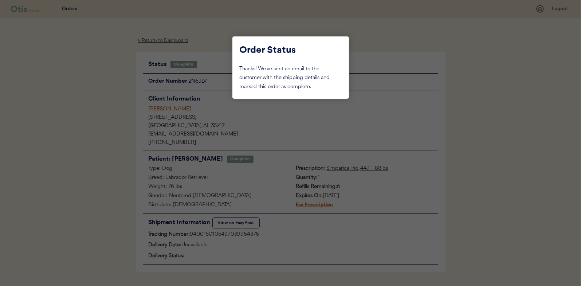
click at [104, 109] on div at bounding box center [290, 143] width 581 height 286
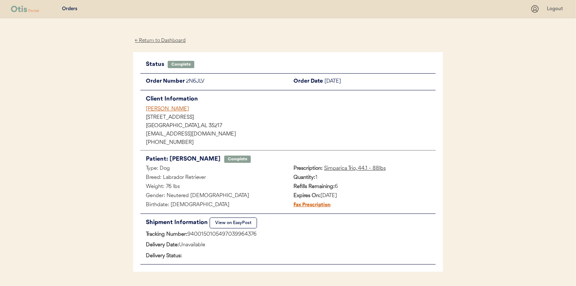
click at [168, 38] on div "← Return to Dashboard" at bounding box center [160, 40] width 55 height 8
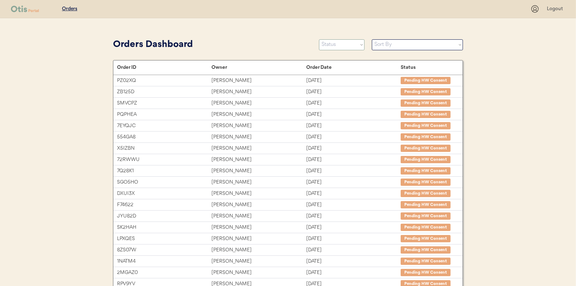
click at [335, 42] on select "Status On Hold New In Progress Complete Pending HW Consent Canceled" at bounding box center [342, 44] width 46 height 11
select select ""in_progress""
click at [319, 39] on select "Status On Hold New In Progress Complete Pending HW Consent Canceled" at bounding box center [342, 44] width 46 height 11
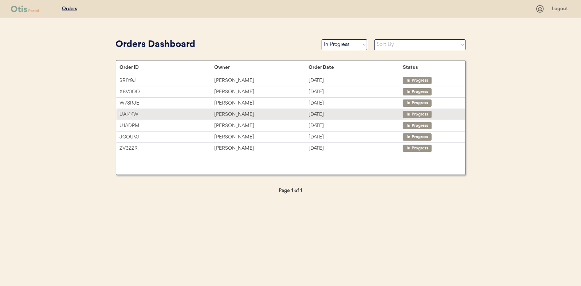
click at [227, 114] on div "Diego Salas" at bounding box center [261, 114] width 94 height 8
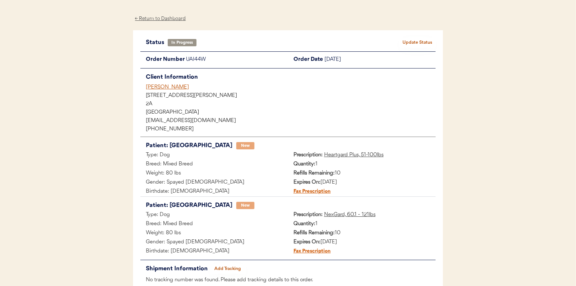
scroll to position [68, 0]
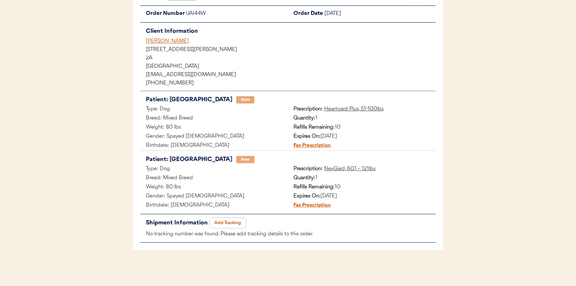
click at [226, 220] on button "Add Tracking" at bounding box center [228, 223] width 36 height 10
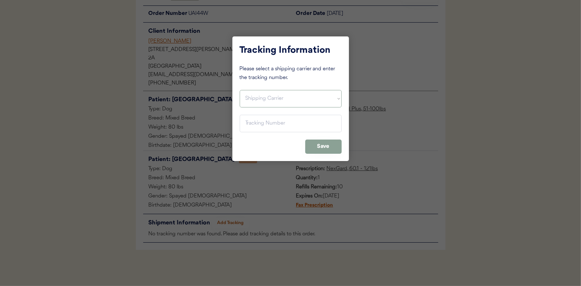
click at [249, 97] on select "Shipping Carrier FedEx FedEx Ground Economy UPS USPS" at bounding box center [291, 98] width 102 height 17
select select ""usps""
click at [240, 90] on select "Shipping Carrier FedEx FedEx Ground Economy UPS USPS" at bounding box center [291, 98] width 102 height 17
click at [250, 124] on input "input" at bounding box center [291, 123] width 102 height 17
paste input "9400150105798039768668"
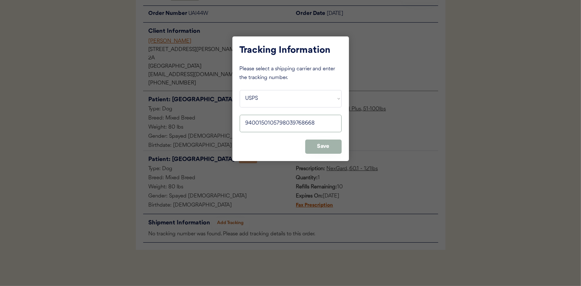
type input "9400150105798039768668"
click at [320, 146] on button "Save" at bounding box center [323, 147] width 36 height 14
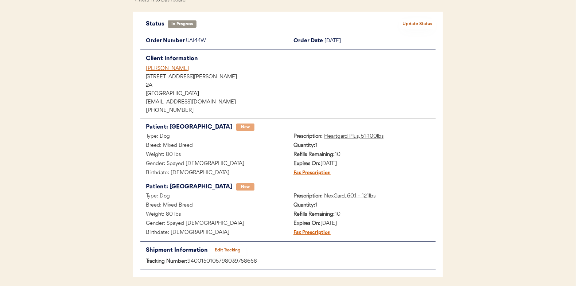
scroll to position [0, 0]
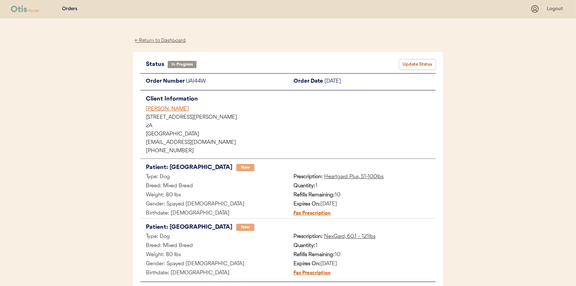
click at [416, 63] on button "Update Status" at bounding box center [417, 64] width 36 height 10
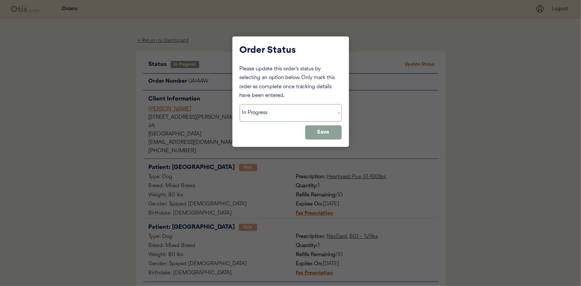
click at [260, 113] on select "Status On Hold New In Progress Complete Pending HW Consent Canceled" at bounding box center [291, 112] width 102 height 17
select select ""complete""
click at [240, 104] on select "Status On Hold New In Progress Complete Pending HW Consent Canceled" at bounding box center [291, 112] width 102 height 17
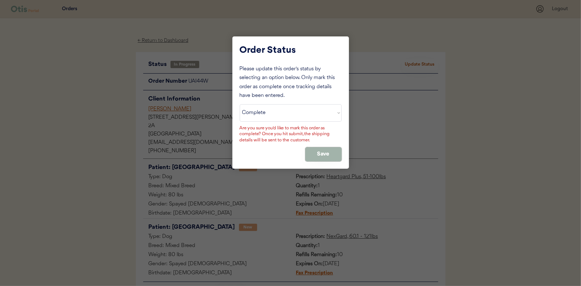
click at [327, 150] on button "Save" at bounding box center [323, 154] width 36 height 14
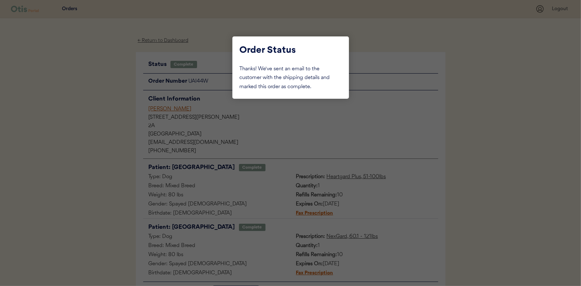
click at [90, 114] on div at bounding box center [290, 143] width 581 height 286
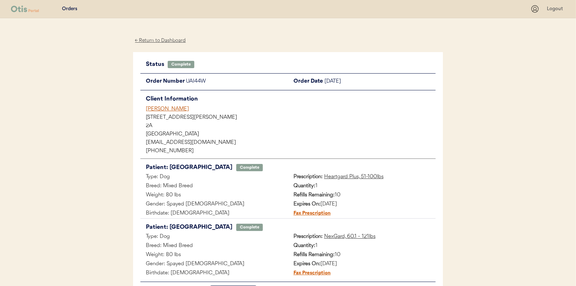
click at [153, 38] on div "← Return to Dashboard" at bounding box center [160, 40] width 55 height 8
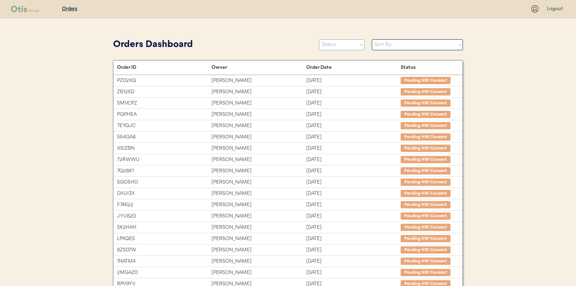
click at [344, 39] on select "Status On Hold New In Progress Complete Pending HW Consent Canceled" at bounding box center [342, 44] width 46 height 11
select select ""in_progress""
click at [319, 39] on select "Status On Hold New In Progress Complete Pending HW Consent Canceled" at bounding box center [342, 44] width 46 height 11
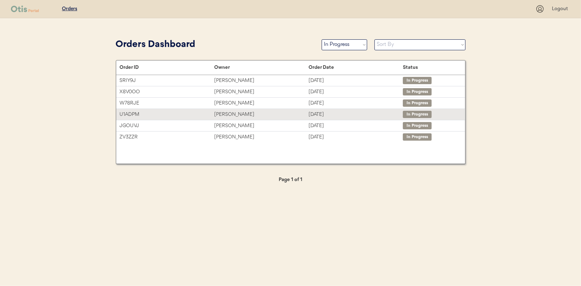
click at [230, 113] on div "[PERSON_NAME]" at bounding box center [261, 114] width 94 height 8
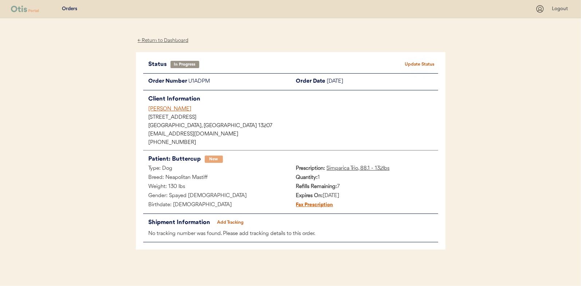
click at [230, 222] on button "Add Tracking" at bounding box center [231, 223] width 36 height 10
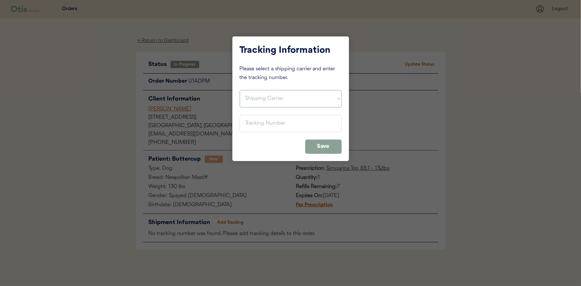
click at [265, 99] on select "Shipping Carrier FedEx FedEx Ground Economy UPS USPS" at bounding box center [291, 98] width 102 height 17
select select ""usps""
click at [240, 90] on select "Shipping Carrier FedEx FedEx Ground Economy UPS USPS" at bounding box center [291, 98] width 102 height 17
click at [254, 124] on input "input" at bounding box center [291, 123] width 102 height 17
paste input "9400150105798039769993"
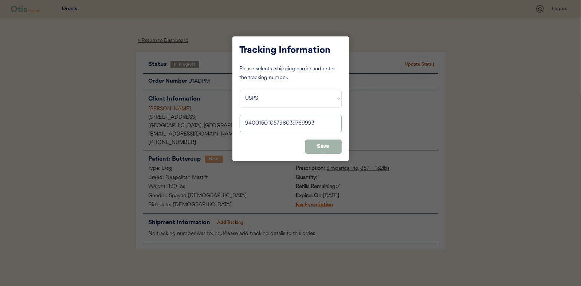
type input "9400150105798039769993"
click at [325, 145] on button "Save" at bounding box center [323, 147] width 36 height 14
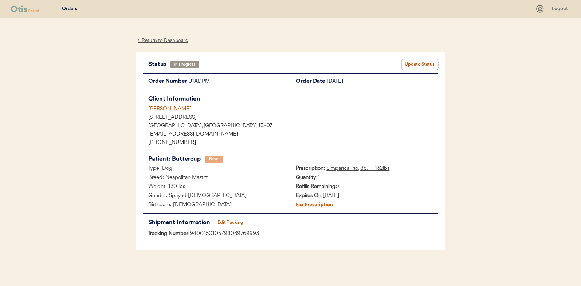
click at [428, 61] on button "Update Status" at bounding box center [420, 64] width 36 height 10
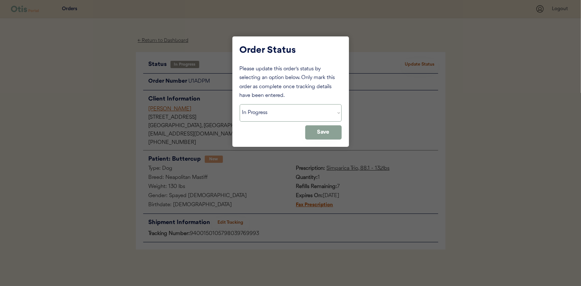
click at [268, 115] on select "Status On Hold New In Progress Complete Pending HW Consent Canceled" at bounding box center [291, 112] width 102 height 17
select select ""complete""
click at [240, 104] on select "Status On Hold New In Progress Complete Pending HW Consent Canceled" at bounding box center [291, 112] width 102 height 17
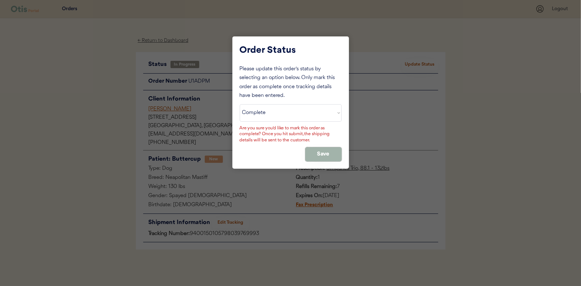
click at [327, 149] on button "Save" at bounding box center [323, 154] width 36 height 14
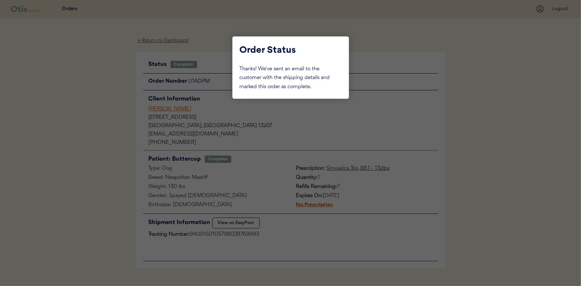
click at [97, 82] on div at bounding box center [290, 143] width 581 height 286
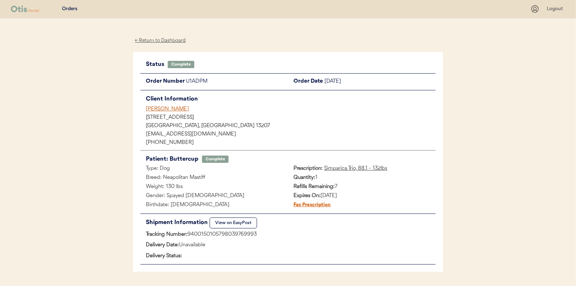
click at [177, 40] on div "← Return to Dashboard" at bounding box center [160, 40] width 55 height 8
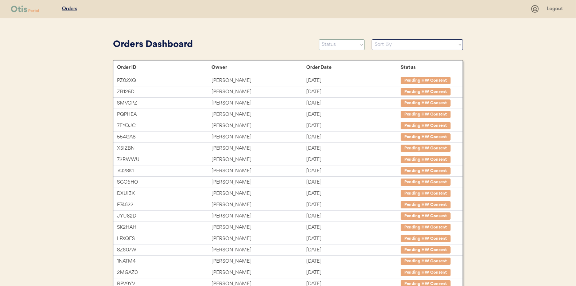
click at [329, 47] on select "Status On Hold New In Progress Complete Pending HW Consent Canceled" at bounding box center [342, 44] width 46 height 11
select select ""new""
click at [319, 39] on select "Status On Hold New In Progress Complete Pending HW Consent Canceled" at bounding box center [342, 44] width 46 height 11
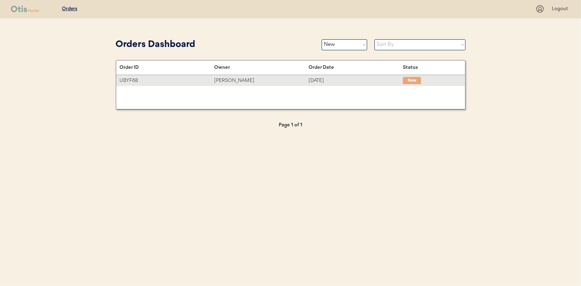
click at [223, 79] on div "Alycia Kinter" at bounding box center [261, 81] width 94 height 8
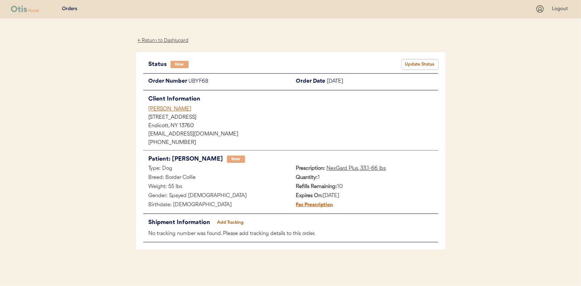
click at [417, 62] on button "Update Status" at bounding box center [420, 64] width 36 height 10
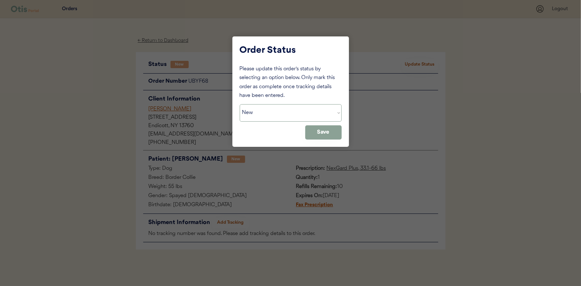
click at [286, 117] on select "Status On Hold New In Progress Complete Pending HW Consent Canceled" at bounding box center [291, 112] width 102 height 17
select select ""in_progress""
click at [240, 104] on select "Status On Hold New In Progress Complete Pending HW Consent Canceled" at bounding box center [291, 112] width 102 height 17
click at [324, 136] on button "Save" at bounding box center [323, 132] width 36 height 14
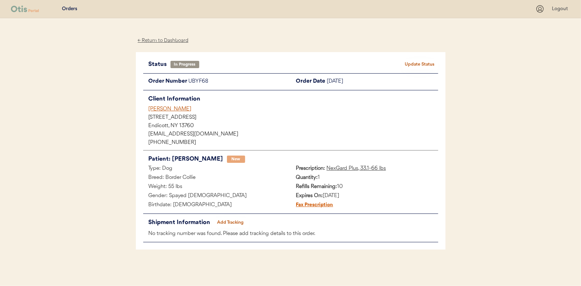
click at [167, 43] on div "← Return to Dashboard" at bounding box center [163, 40] width 55 height 8
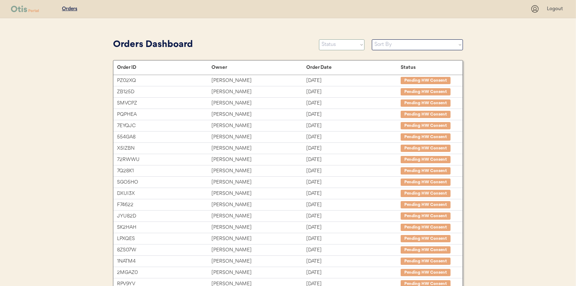
click at [332, 44] on select "Status On Hold New In Progress Complete Pending HW Consent Canceled" at bounding box center [342, 44] width 46 height 11
click at [319, 39] on select "Status On Hold New In Progress Complete Pending HW Consent Canceled" at bounding box center [342, 44] width 46 height 11
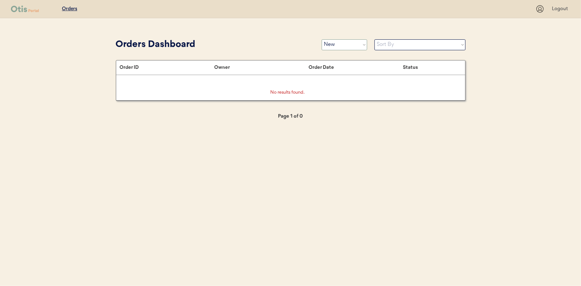
click at [337, 46] on select "Status On Hold New In Progress Complete Pending HW Consent Canceled" at bounding box center [345, 44] width 46 height 11
select select ""in_progress""
click at [322, 39] on select "Status On Hold New In Progress Complete Pending HW Consent Canceled" at bounding box center [345, 44] width 46 height 11
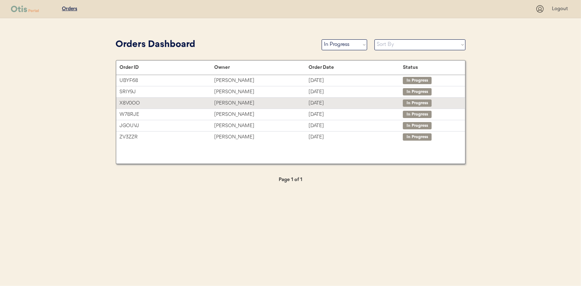
click at [226, 102] on div "Ana Aviles Clark" at bounding box center [261, 103] width 94 height 8
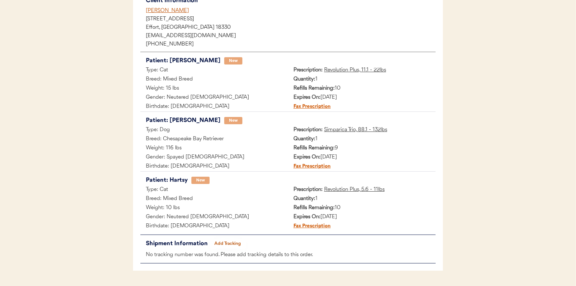
scroll to position [120, 0]
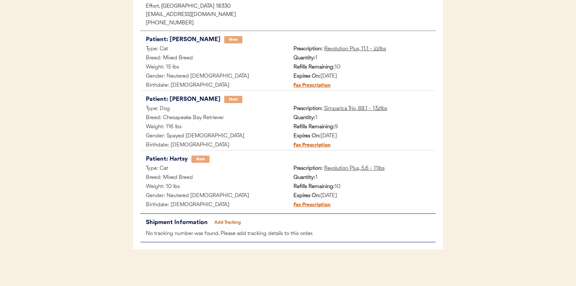
click at [228, 224] on button "Add Tracking" at bounding box center [228, 223] width 36 height 10
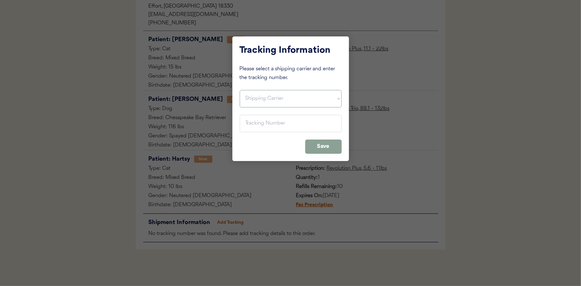
click at [243, 94] on select "Shipping Carrier FedEx FedEx Ground Economy UPS USPS" at bounding box center [291, 98] width 102 height 17
select select ""usps""
click at [240, 90] on select "Shipping Carrier FedEx FedEx Ground Economy UPS USPS" at bounding box center [291, 98] width 102 height 17
click at [250, 120] on input "input" at bounding box center [291, 123] width 102 height 17
paste input "9400150105496041436727"
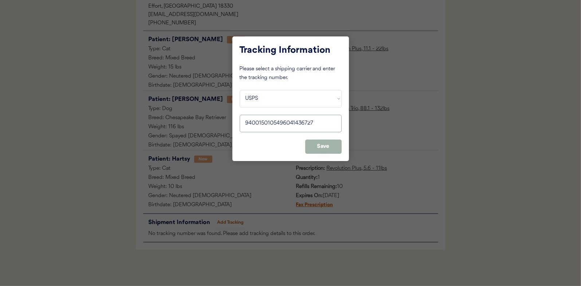
type input "9400150105496041436727"
click at [320, 144] on button "Save" at bounding box center [323, 147] width 36 height 14
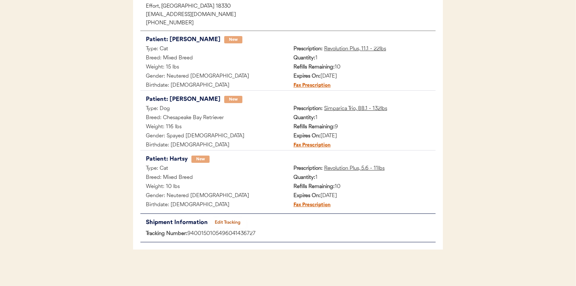
scroll to position [0, 0]
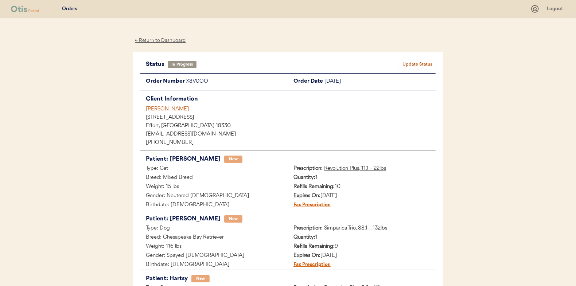
click at [426, 59] on button "Update Status" at bounding box center [417, 64] width 36 height 10
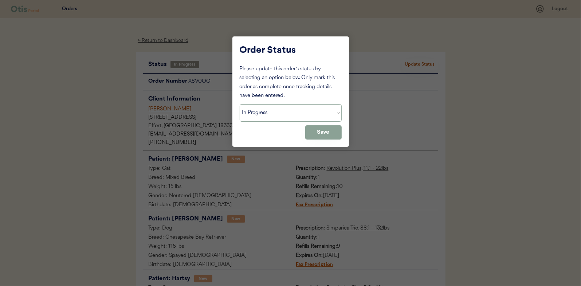
click at [262, 112] on select "Status On Hold New In Progress Complete Pending HW Consent Canceled" at bounding box center [291, 112] width 102 height 17
select select ""complete""
click at [240, 104] on select "Status On Hold New In Progress Complete Pending HW Consent Canceled" at bounding box center [291, 112] width 102 height 17
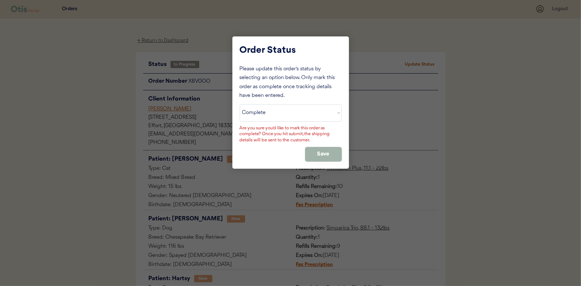
click at [321, 151] on button "Save" at bounding box center [323, 154] width 36 height 14
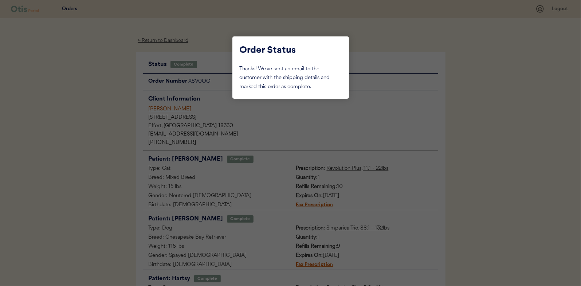
click at [103, 117] on div at bounding box center [290, 143] width 581 height 286
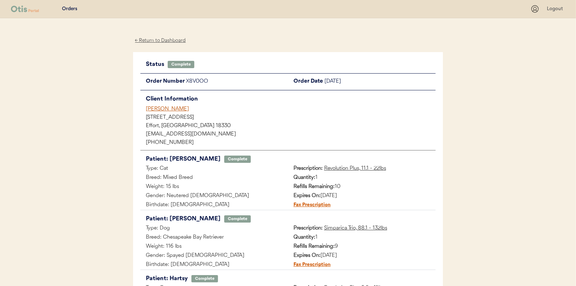
click at [153, 40] on div "← Return to Dashboard" at bounding box center [160, 40] width 55 height 8
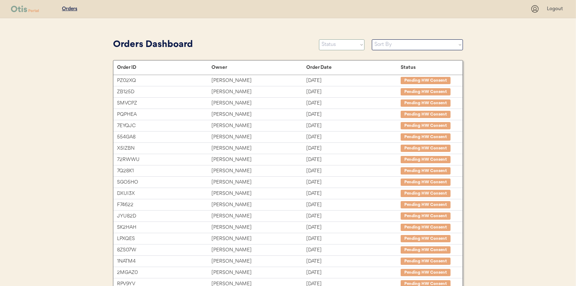
click at [337, 48] on select "Status On Hold New In Progress Complete Pending HW Consent Canceled" at bounding box center [342, 44] width 46 height 11
select select ""in_progress""
click at [319, 39] on select "Status On Hold New In Progress Complete Pending HW Consent Canceled" at bounding box center [342, 44] width 46 height 11
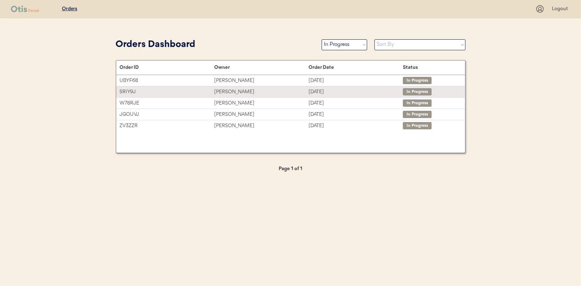
click at [233, 91] on div "Nicolette V Bonilla-Smith" at bounding box center [261, 92] width 94 height 8
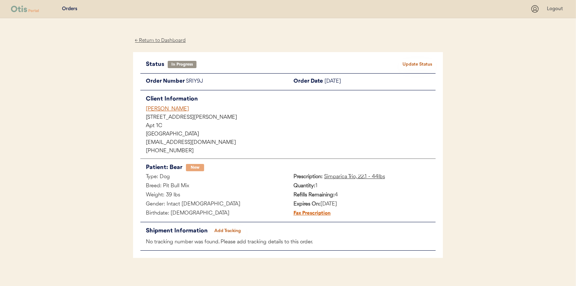
click at [227, 230] on button "Add Tracking" at bounding box center [228, 231] width 36 height 10
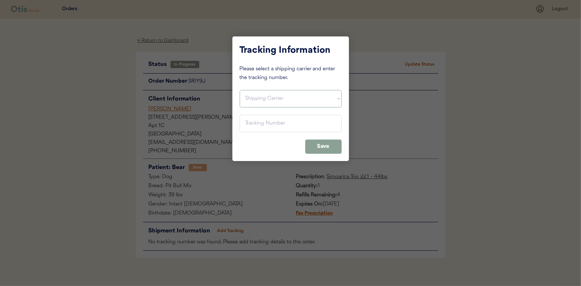
click at [248, 104] on select "Shipping Carrier FedEx FedEx Ground Economy UPS USPS" at bounding box center [291, 98] width 102 height 17
select select ""usps""
click at [240, 90] on select "Shipping Carrier FedEx FedEx Ground Economy UPS USPS" at bounding box center [291, 98] width 102 height 17
click at [254, 120] on input "input" at bounding box center [291, 123] width 102 height 17
paste input "9400150105496041434679"
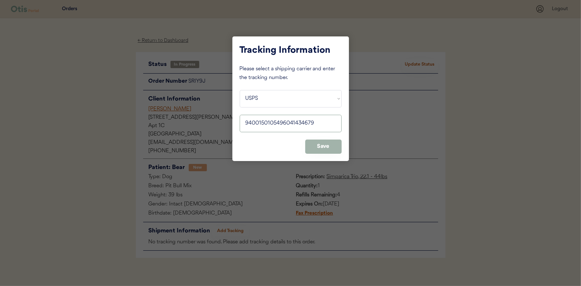
type input "9400150105496041434679"
click at [329, 146] on button "Save" at bounding box center [323, 147] width 36 height 14
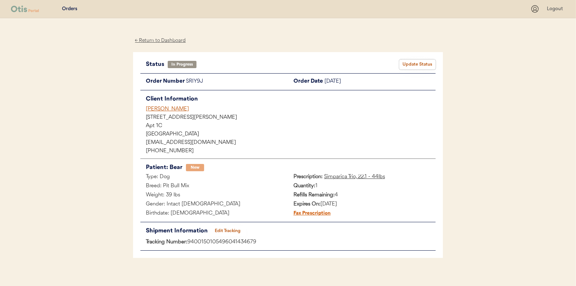
click at [413, 62] on button "Update Status" at bounding box center [417, 64] width 36 height 10
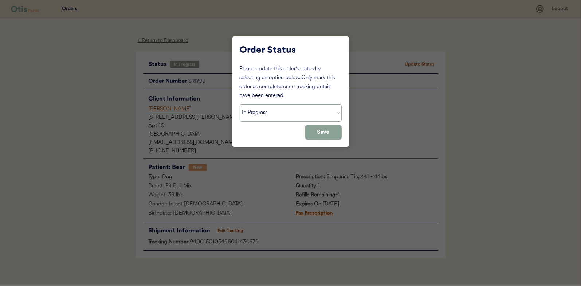
click at [274, 112] on select "Status On Hold New In Progress Complete Pending HW Consent Canceled" at bounding box center [291, 112] width 102 height 17
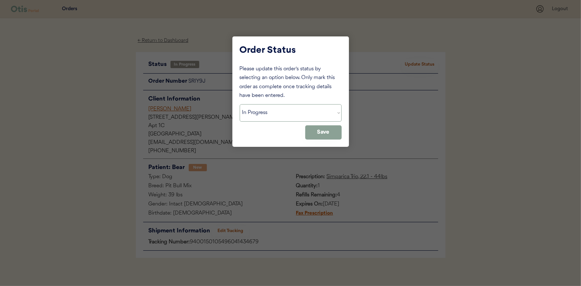
select select ""complete""
click at [240, 104] on select "Status On Hold New In Progress Complete Pending HW Consent Canceled" at bounding box center [291, 112] width 102 height 17
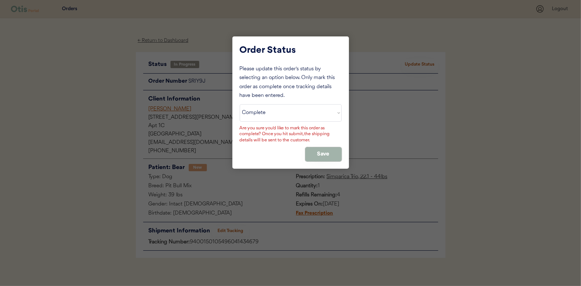
click at [324, 153] on button "Save" at bounding box center [323, 154] width 36 height 14
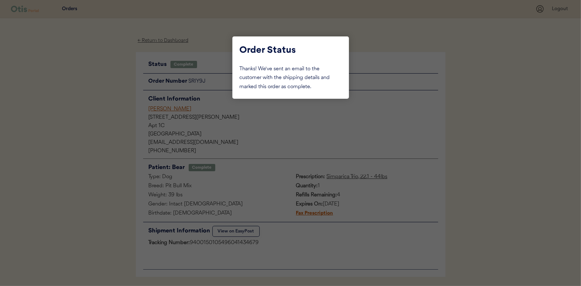
click at [104, 100] on div at bounding box center [290, 143] width 581 height 286
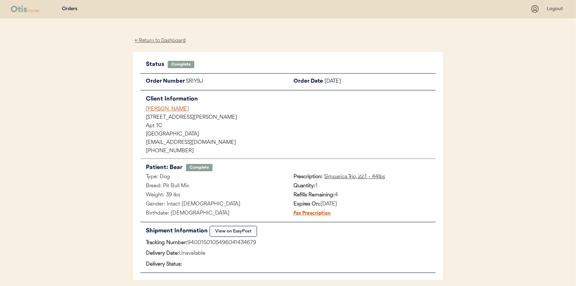
click at [153, 41] on div "← Return to Dashboard" at bounding box center [160, 40] width 55 height 8
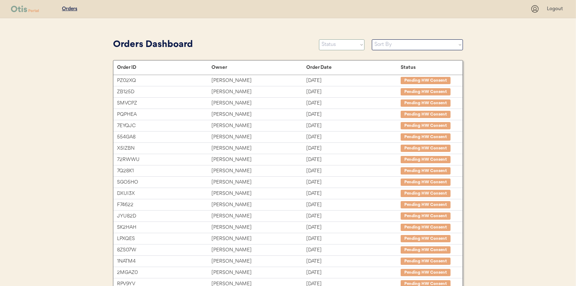
click at [336, 47] on select "Status On Hold New In Progress Complete Pending HW Consent Canceled" at bounding box center [342, 44] width 46 height 11
select select ""in_progress""
click at [319, 39] on select "Status On Hold New In Progress Complete Pending HW Consent Canceled" at bounding box center [342, 44] width 46 height 11
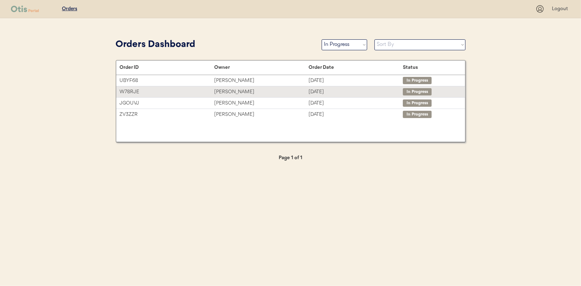
click at [232, 92] on div "Tanya Volansky" at bounding box center [261, 92] width 94 height 8
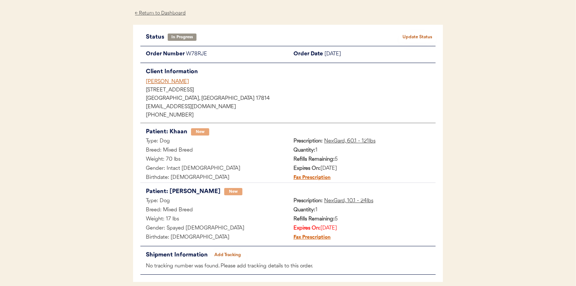
scroll to position [59, 0]
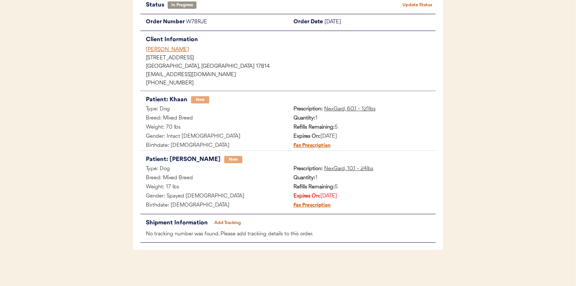
click at [226, 222] on button "Add Tracking" at bounding box center [228, 223] width 36 height 10
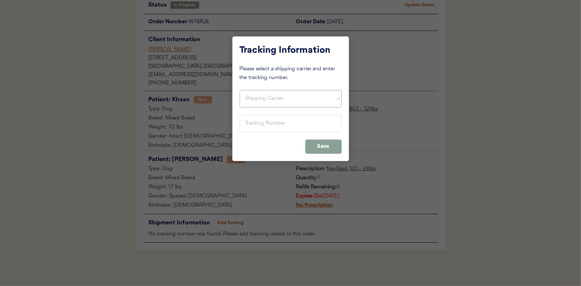
click at [263, 99] on select "Shipping Carrier FedEx FedEx Ground Economy UPS USPS" at bounding box center [291, 98] width 102 height 17
select select ""usps""
click at [240, 90] on select "Shipping Carrier FedEx FedEx Ground Economy UPS USPS" at bounding box center [291, 98] width 102 height 17
click at [247, 123] on input "input" at bounding box center [291, 123] width 102 height 17
paste input "9400150105800039711435"
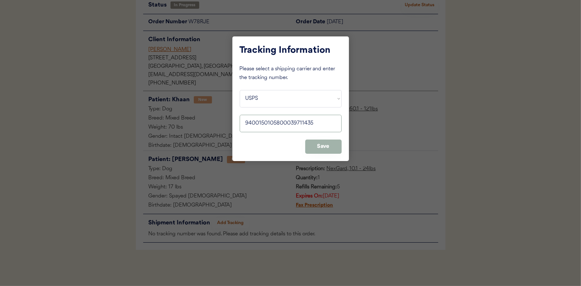
type input "9400150105800039711435"
click at [331, 143] on button "Save" at bounding box center [323, 147] width 36 height 14
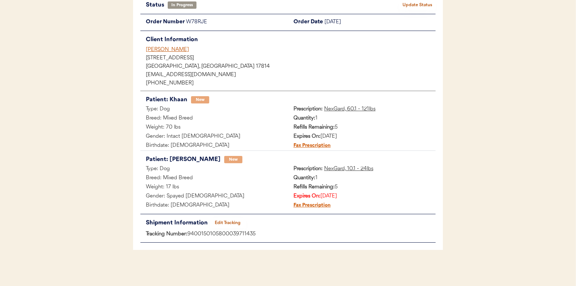
scroll to position [0, 0]
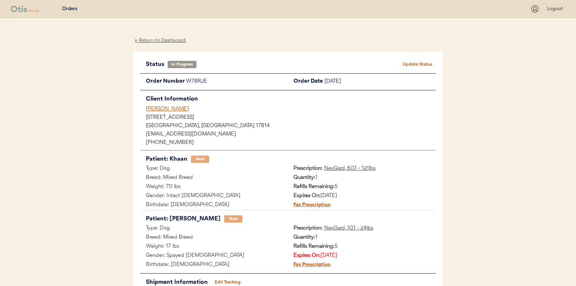
click at [418, 60] on button "Update Status" at bounding box center [417, 64] width 36 height 10
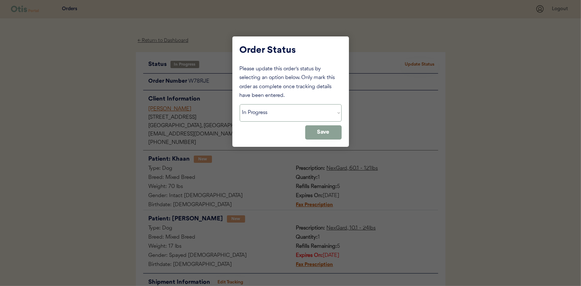
click at [264, 113] on select "Status On Hold New In Progress Complete Pending HW Consent Canceled" at bounding box center [291, 112] width 102 height 17
select select ""complete""
click at [240, 104] on select "Status On Hold New In Progress Complete Pending HW Consent Canceled" at bounding box center [291, 112] width 102 height 17
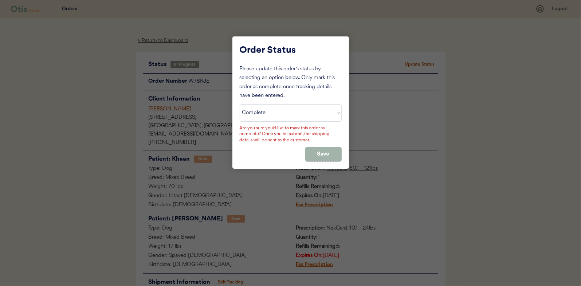
click at [321, 152] on button "Save" at bounding box center [323, 154] width 36 height 14
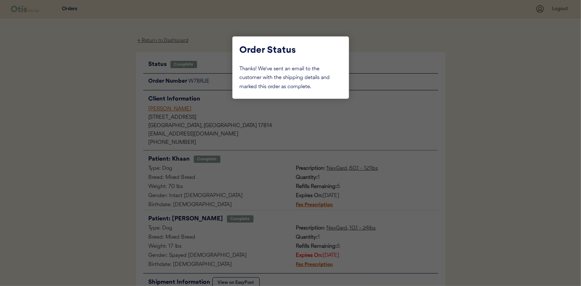
click at [107, 102] on div at bounding box center [290, 143] width 581 height 286
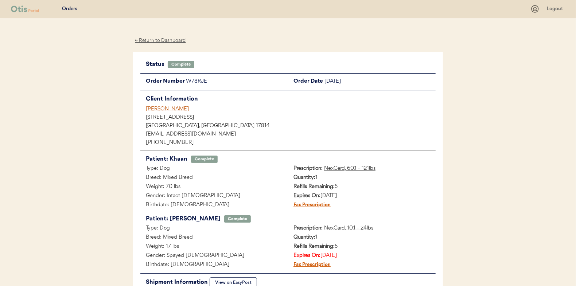
click at [153, 39] on div "← Return to Dashboard" at bounding box center [160, 40] width 55 height 8
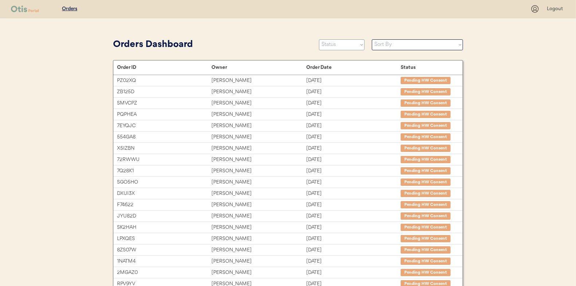
click at [320, 44] on select "Status On Hold New In Progress Complete Pending HW Consent Canceled" at bounding box center [342, 44] width 46 height 11
select select ""in_progress""
click at [319, 39] on select "Status On Hold New In Progress Complete Pending HW Consent Canceled" at bounding box center [342, 44] width 46 height 11
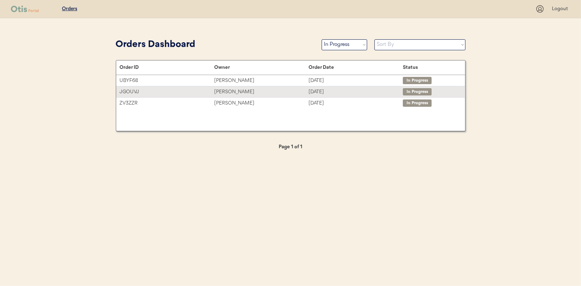
click at [234, 91] on div "[PERSON_NAME]" at bounding box center [261, 92] width 94 height 8
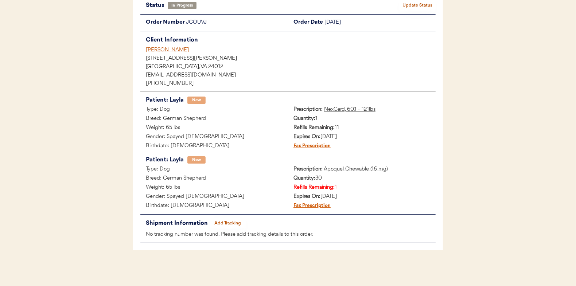
scroll to position [59, 0]
click at [226, 222] on button "Add Tracking" at bounding box center [228, 223] width 36 height 10
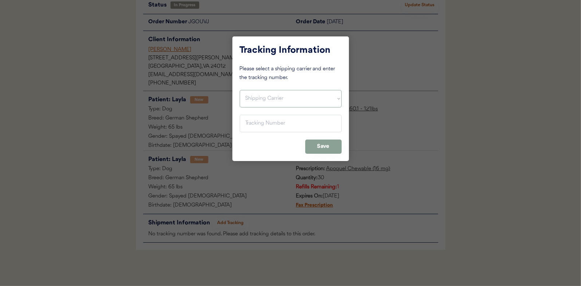
click at [252, 99] on select "Shipping Carrier FedEx FedEx Ground Economy UPS USPS" at bounding box center [291, 98] width 102 height 17
select select ""ups""
click at [240, 90] on select "Shipping Carrier FedEx FedEx Ground Economy UPS USPS" at bounding box center [291, 98] width 102 height 17
click at [264, 124] on input "input" at bounding box center [291, 123] width 102 height 17
paste input "1Z16X77E0209857655"
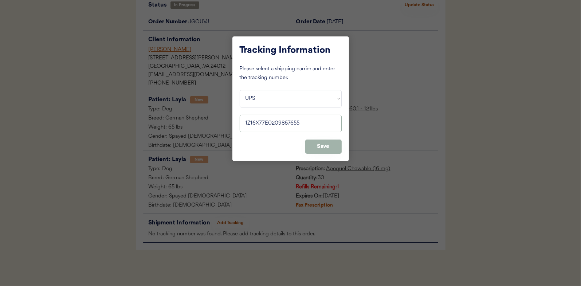
type input "1Z16X77E0209857655"
click at [323, 144] on button "Save" at bounding box center [323, 147] width 36 height 14
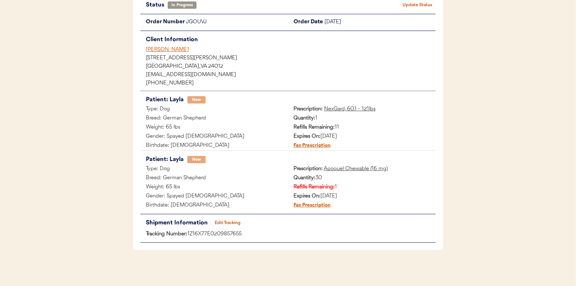
scroll to position [0, 0]
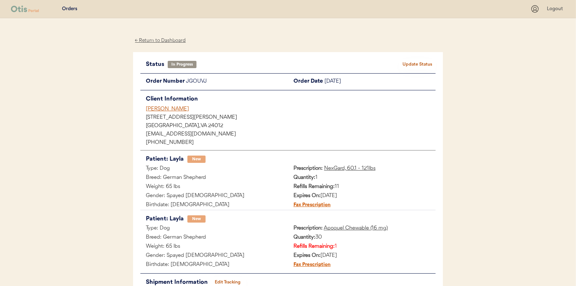
click at [424, 59] on button "Update Status" at bounding box center [417, 64] width 36 height 10
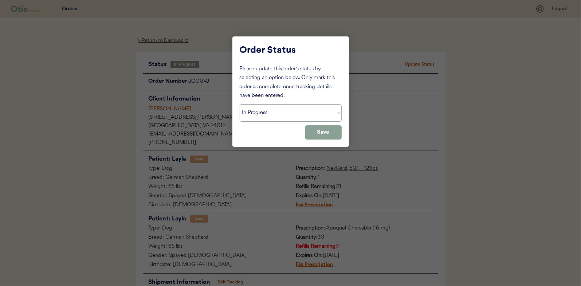
click at [280, 110] on select "Status On Hold New In Progress Complete Pending HW Consent Canceled" at bounding box center [291, 112] width 102 height 17
select select ""complete""
click at [240, 104] on select "Status On Hold New In Progress Complete Pending HW Consent Canceled" at bounding box center [291, 112] width 102 height 17
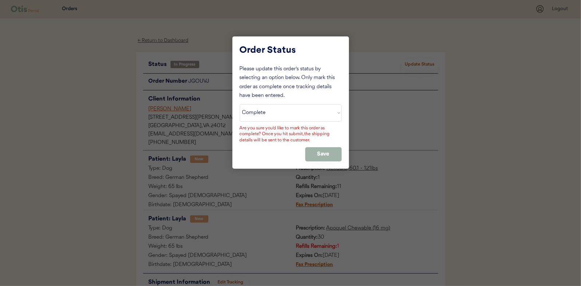
click at [323, 152] on button "Save" at bounding box center [323, 154] width 36 height 14
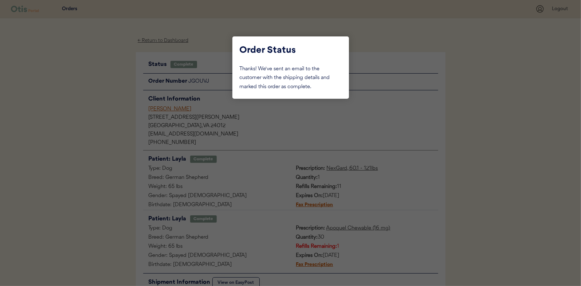
click at [92, 86] on div at bounding box center [290, 143] width 581 height 286
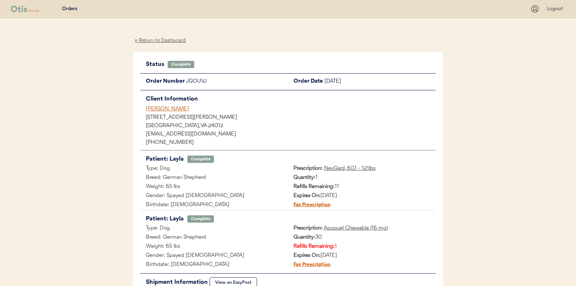
click at [158, 36] on div "← Return to Dashboard Status Complete Update Status Order Number JGOUVJ Order D…" at bounding box center [288, 193] width 310 height 350
click at [160, 39] on div "← Return to Dashboard" at bounding box center [160, 40] width 55 height 8
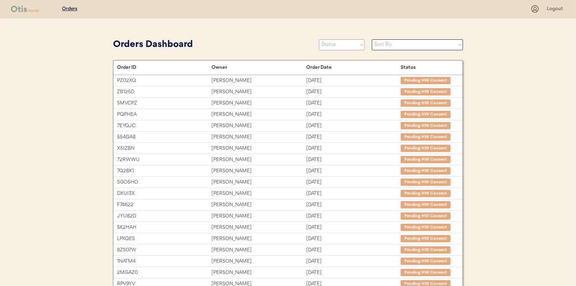
click at [334, 45] on select "Status On Hold New In Progress Complete Pending HW Consent Canceled" at bounding box center [342, 44] width 46 height 11
select select ""in_progress""
click at [319, 39] on select "Status On Hold New In Progress Complete Pending HW Consent Canceled" at bounding box center [342, 44] width 46 height 11
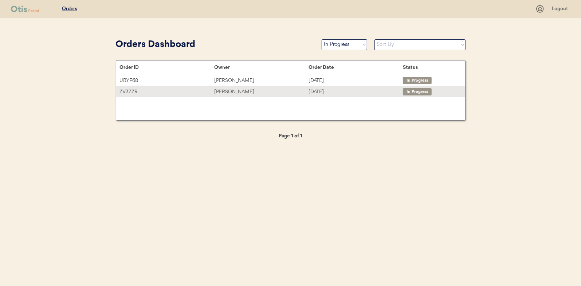
click at [230, 93] on div "Beth Norford" at bounding box center [261, 92] width 94 height 8
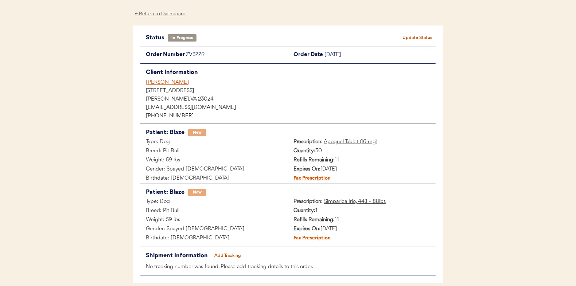
scroll to position [59, 0]
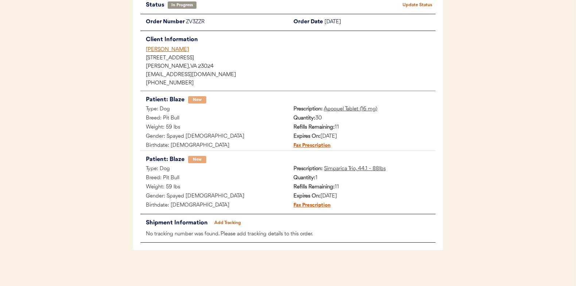
click at [229, 220] on button "Add Tracking" at bounding box center [228, 223] width 36 height 10
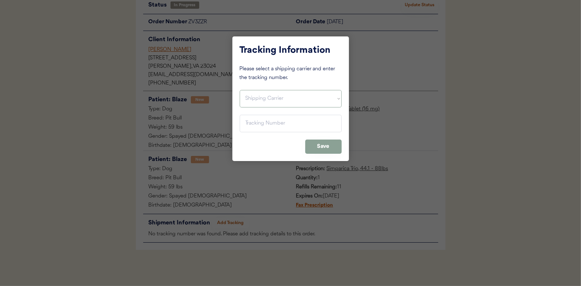
click at [266, 97] on select "Shipping Carrier FedEx FedEx Ground Economy UPS USPS" at bounding box center [291, 98] width 102 height 17
select select ""usps""
click at [240, 90] on select "Shipping Carrier FedEx FedEx Ground Economy UPS USPS" at bounding box center [291, 98] width 102 height 17
click at [251, 124] on input "input" at bounding box center [291, 123] width 102 height 17
paste input "9400150105798039770791"
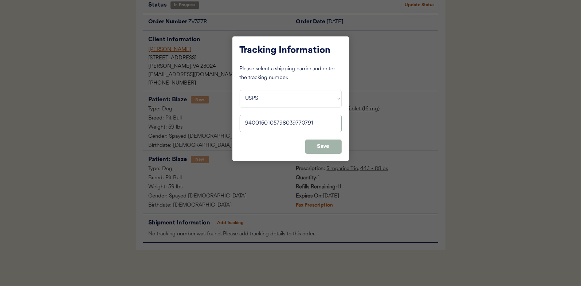
type input "9400150105798039770791"
click at [321, 145] on button "Save" at bounding box center [323, 147] width 36 height 14
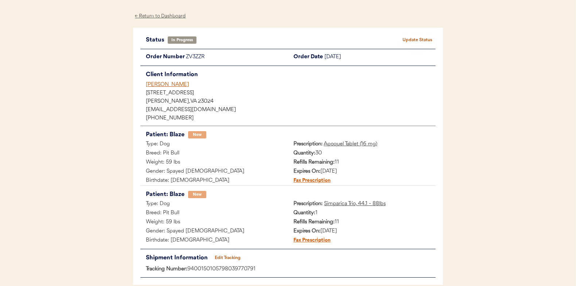
scroll to position [0, 0]
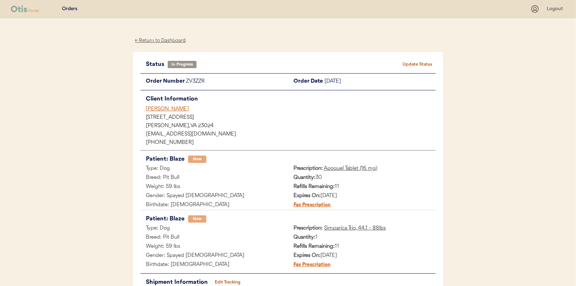
click at [413, 59] on div "Status In Progress Update Status Order Number ZV3ZZR Order Date October 14, 202…" at bounding box center [288, 181] width 310 height 258
click at [413, 63] on button "Update Status" at bounding box center [417, 64] width 36 height 10
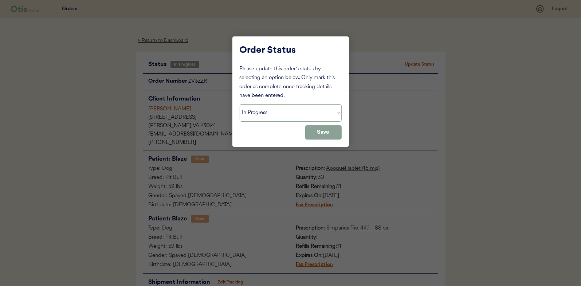
click at [256, 114] on select "Status On Hold New In Progress Complete Pending HW Consent Canceled" at bounding box center [291, 112] width 102 height 17
select select ""complete""
click at [240, 104] on select "Status On Hold New In Progress Complete Pending HW Consent Canceled" at bounding box center [291, 112] width 102 height 17
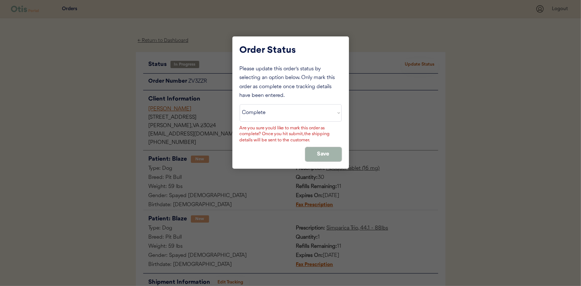
click at [319, 151] on button "Save" at bounding box center [323, 154] width 36 height 14
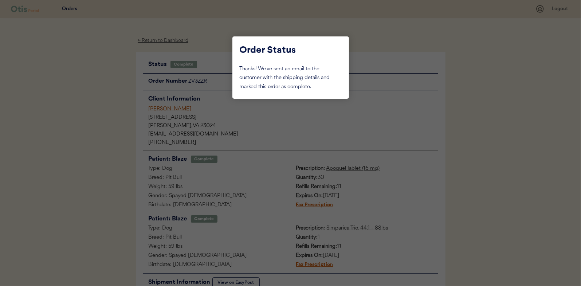
click at [97, 118] on div at bounding box center [290, 143] width 581 height 286
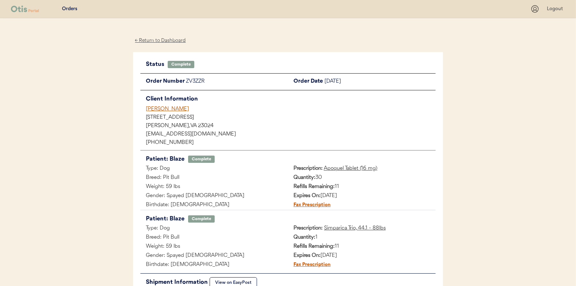
click at [161, 41] on div "← Return to Dashboard" at bounding box center [160, 40] width 55 height 8
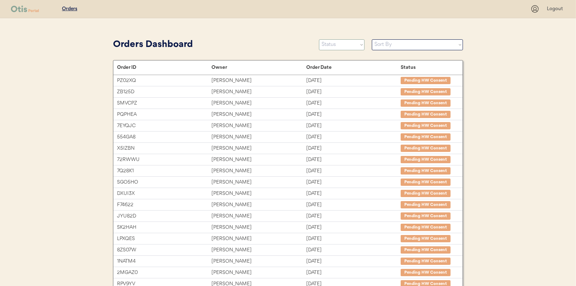
click at [341, 50] on select "Status On Hold New In Progress Complete Pending HW Consent Canceled" at bounding box center [342, 44] width 46 height 11
select select ""new""
click at [319, 39] on select "Status On Hold New In Progress Complete Pending HW Consent Canceled" at bounding box center [342, 44] width 46 height 11
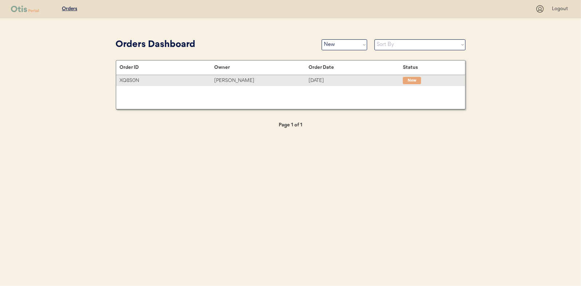
click at [218, 81] on div "John Burton" at bounding box center [261, 81] width 94 height 8
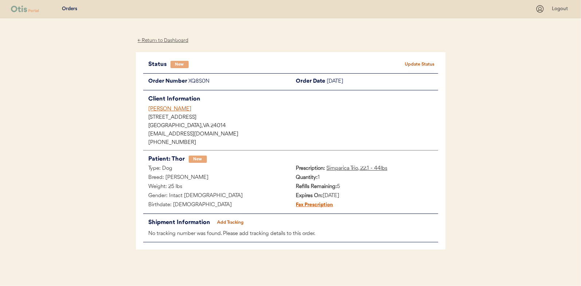
click at [426, 63] on button "Update Status" at bounding box center [420, 64] width 36 height 10
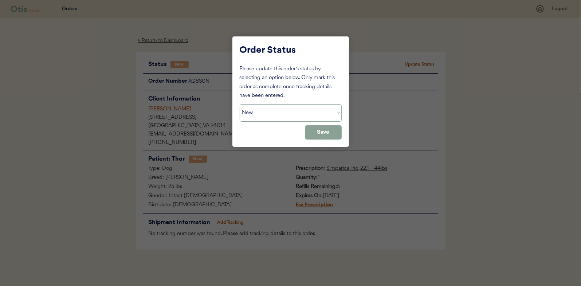
click at [253, 119] on select "Status On Hold New In Progress Complete Pending HW Consent Canceled" at bounding box center [291, 112] width 102 height 17
select select ""in_progress""
click at [240, 104] on select "Status On Hold New In Progress Complete Pending HW Consent Canceled" at bounding box center [291, 112] width 102 height 17
click at [327, 129] on button "Save" at bounding box center [323, 132] width 36 height 14
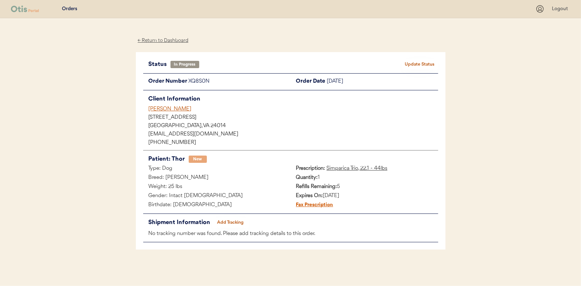
click at [160, 40] on div "← Return to Dashboard" at bounding box center [163, 40] width 55 height 8
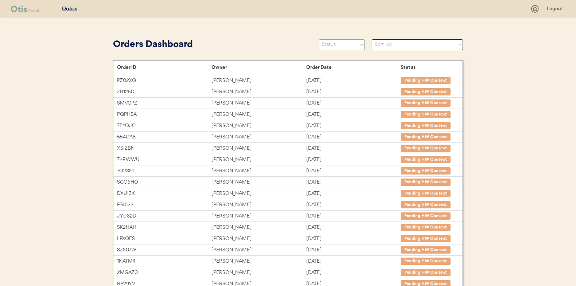
click at [338, 46] on select "Status On Hold New In Progress Complete Pending HW Consent Canceled" at bounding box center [342, 44] width 46 height 11
select select ""new""
click at [319, 39] on select "Status On Hold New In Progress Complete Pending HW Consent Canceled" at bounding box center [342, 44] width 46 height 11
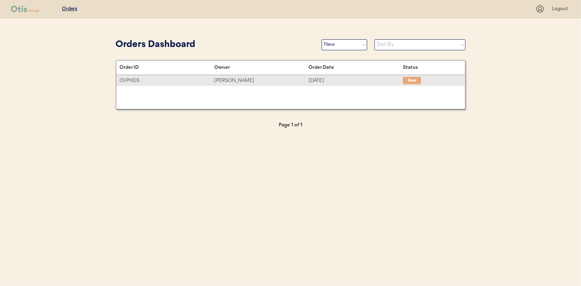
drag, startPoint x: 223, startPoint y: 79, endPoint x: 74, endPoint y: 104, distance: 151.5
click at [223, 79] on div "Emily Cook" at bounding box center [261, 81] width 94 height 8
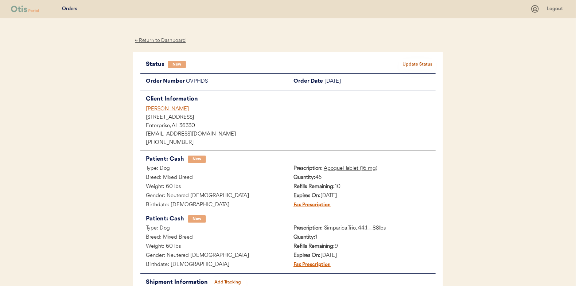
scroll to position [36, 0]
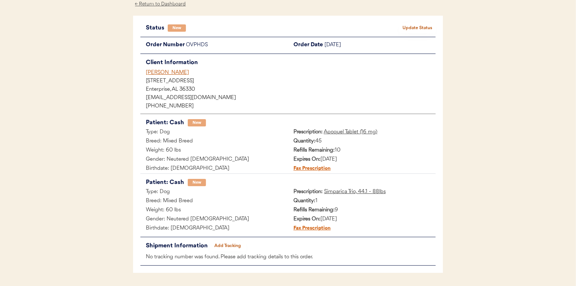
click at [412, 27] on button "Update Status" at bounding box center [417, 28] width 36 height 10
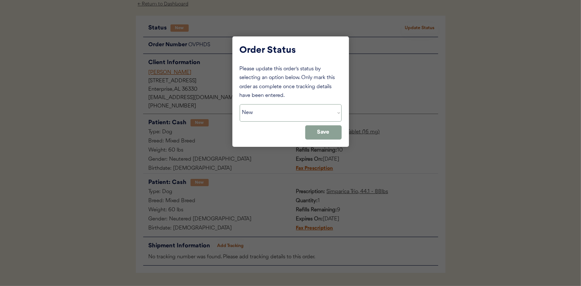
click at [267, 111] on select "Status On Hold New In Progress Complete Pending HW Consent Canceled" at bounding box center [291, 112] width 102 height 17
select select ""in_progress""
click at [240, 104] on select "Status On Hold New In Progress Complete Pending HW Consent Canceled" at bounding box center [291, 112] width 102 height 17
click at [328, 133] on button "Save" at bounding box center [323, 132] width 36 height 14
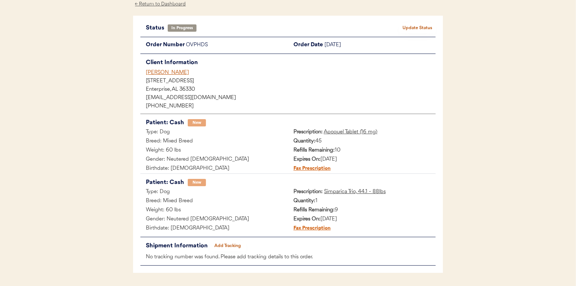
scroll to position [0, 0]
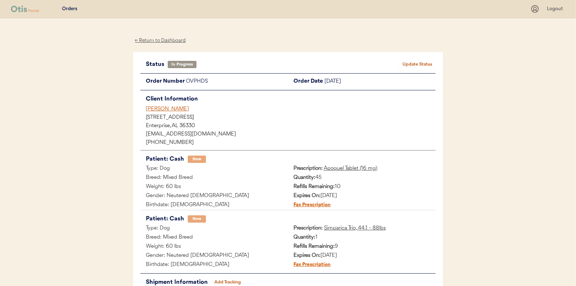
click at [164, 40] on div "← Return to Dashboard" at bounding box center [160, 40] width 55 height 8
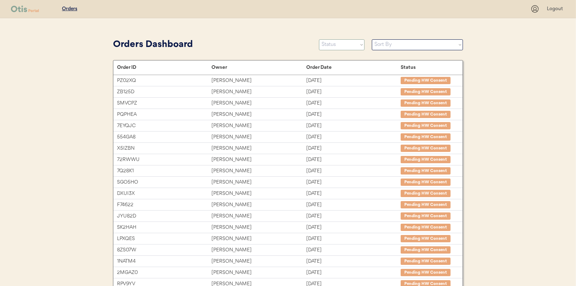
click at [340, 46] on select "Status On Hold New In Progress Complete Pending HW Consent Canceled" at bounding box center [342, 44] width 46 height 11
select select ""new""
click at [319, 39] on select "Status On Hold New In Progress Complete Pending HW Consent Canceled" at bounding box center [342, 44] width 46 height 11
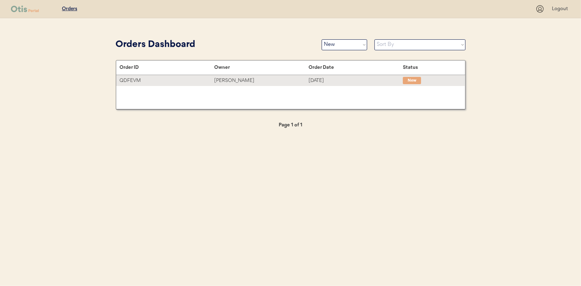
click at [239, 80] on div "[PERSON_NAME]" at bounding box center [261, 81] width 94 height 8
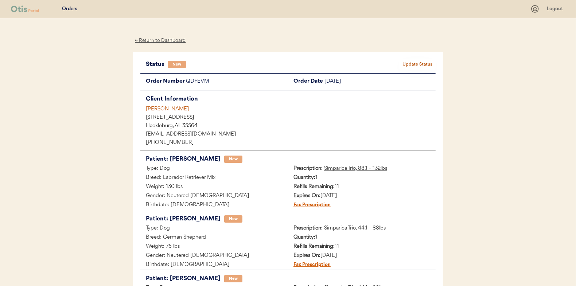
click at [412, 62] on button "Update Status" at bounding box center [417, 64] width 36 height 10
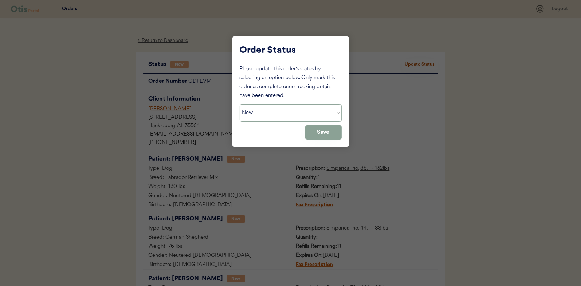
click at [258, 112] on select "Status On Hold New In Progress Complete Pending HW Consent Canceled" at bounding box center [291, 112] width 102 height 17
select select ""in_progress""
click at [240, 104] on select "Status On Hold New In Progress Complete Pending HW Consent Canceled" at bounding box center [291, 112] width 102 height 17
click at [325, 129] on button "Save" at bounding box center [323, 132] width 36 height 14
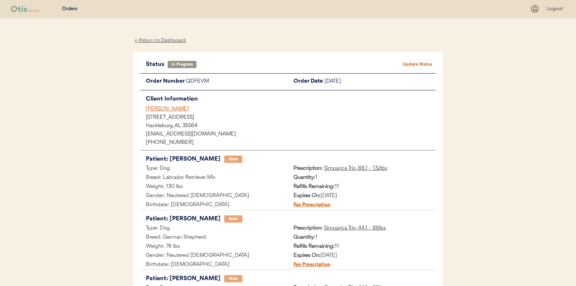
click at [157, 38] on div "← Return to Dashboard" at bounding box center [160, 40] width 55 height 8
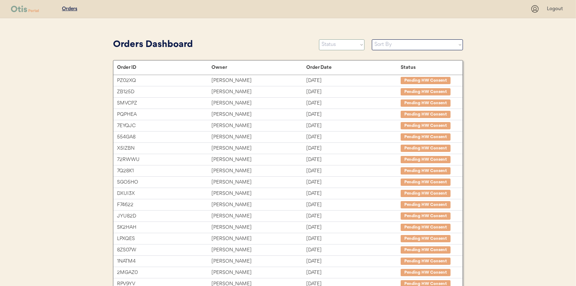
click at [339, 45] on select "Status On Hold New In Progress Complete Pending HW Consent Canceled" at bounding box center [342, 44] width 46 height 11
select select ""new""
click at [319, 39] on select "Status On Hold New In Progress Complete Pending HW Consent Canceled" at bounding box center [342, 44] width 46 height 11
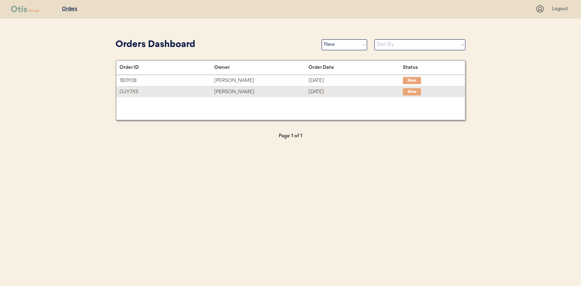
click at [241, 91] on div "[PERSON_NAME]" at bounding box center [261, 92] width 94 height 8
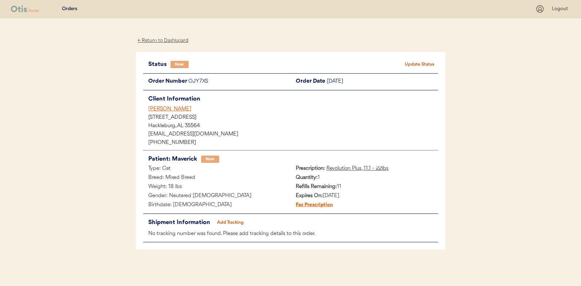
click at [159, 40] on div "← Return to Dashboard" at bounding box center [163, 40] width 55 height 8
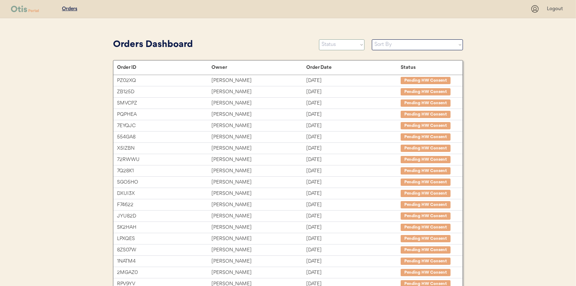
click at [331, 46] on select "Status On Hold New In Progress Complete Pending HW Consent Canceled" at bounding box center [342, 44] width 46 height 11
select select ""new""
click at [319, 39] on select "Status On Hold New In Progress Complete Pending HW Consent Canceled" at bounding box center [342, 44] width 46 height 11
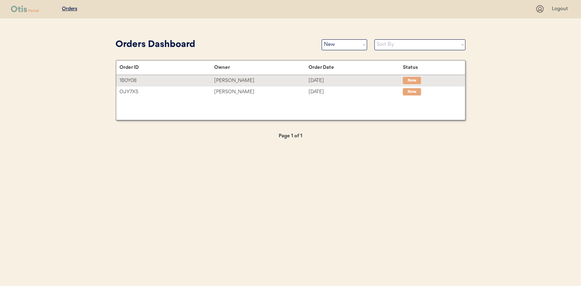
click at [223, 81] on div "[PERSON_NAME]" at bounding box center [261, 81] width 94 height 8
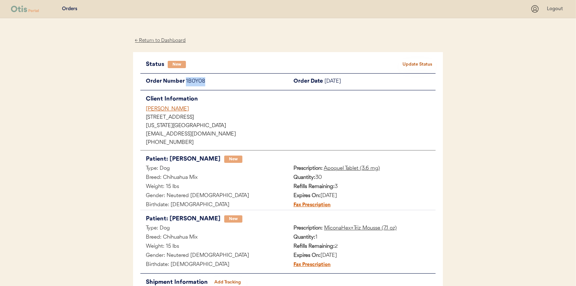
drag, startPoint x: 206, startPoint y: 80, endPoint x: 184, endPoint y: 82, distance: 21.2
click at [184, 82] on div "Order Number 1B0Y08" at bounding box center [214, 81] width 148 height 9
copy div "1B0Y08"
click at [164, 41] on div "← Return to Dashboard" at bounding box center [160, 40] width 55 height 8
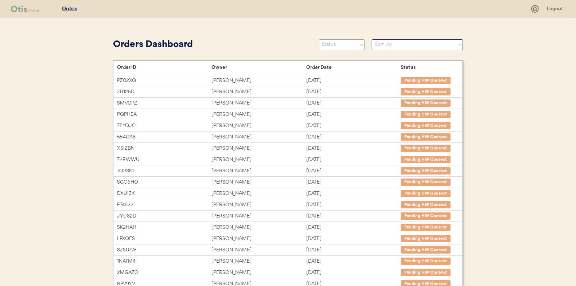
click at [330, 46] on select "Status On Hold New In Progress Complete Pending HW Consent Canceled" at bounding box center [342, 44] width 46 height 11
select select ""new""
click at [319, 39] on select "Status On Hold New In Progress Complete Pending HW Consent Canceled" at bounding box center [342, 44] width 46 height 11
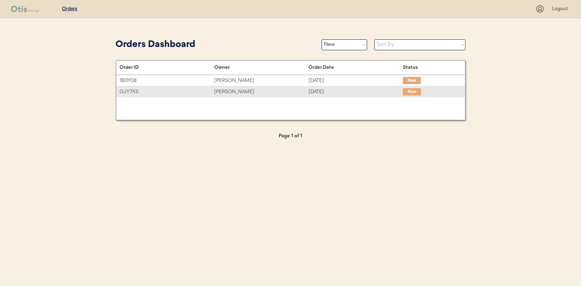
click at [232, 91] on div "[PERSON_NAME]" at bounding box center [261, 92] width 94 height 8
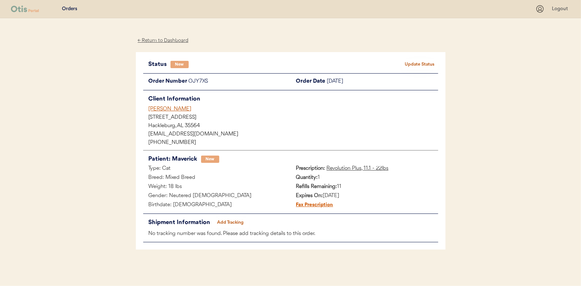
click at [420, 63] on button "Update Status" at bounding box center [420, 64] width 36 height 10
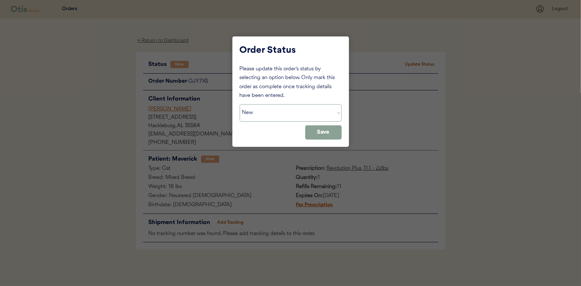
click at [269, 115] on select "Status On Hold New In Progress Complete Pending HW Consent Canceled" at bounding box center [291, 112] width 102 height 17
select select ""in_progress""
click at [240, 104] on select "Status On Hold New In Progress Complete Pending HW Consent Canceled" at bounding box center [291, 112] width 102 height 17
click at [326, 134] on button "Save" at bounding box center [323, 132] width 36 height 14
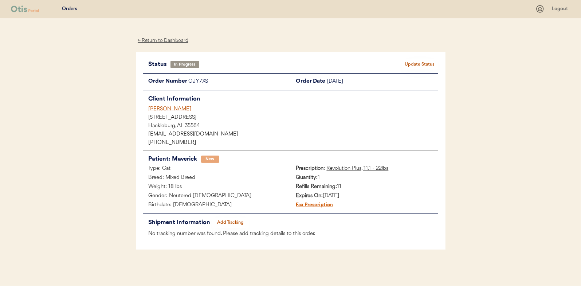
click at [168, 41] on div "← Return to Dashboard" at bounding box center [163, 40] width 55 height 8
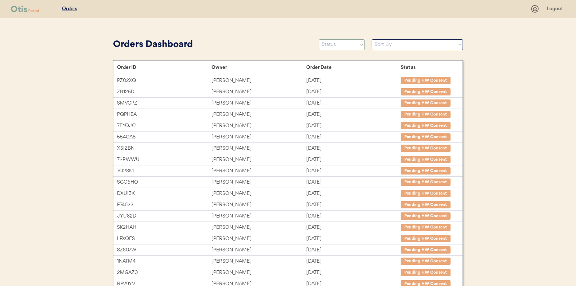
click at [327, 45] on select "Status On Hold New In Progress Complete Pending HW Consent Canceled" at bounding box center [342, 44] width 46 height 11
click at [319, 39] on select "Status On Hold New In Progress Complete Pending HW Consent Canceled" at bounding box center [342, 44] width 46 height 11
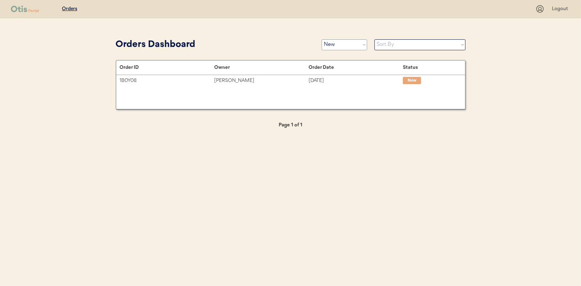
click at [341, 46] on select "Status On Hold New In Progress Complete Pending HW Consent Canceled" at bounding box center [345, 44] width 46 height 11
select select ""in_progress""
click at [322, 39] on select "Status On Hold New In Progress Complete Pending HW Consent Canceled" at bounding box center [345, 44] width 46 height 11
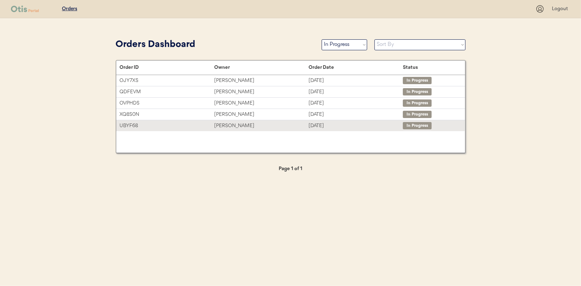
click at [229, 123] on div "[PERSON_NAME]" at bounding box center [261, 126] width 94 height 8
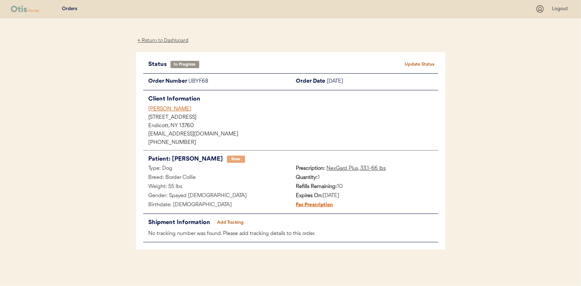
click at [229, 221] on button "Add Tracking" at bounding box center [231, 223] width 36 height 10
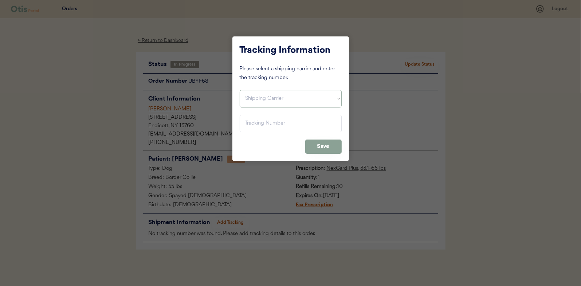
click at [257, 96] on select "Shipping Carrier FedEx FedEx Ground Economy UPS USPS" at bounding box center [291, 98] width 102 height 17
select select ""usps""
click at [240, 90] on select "Shipping Carrier FedEx FedEx Ground Economy UPS USPS" at bounding box center [291, 98] width 102 height 17
click at [251, 126] on input "input" at bounding box center [291, 123] width 102 height 17
paste input "9400150105496041469497"
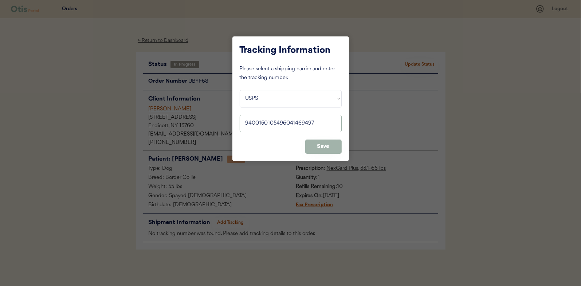
type input "9400150105496041469497"
click at [322, 147] on button "Save" at bounding box center [323, 147] width 36 height 14
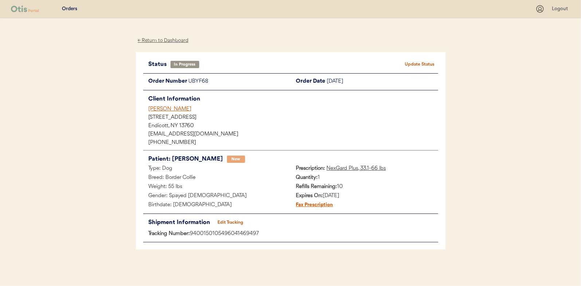
click at [410, 62] on button "Update Status" at bounding box center [420, 64] width 36 height 10
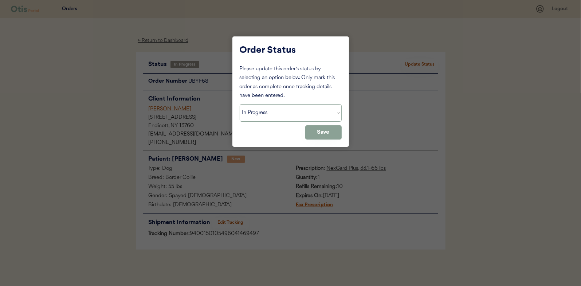
click at [259, 111] on select "Status On Hold New In Progress Complete Pending HW Consent Canceled" at bounding box center [291, 112] width 102 height 17
select select ""complete""
click at [240, 104] on select "Status On Hold New In Progress Complete Pending HW Consent Canceled" at bounding box center [291, 112] width 102 height 17
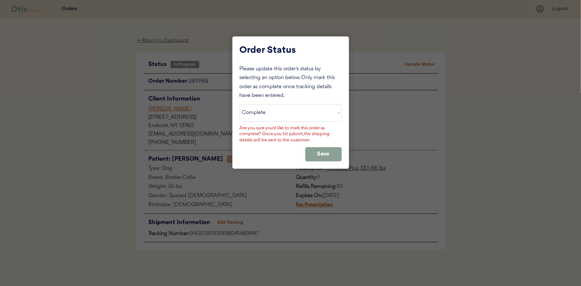
click at [328, 146] on div "Please update this order's status by selecting an option below. Only mark this …" at bounding box center [291, 113] width 102 height 97
click at [323, 150] on button "Save" at bounding box center [323, 154] width 36 height 14
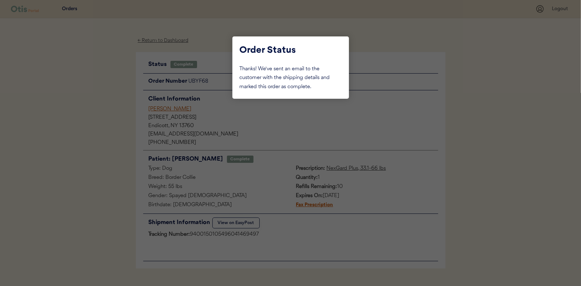
drag, startPoint x: 93, startPoint y: 89, endPoint x: 149, endPoint y: 43, distance: 73.0
click at [95, 89] on div at bounding box center [290, 143] width 581 height 286
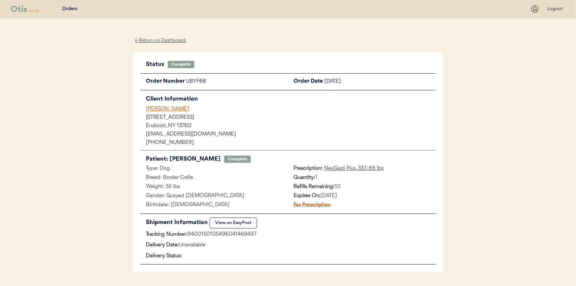
click at [151, 42] on div "← Return to Dashboard" at bounding box center [160, 40] width 55 height 8
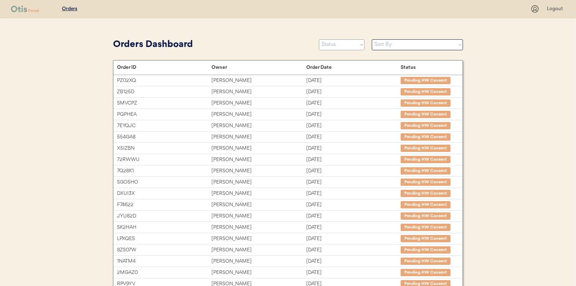
click at [342, 44] on select "Status On Hold New In Progress Complete Pending HW Consent Canceled" at bounding box center [342, 44] width 46 height 11
select select ""in_progress""
click at [319, 39] on select "Status On Hold New In Progress Complete Pending HW Consent Canceled" at bounding box center [342, 44] width 46 height 11
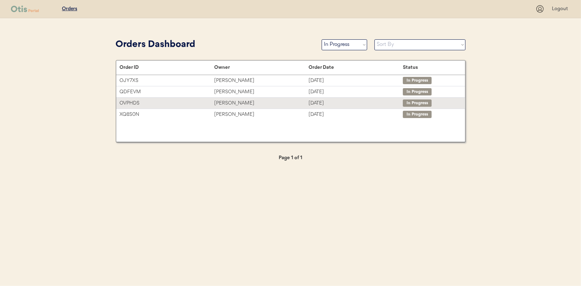
click at [245, 104] on div "[PERSON_NAME]" at bounding box center [261, 103] width 94 height 8
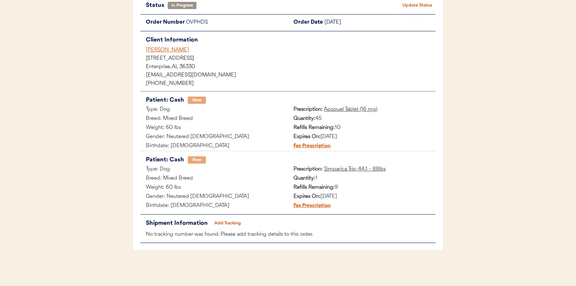
scroll to position [59, 0]
click at [235, 222] on button "Add Tracking" at bounding box center [228, 223] width 36 height 10
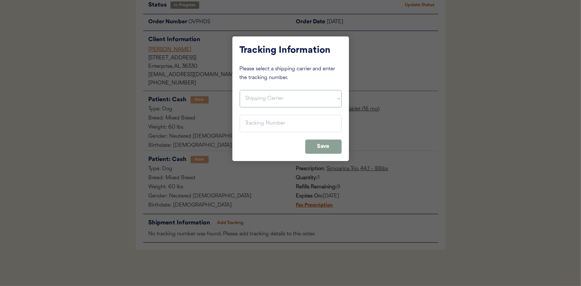
click at [252, 101] on select "Shipping Carrier FedEx FedEx Ground Economy UPS USPS" at bounding box center [291, 98] width 102 height 17
select select ""usps""
click at [240, 90] on select "Shipping Carrier FedEx FedEx Ground Economy UPS USPS" at bounding box center [291, 98] width 102 height 17
click at [247, 122] on input "input" at bounding box center [291, 123] width 102 height 17
paste input "9400150105800039759451"
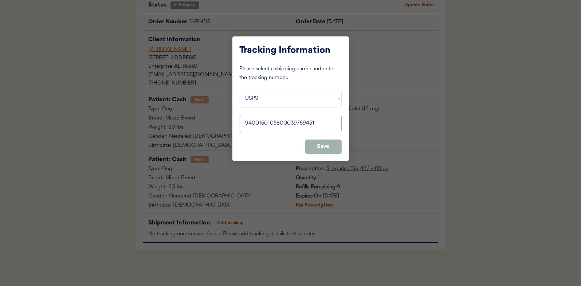
type input "9400150105800039759451"
click at [325, 143] on button "Save" at bounding box center [323, 147] width 36 height 14
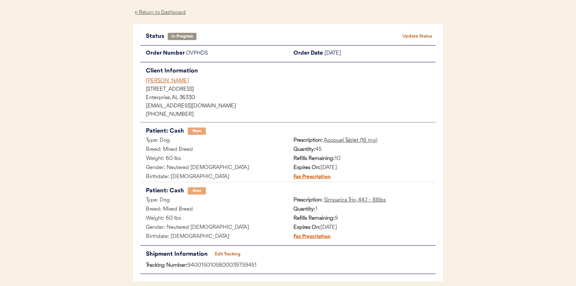
scroll to position [0, 0]
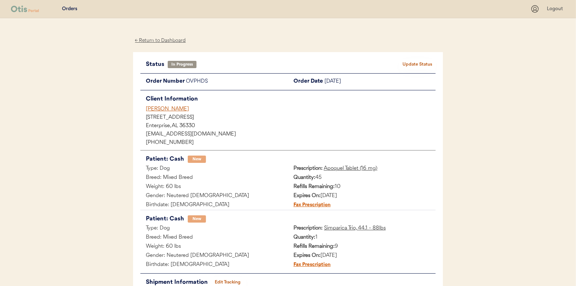
click at [426, 64] on button "Update Status" at bounding box center [417, 64] width 36 height 10
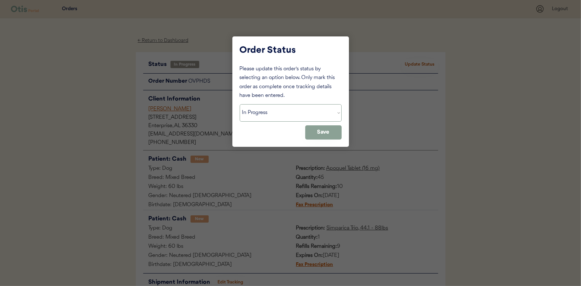
click at [257, 115] on select "Status On Hold New In Progress Complete Pending HW Consent Canceled" at bounding box center [291, 112] width 102 height 17
select select ""complete""
click at [240, 104] on select "Status On Hold New In Progress Complete Pending HW Consent Canceled" at bounding box center [291, 112] width 102 height 17
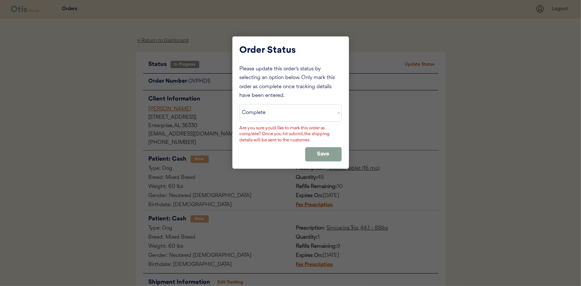
click at [321, 147] on div "Please update this order's status by selecting an option below. Only mark this …" at bounding box center [291, 113] width 102 height 97
click at [321, 151] on button "Save" at bounding box center [323, 154] width 36 height 14
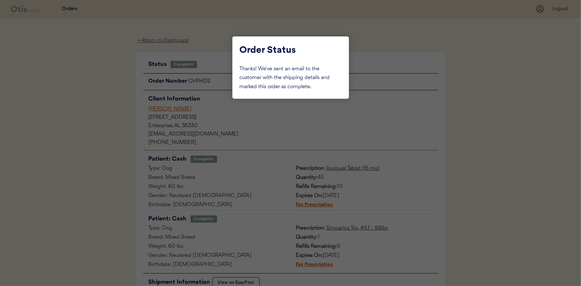
click at [104, 129] on div at bounding box center [290, 143] width 581 height 286
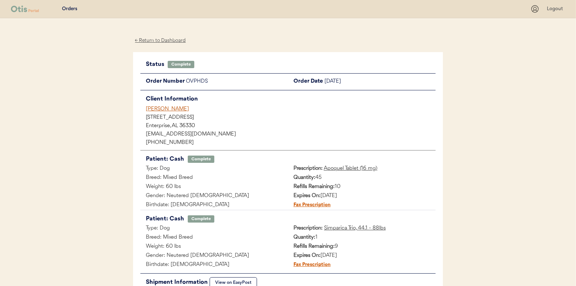
click at [155, 39] on div "← Return to Dashboard" at bounding box center [160, 40] width 55 height 8
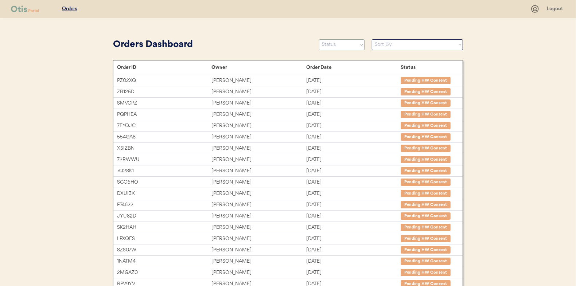
click at [336, 47] on select "Status On Hold New In Progress Complete Pending HW Consent Canceled" at bounding box center [342, 44] width 46 height 11
select select ""in_progress""
click at [319, 39] on select "Status On Hold New In Progress Complete Pending HW Consent Canceled" at bounding box center [342, 44] width 46 height 11
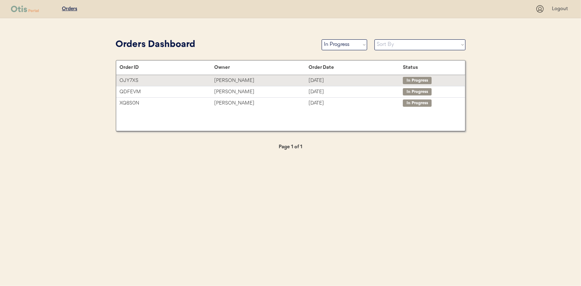
click at [230, 77] on div "Hope McCorkle" at bounding box center [261, 81] width 94 height 8
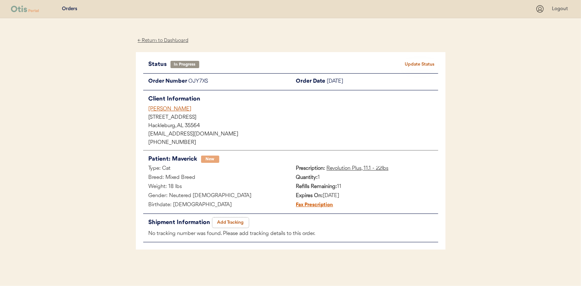
click at [233, 221] on button "Add Tracking" at bounding box center [231, 223] width 36 height 10
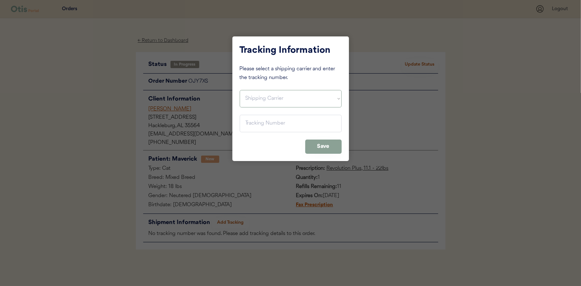
click at [251, 97] on select "Shipping Carrier FedEx FedEx Ground Economy UPS USPS" at bounding box center [291, 98] width 102 height 17
select select ""usps""
click at [240, 90] on select "Shipping Carrier FedEx FedEx Ground Economy UPS USPS" at bounding box center [291, 98] width 102 height 17
click at [252, 126] on input "input" at bounding box center [291, 123] width 102 height 17
paste input "9400150105799039792431"
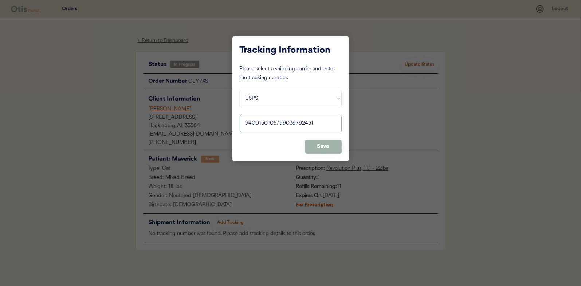
type input "9400150105799039792431"
click at [330, 145] on button "Save" at bounding box center [323, 147] width 36 height 14
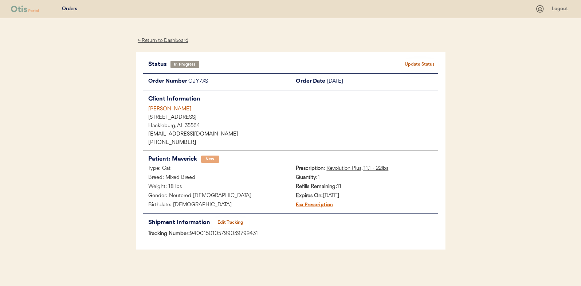
click at [424, 62] on button "Update Status" at bounding box center [420, 64] width 36 height 10
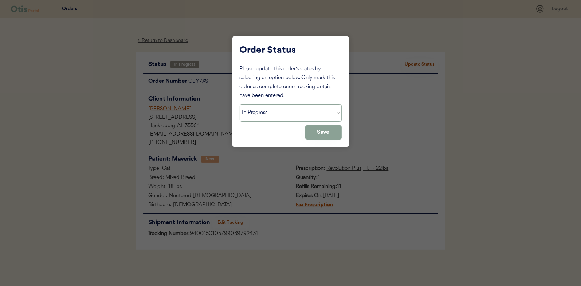
click at [263, 116] on select "Status On Hold New In Progress Complete Pending HW Consent Canceled" at bounding box center [291, 112] width 102 height 17
select select ""complete""
click at [240, 104] on select "Status On Hold New In Progress Complete Pending HW Consent Canceled" at bounding box center [291, 112] width 102 height 17
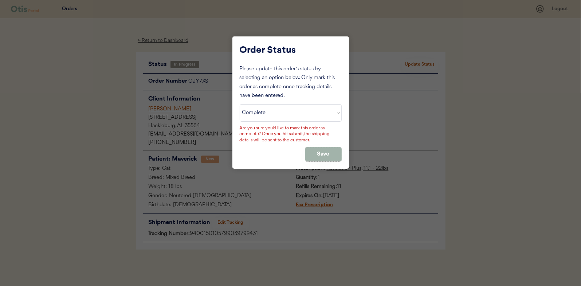
click at [315, 151] on button "Save" at bounding box center [323, 154] width 36 height 14
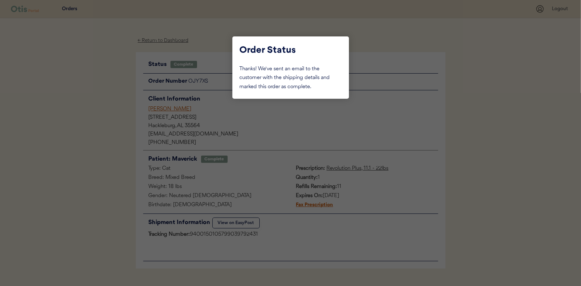
click at [114, 126] on div at bounding box center [290, 143] width 581 height 286
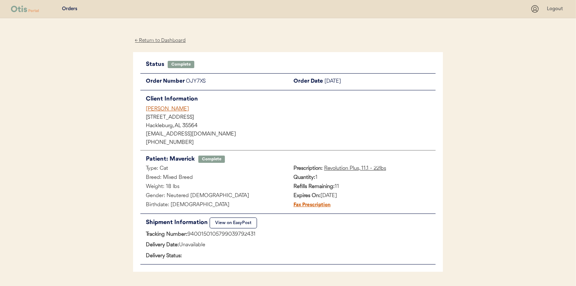
click at [169, 40] on div "← Return to Dashboard" at bounding box center [160, 40] width 55 height 8
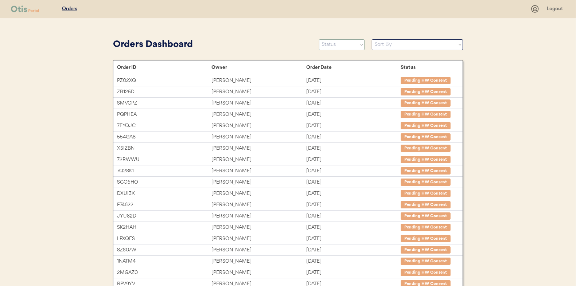
click at [330, 47] on select "Status On Hold New In Progress Complete Pending HW Consent Canceled" at bounding box center [342, 44] width 46 height 11
select select ""in_progress""
click at [319, 39] on select "Status On Hold New In Progress Complete Pending HW Consent Canceled" at bounding box center [342, 44] width 46 height 11
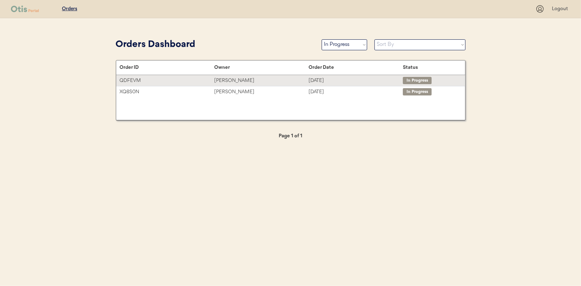
click at [232, 81] on div "[PERSON_NAME]" at bounding box center [261, 81] width 94 height 8
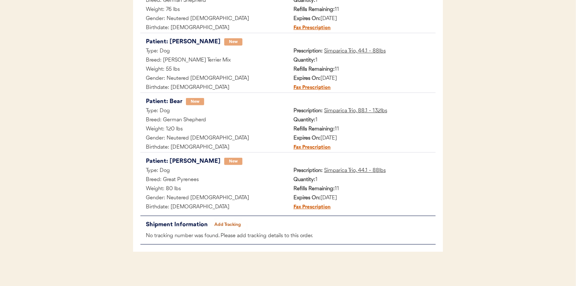
scroll to position [239, 0]
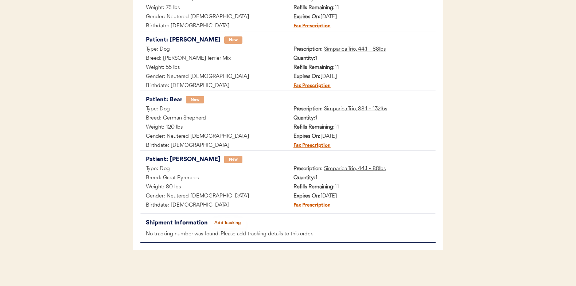
click at [230, 221] on button "Add Tracking" at bounding box center [228, 223] width 36 height 10
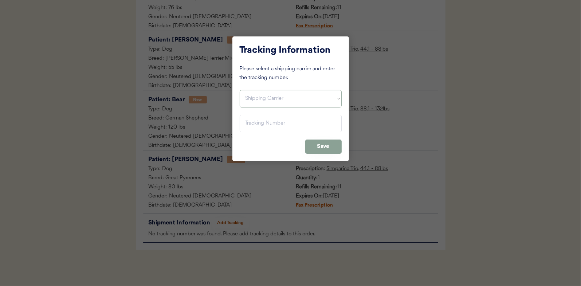
click at [257, 98] on select "Shipping Carrier FedEx FedEx Ground Economy UPS USPS" at bounding box center [291, 98] width 102 height 17
select select ""usps""
click at [240, 90] on select "Shipping Carrier FedEx FedEx Ground Economy UPS USPS" at bounding box center [291, 98] width 102 height 17
click at [248, 125] on input "input" at bounding box center [291, 123] width 102 height 17
paste input "9400150105497040023246"
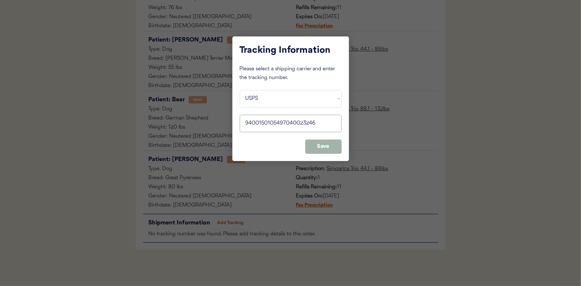
type input "9400150105497040023246"
click at [324, 150] on button "Save" at bounding box center [323, 147] width 36 height 14
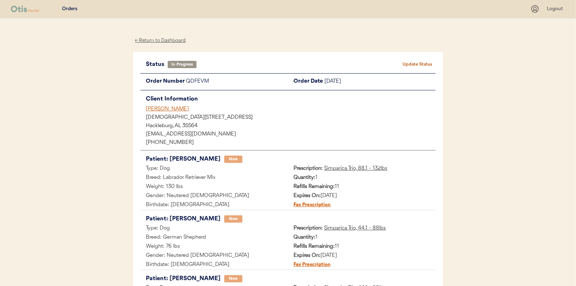
scroll to position [0, 0]
click at [414, 63] on button "Update Status" at bounding box center [417, 64] width 36 height 10
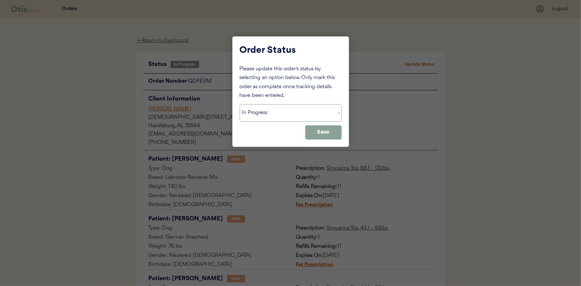
click at [262, 119] on select "Status On Hold New In Progress Complete Pending HW Consent Canceled" at bounding box center [291, 112] width 102 height 17
select select ""complete""
click at [240, 104] on select "Status On Hold New In Progress Complete Pending HW Consent Canceled" at bounding box center [291, 112] width 102 height 17
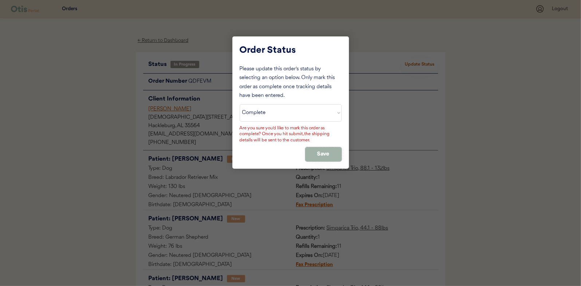
click at [314, 149] on button "Save" at bounding box center [323, 154] width 36 height 14
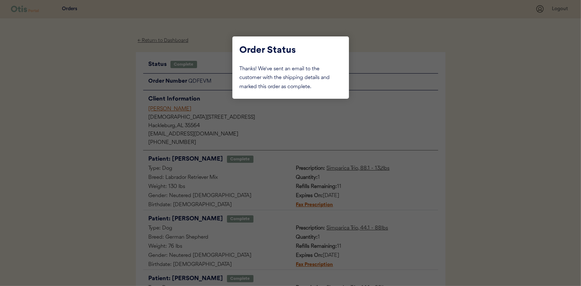
click at [101, 95] on div at bounding box center [290, 143] width 581 height 286
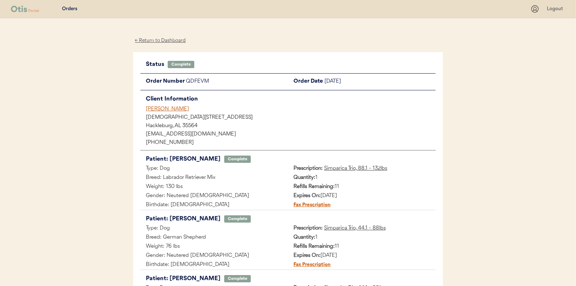
click at [166, 42] on div "← Return to Dashboard" at bounding box center [160, 40] width 55 height 8
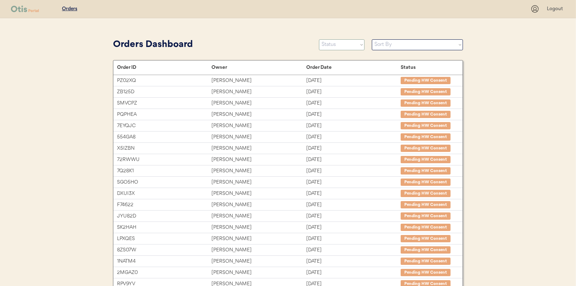
click at [334, 43] on select "Status On Hold New In Progress Complete Pending HW Consent Canceled" at bounding box center [342, 44] width 46 height 11
click at [332, 44] on select "Status On Hold New In Progress Complete Pending HW Consent Canceled" at bounding box center [342, 44] width 46 height 11
click at [332, 47] on select "Status On Hold New In Progress Complete Pending HW Consent Canceled" at bounding box center [342, 44] width 46 height 11
select select ""in_progress""
click at [319, 39] on select "Status On Hold New In Progress Complete Pending HW Consent Canceled" at bounding box center [342, 44] width 46 height 11
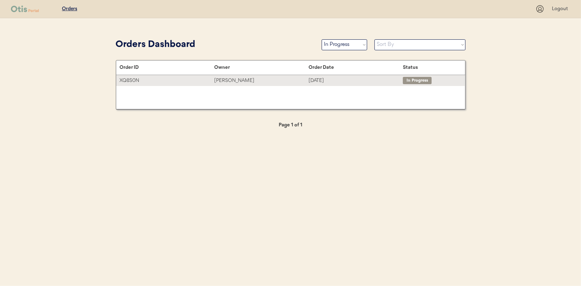
click at [223, 81] on div "[PERSON_NAME]" at bounding box center [261, 81] width 94 height 8
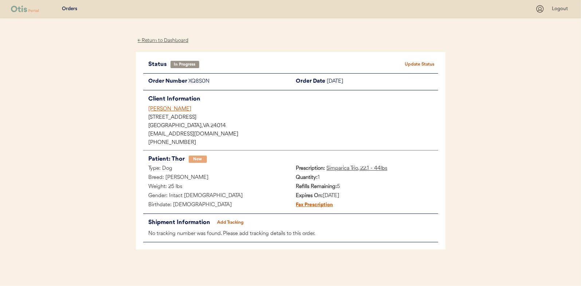
click at [226, 220] on button "Add Tracking" at bounding box center [231, 223] width 36 height 10
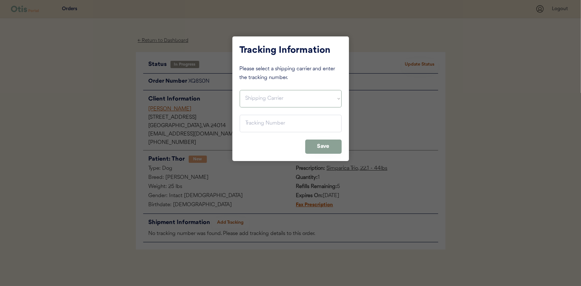
click at [259, 100] on select "Shipping Carrier FedEx FedEx Ground Economy UPS USPS" at bounding box center [291, 98] width 102 height 17
select select ""usps""
click at [240, 90] on select "Shipping Carrier FedEx FedEx Ground Economy UPS USPS" at bounding box center [291, 98] width 102 height 17
click at [252, 122] on input "input" at bounding box center [291, 123] width 102 height 17
paste input "9400150105798039823787"
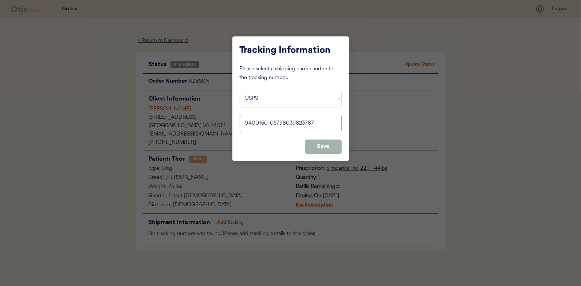
type input "9400150105798039823787"
click at [323, 150] on button "Save" at bounding box center [323, 147] width 36 height 14
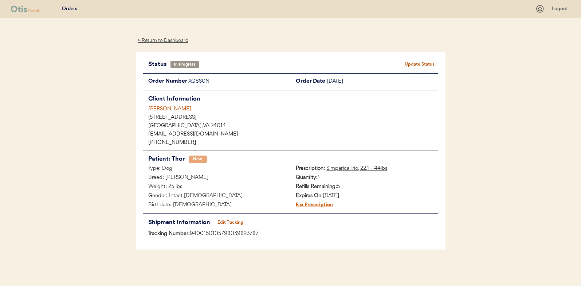
click at [429, 63] on button "Update Status" at bounding box center [420, 64] width 36 height 10
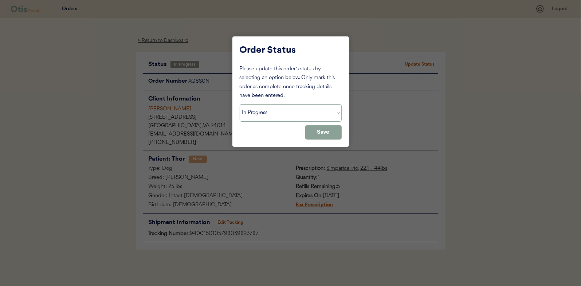
click at [273, 115] on select "Status On Hold New In Progress Complete Pending HW Consent Canceled" at bounding box center [291, 112] width 102 height 17
select select ""complete""
click at [240, 104] on select "Status On Hold New In Progress Complete Pending HW Consent Canceled" at bounding box center [291, 112] width 102 height 17
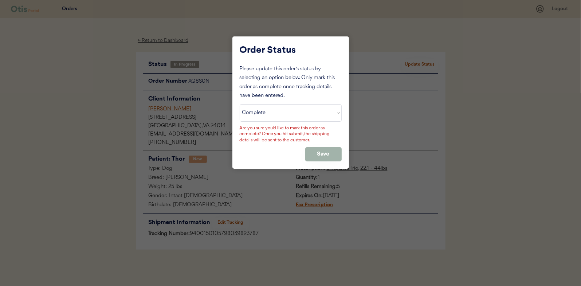
click at [319, 154] on button "Save" at bounding box center [323, 154] width 36 height 14
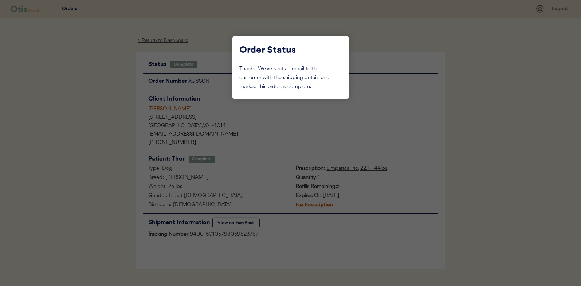
click at [101, 87] on div at bounding box center [290, 143] width 581 height 286
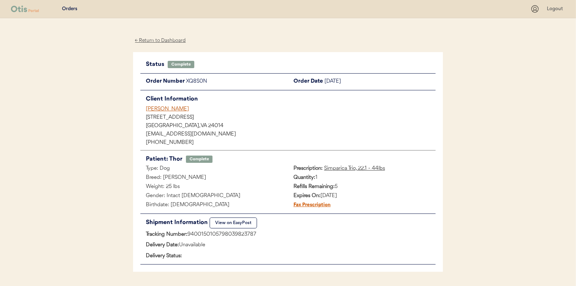
click at [157, 39] on div "← Return to Dashboard" at bounding box center [160, 40] width 55 height 8
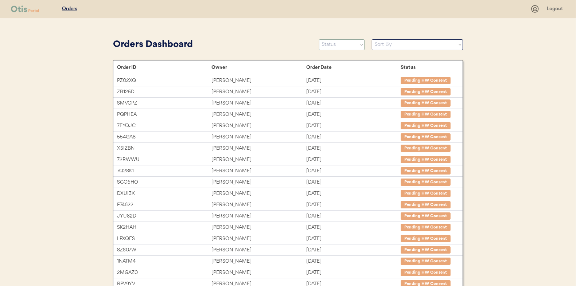
click at [339, 43] on select "Status On Hold New In Progress Complete Pending HW Consent Canceled" at bounding box center [342, 44] width 46 height 11
select select ""new""
click at [319, 39] on select "Status On Hold New In Progress Complete Pending HW Consent Canceled" at bounding box center [342, 44] width 46 height 11
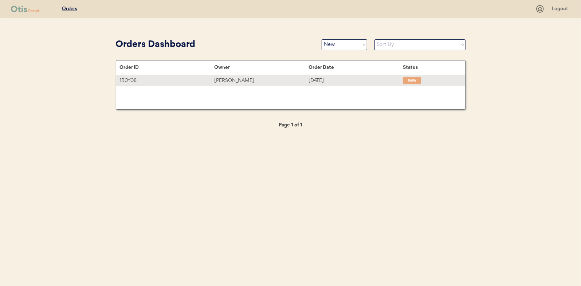
click at [232, 81] on div "[PERSON_NAME]" at bounding box center [261, 81] width 94 height 8
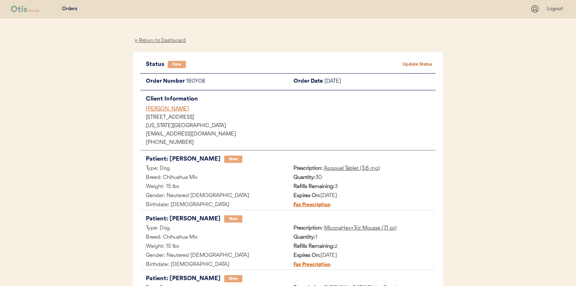
click at [153, 41] on div "← Return to Dashboard" at bounding box center [160, 40] width 55 height 8
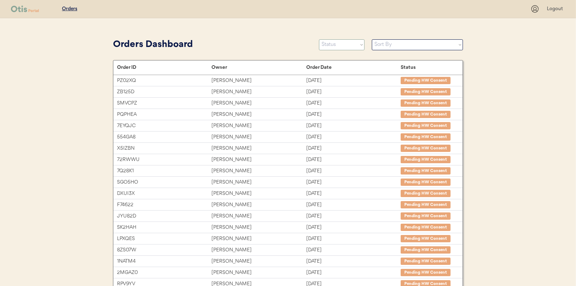
click at [339, 47] on select "Status On Hold New In Progress Complete Pending HW Consent Canceled" at bounding box center [342, 44] width 46 height 11
click at [319, 39] on select "Status On Hold New In Progress Complete Pending HW Consent Canceled" at bounding box center [342, 44] width 46 height 11
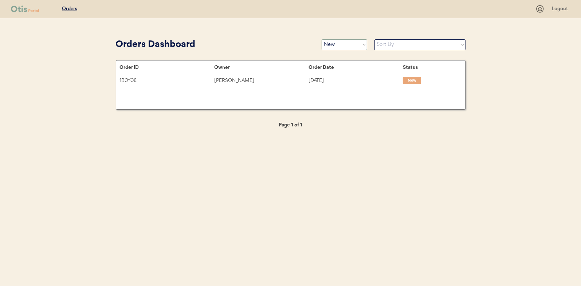
click at [339, 45] on select "Status On Hold New In Progress Complete Pending HW Consent Canceled" at bounding box center [345, 44] width 46 height 11
select select ""in_progress""
click at [322, 39] on select "Status On Hold New In Progress Complete Pending HW Consent Canceled" at bounding box center [345, 44] width 46 height 11
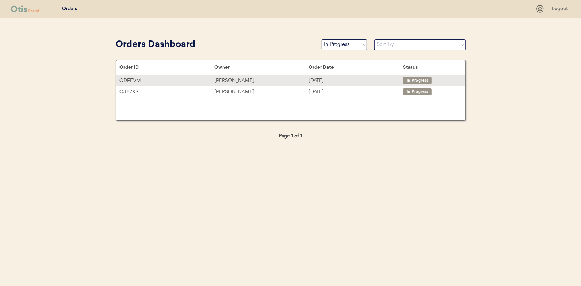
click at [221, 79] on div "[PERSON_NAME]" at bounding box center [261, 81] width 94 height 8
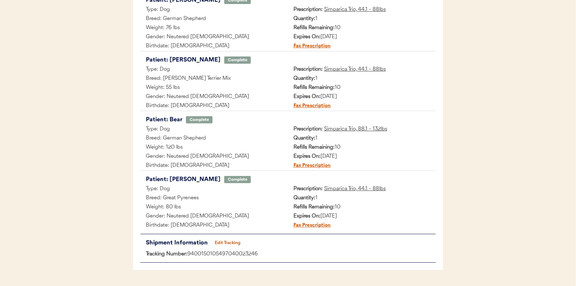
scroll to position [239, 0]
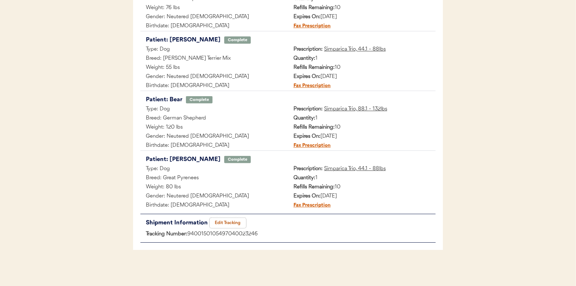
click at [226, 222] on button "Edit Tracking" at bounding box center [228, 223] width 36 height 10
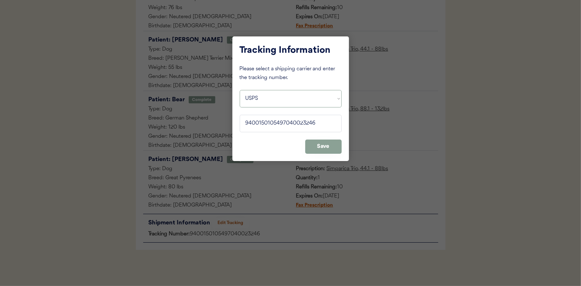
click at [263, 99] on select "Shipping Carrier FedEx FedEx Ground Economy UPS USPS" at bounding box center [291, 98] width 102 height 17
select select ""ups""
click at [240, 90] on select "Shipping Carrier FedEx FedEx Ground Economy UPS USPS" at bounding box center [291, 98] width 102 height 17
click at [321, 123] on input "input" at bounding box center [291, 123] width 102 height 17
drag, startPoint x: 321, startPoint y: 123, endPoint x: 268, endPoint y: 122, distance: 54.0
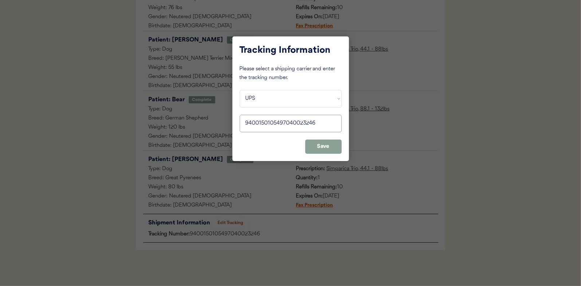
click at [321, 144] on button "Save" at bounding box center [323, 147] width 36 height 14
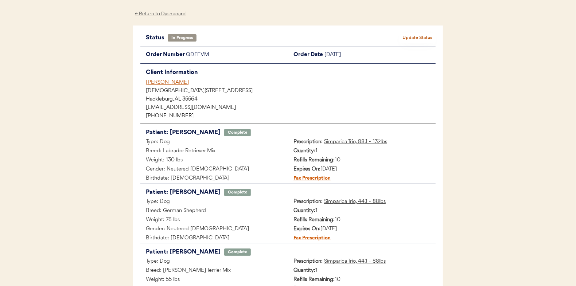
scroll to position [0, 0]
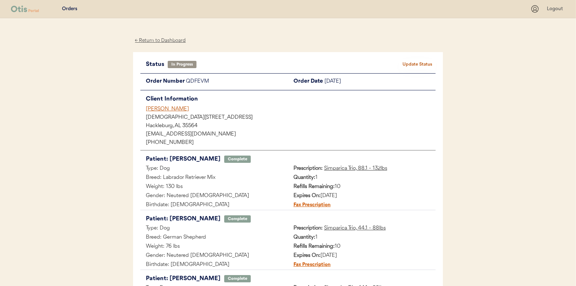
click at [166, 39] on div "← Return to Dashboard" at bounding box center [160, 40] width 55 height 8
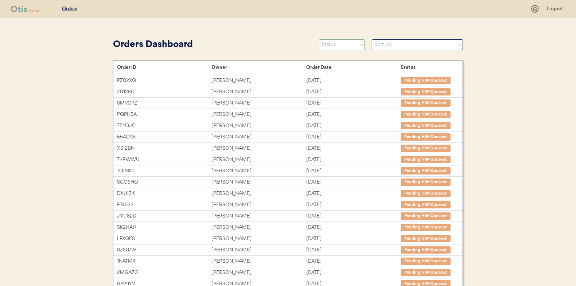
click at [328, 44] on select "Status On Hold New In Progress Complete Pending HW Consent Canceled" at bounding box center [342, 44] width 46 height 11
select select ""in_progress""
click at [319, 39] on select "Status On Hold New In Progress Complete Pending HW Consent Canceled" at bounding box center [342, 44] width 46 height 11
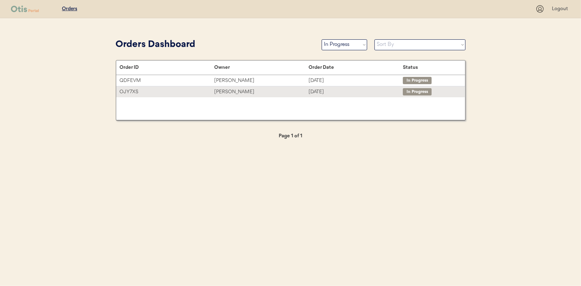
click at [231, 90] on div "[PERSON_NAME]" at bounding box center [261, 92] width 94 height 8
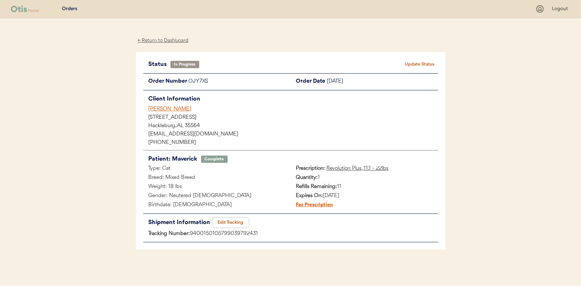
click at [227, 221] on button "Edit Tracking" at bounding box center [231, 223] width 36 height 10
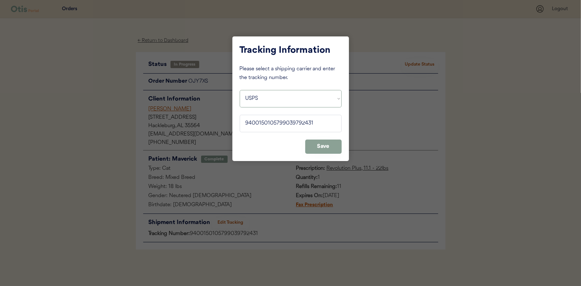
click at [255, 102] on select "Shipping Carrier FedEx FedEx Ground Economy UPS USPS" at bounding box center [291, 98] width 102 height 17
select select ""ups""
click at [240, 90] on select "Shipping Carrier FedEx FedEx Ground Economy UPS USPS" at bounding box center [291, 98] width 102 height 17
click at [315, 144] on button "Save" at bounding box center [323, 147] width 36 height 14
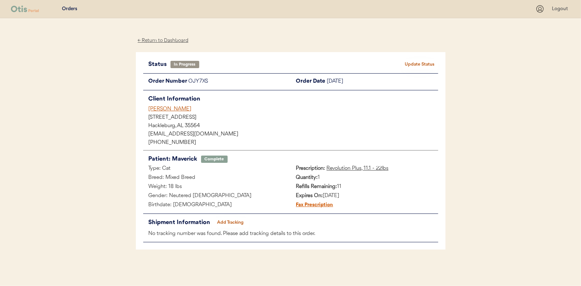
click at [164, 41] on div "← Return to Dashboard" at bounding box center [163, 40] width 55 height 8
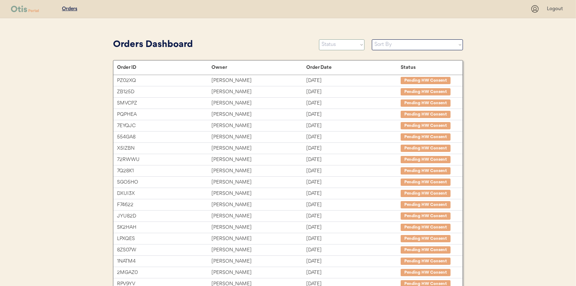
click at [335, 48] on select "Status On Hold New In Progress Complete Pending HW Consent Canceled" at bounding box center [342, 44] width 46 height 11
click at [319, 39] on select "Status On Hold New In Progress Complete Pending HW Consent Canceled" at bounding box center [342, 44] width 46 height 11
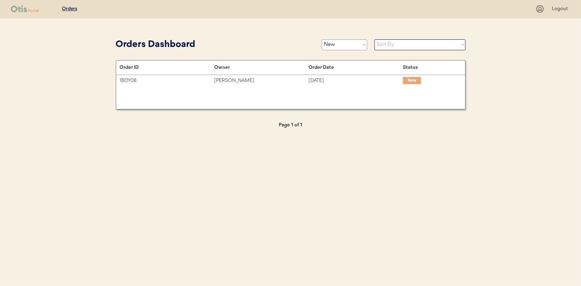
click at [354, 43] on select "Status On Hold New In Progress Complete Pending HW Consent Canceled" at bounding box center [345, 44] width 46 height 11
select select ""in_progress""
click at [322, 39] on select "Status On Hold New In Progress Complete Pending HW Consent Canceled" at bounding box center [345, 44] width 46 height 11
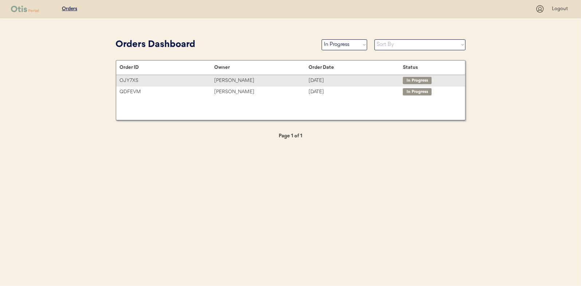
click at [237, 80] on div "Hope McCorkle" at bounding box center [261, 81] width 94 height 8
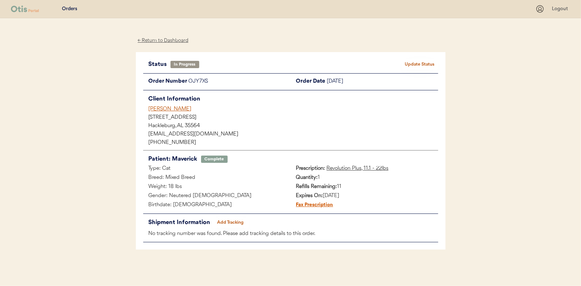
click at [229, 221] on button "Add Tracking" at bounding box center [231, 223] width 36 height 10
select select ""ups""
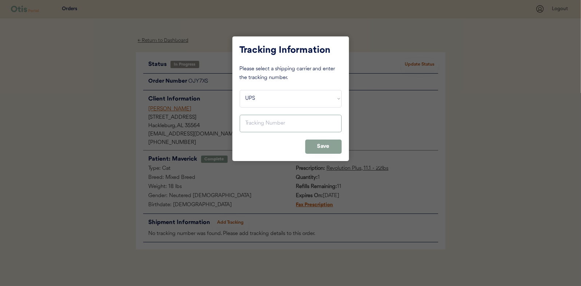
click at [249, 121] on input "input" at bounding box center [291, 123] width 102 height 17
type input "1Z 16X 77E 02 0986 0445"
click at [325, 146] on button "Save" at bounding box center [323, 147] width 36 height 14
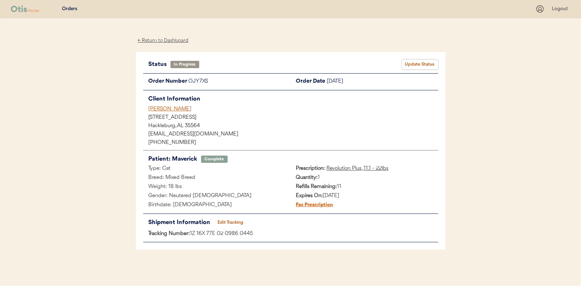
click at [416, 63] on button "Update Status" at bounding box center [420, 64] width 36 height 10
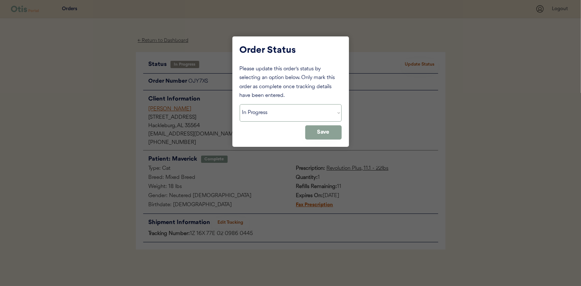
click at [270, 115] on select "Status On Hold New In Progress Complete Pending HW Consent Canceled" at bounding box center [291, 112] width 102 height 17
select select ""complete""
click at [240, 104] on select "Status On Hold New In Progress Complete Pending HW Consent Canceled" at bounding box center [291, 112] width 102 height 17
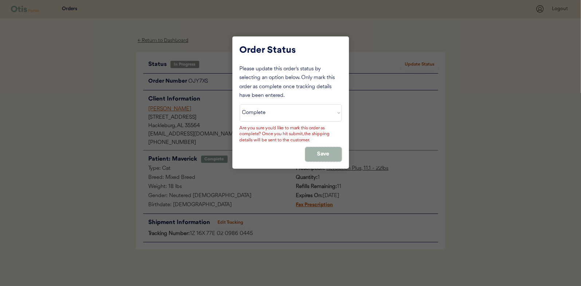
click at [319, 150] on button "Save" at bounding box center [323, 154] width 36 height 14
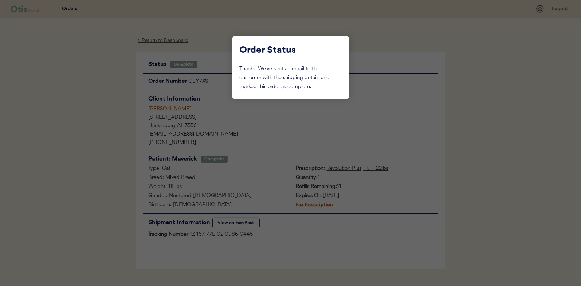
click at [124, 107] on div at bounding box center [290, 143] width 581 height 286
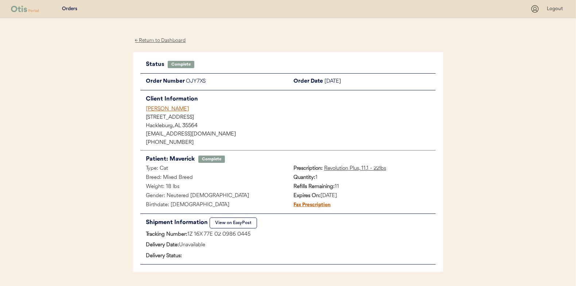
click at [157, 39] on div "← Return to Dashboard" at bounding box center [160, 40] width 55 height 8
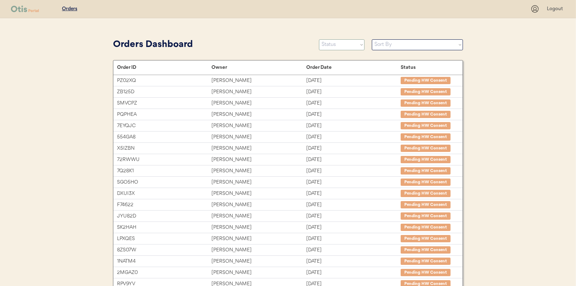
click at [332, 48] on select "Status On Hold New In Progress Complete Pending HW Consent Canceled" at bounding box center [342, 44] width 46 height 11
select select ""in_progress""
click at [319, 39] on select "Status On Hold New In Progress Complete Pending HW Consent Canceled" at bounding box center [342, 44] width 46 height 11
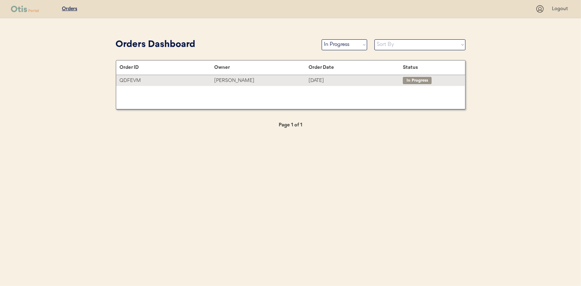
click at [238, 81] on div "[PERSON_NAME]" at bounding box center [261, 81] width 94 height 8
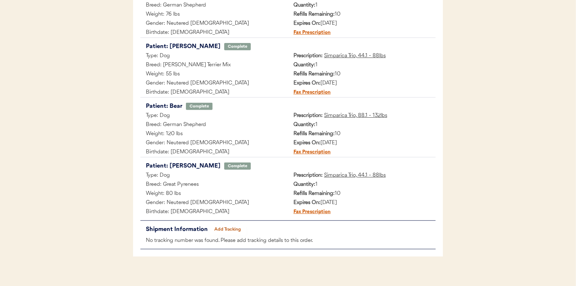
scroll to position [239, 0]
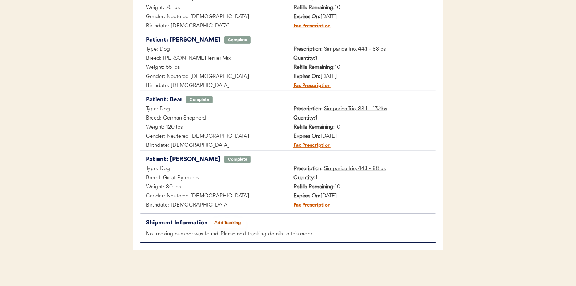
click at [230, 221] on button "Add Tracking" at bounding box center [228, 223] width 36 height 10
select select ""ups""
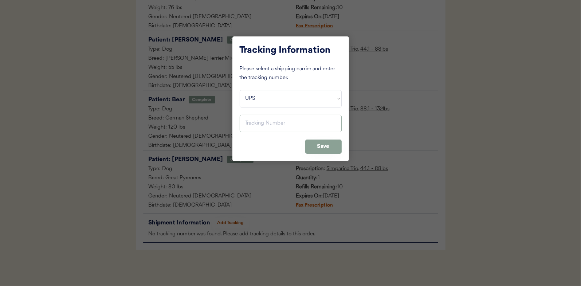
click at [254, 128] on input "input" at bounding box center [291, 123] width 102 height 17
type input "1Z 16X 77E 02 0986 0418"
click at [320, 142] on button "Save" at bounding box center [323, 147] width 36 height 14
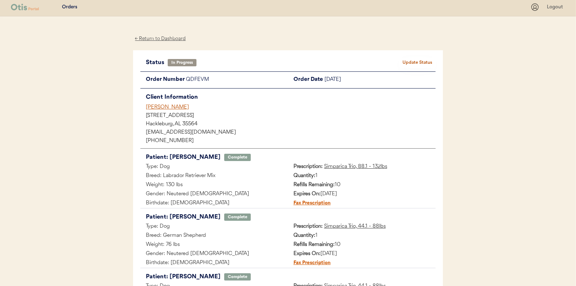
scroll to position [0, 0]
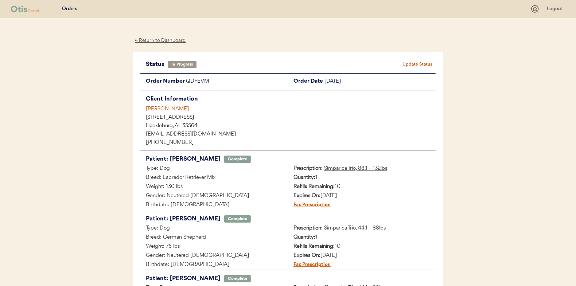
click at [412, 64] on button "Update Status" at bounding box center [417, 64] width 36 height 10
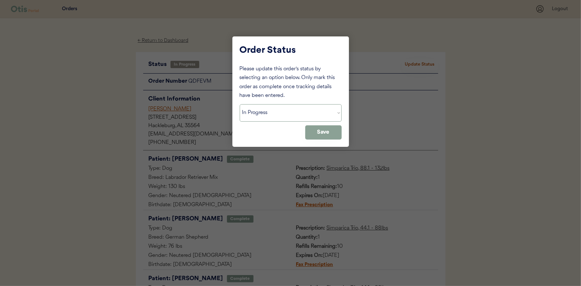
click at [260, 113] on select "Status On Hold New In Progress Complete Pending HW Consent Canceled" at bounding box center [291, 112] width 102 height 17
select select ""complete""
click at [240, 104] on select "Status On Hold New In Progress Complete Pending HW Consent Canceled" at bounding box center [291, 112] width 102 height 17
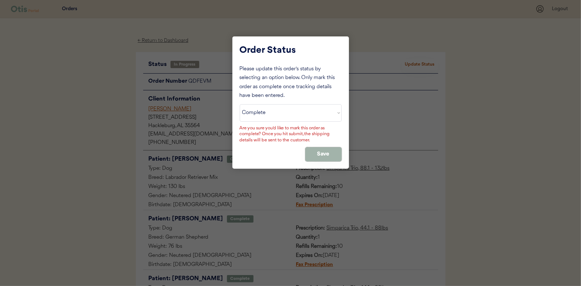
click at [331, 156] on button "Save" at bounding box center [323, 154] width 36 height 14
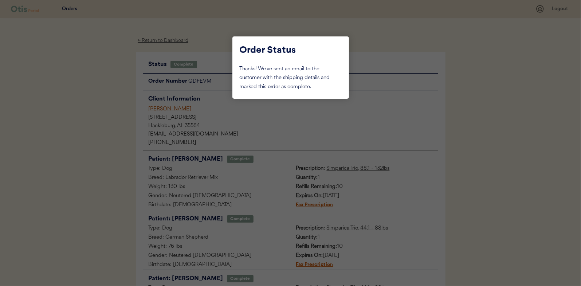
click at [92, 102] on div at bounding box center [290, 143] width 581 height 286
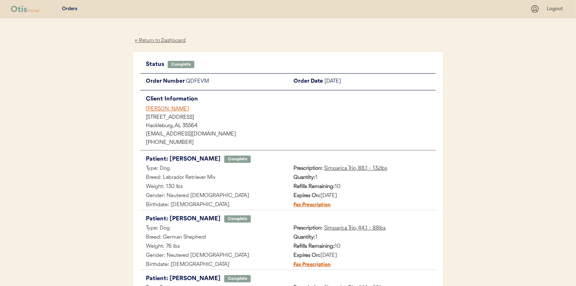
click at [160, 42] on div "← Return to Dashboard" at bounding box center [160, 40] width 55 height 8
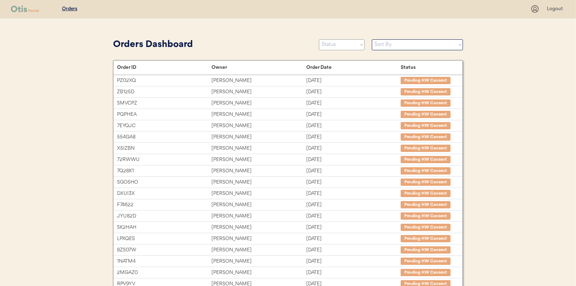
click at [341, 47] on select "Status On Hold New In Progress Complete Pending HW Consent Canceled" at bounding box center [342, 44] width 46 height 11
select select ""new""
click at [319, 39] on select "Status On Hold New In Progress Complete Pending HW Consent Canceled" at bounding box center [342, 44] width 46 height 11
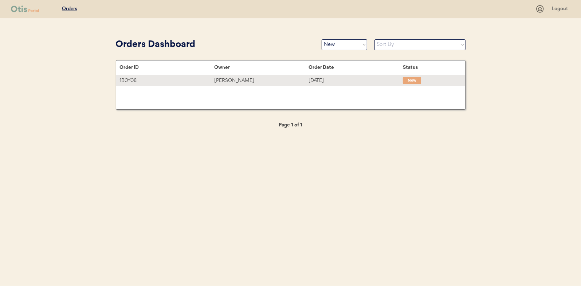
click at [236, 81] on div "[PERSON_NAME]" at bounding box center [261, 81] width 94 height 8
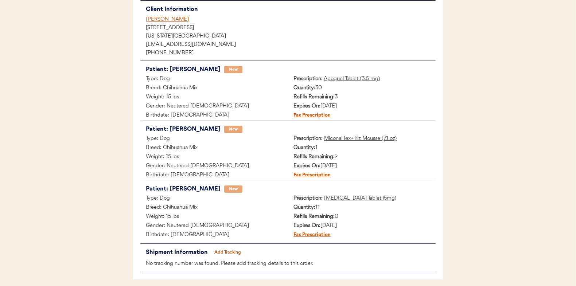
scroll to position [109, 0]
